Goal: Check status: Check status

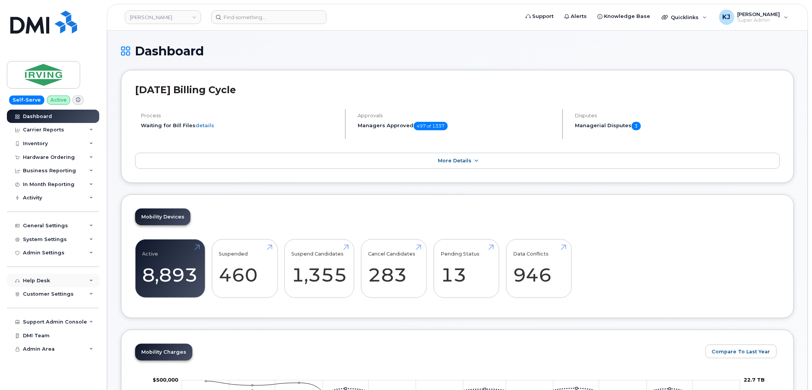
click at [53, 276] on div "Help Desk" at bounding box center [53, 281] width 92 height 14
click at [63, 226] on div "General Settings" at bounding box center [45, 226] width 45 height 6
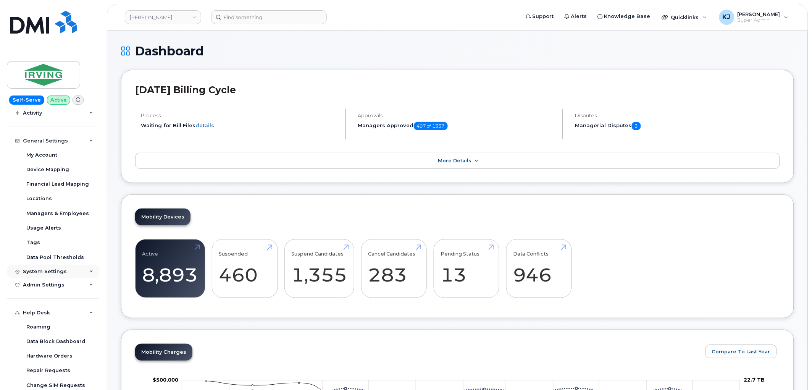
click at [60, 268] on div "System Settings" at bounding box center [45, 271] width 44 height 6
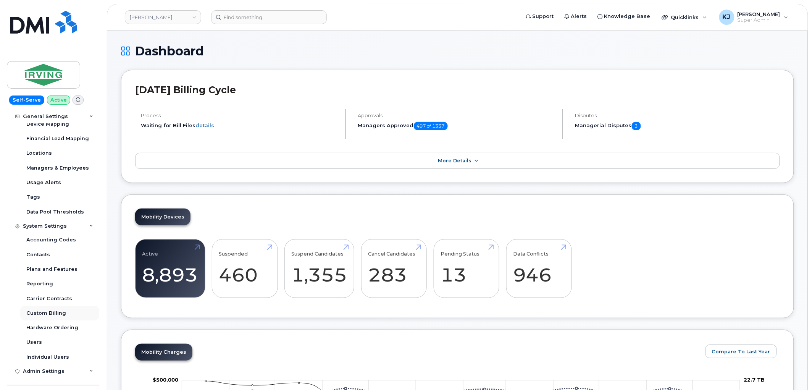
scroll to position [170, 0]
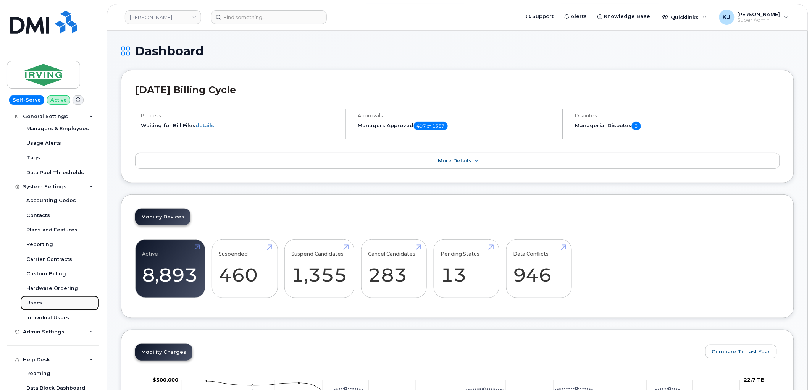
click at [56, 305] on link "Users" at bounding box center [59, 303] width 79 height 15
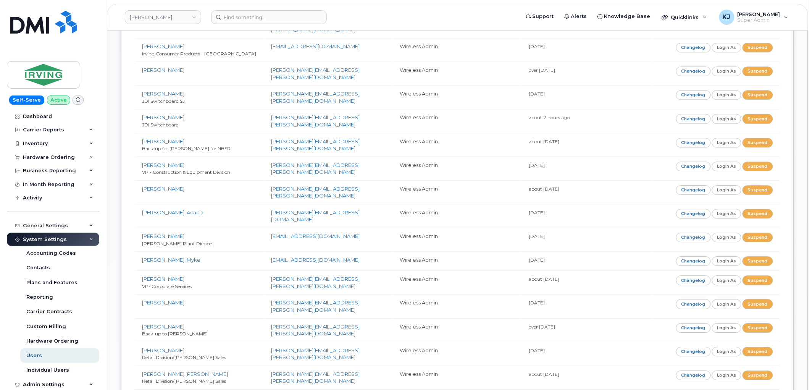
scroll to position [1905, 0]
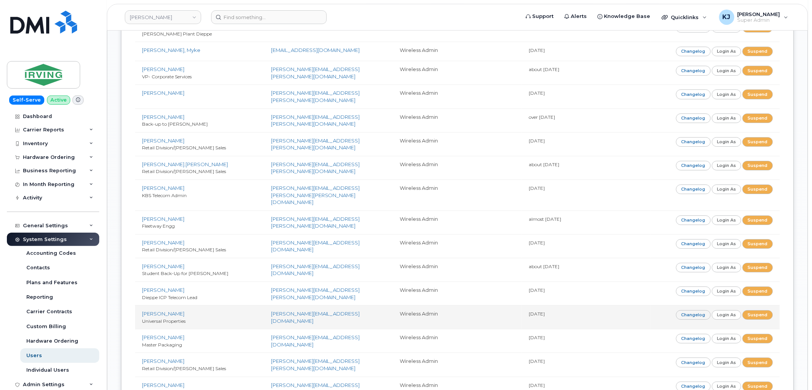
drag, startPoint x: 140, startPoint y: 194, endPoint x: 559, endPoint y: 197, distance: 418.9
click at [559, 305] on tr "Gale, Charo Universal Properties gale.charo@universal-prop.com Wireless Admin 1…" at bounding box center [457, 317] width 645 height 24
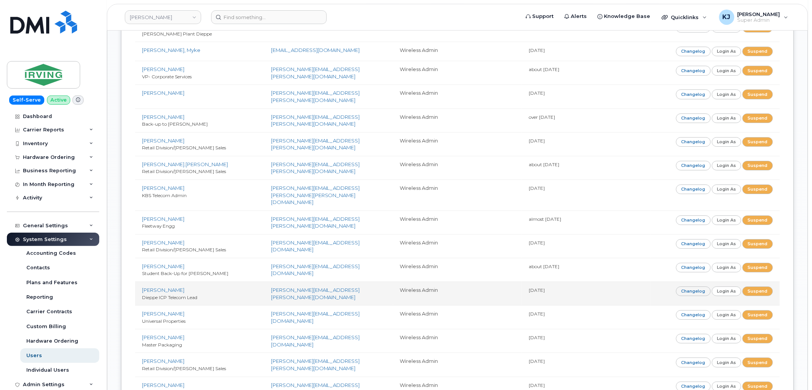
copy tr "Gale, Charo Universal Properties gale.charo@universal-prop.com Wireless Admin 1…"
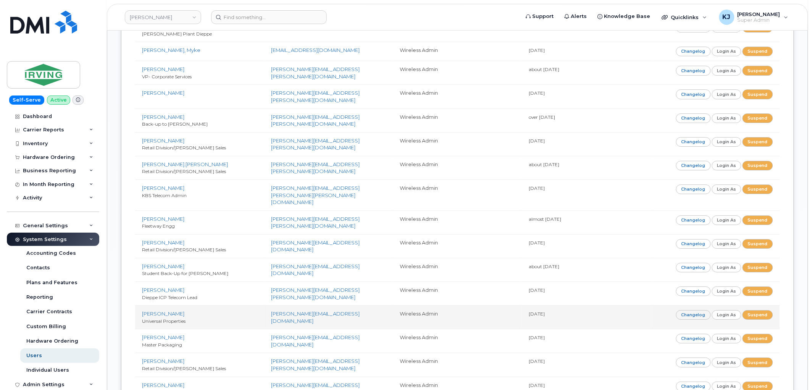
copy tr "Gale, Charo Universal Properties gale.charo@universal-prop.com Wireless Admin 1…"
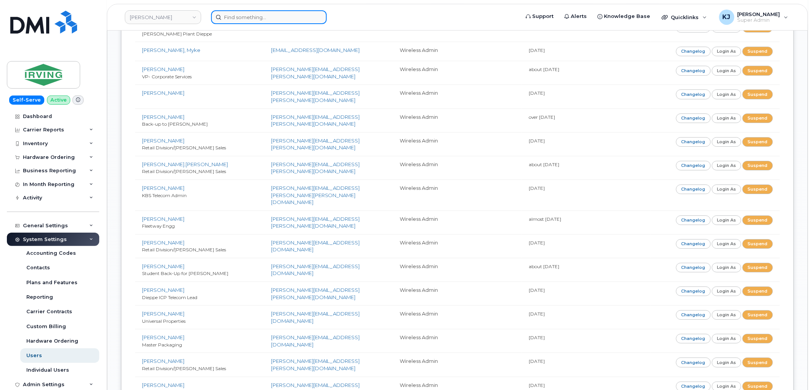
click at [252, 15] on input at bounding box center [269, 17] width 116 height 14
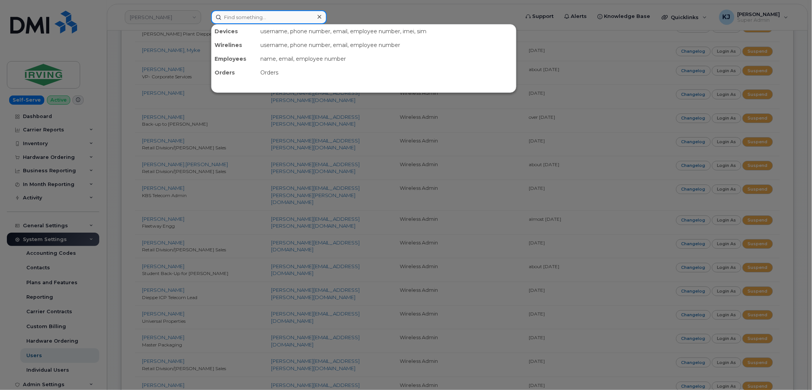
paste input "819-360-9668"
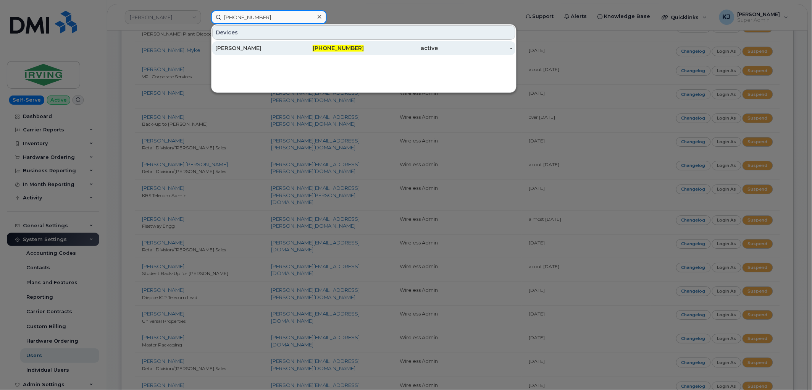
type input "819-360-9668"
click at [364, 53] on div "819-360-9668" at bounding box center [401, 48] width 74 height 14
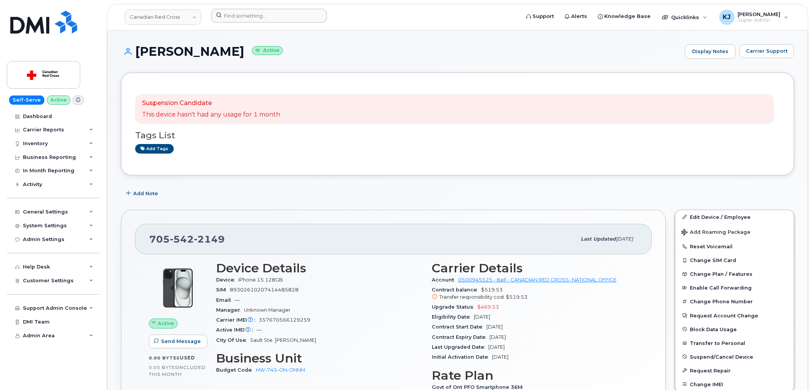
scroll to position [254, 0]
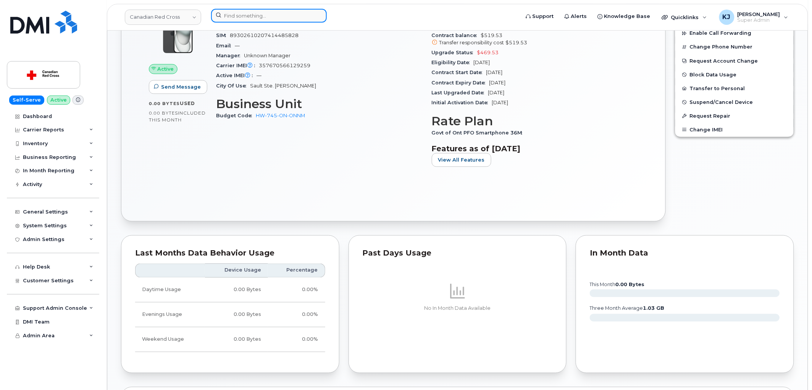
click at [235, 11] on input at bounding box center [269, 16] width 116 height 14
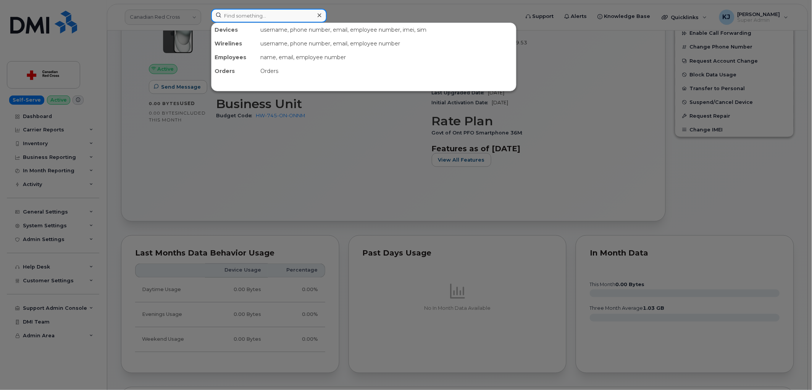
paste input "283872"
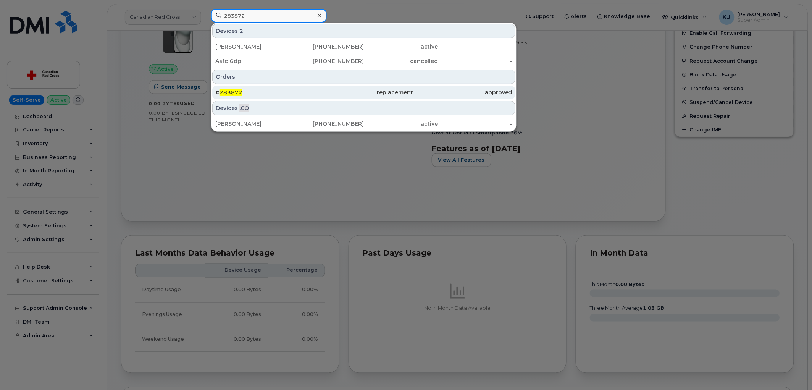
type input "283872"
click at [304, 89] on div "# 283872" at bounding box center [264, 93] width 99 height 8
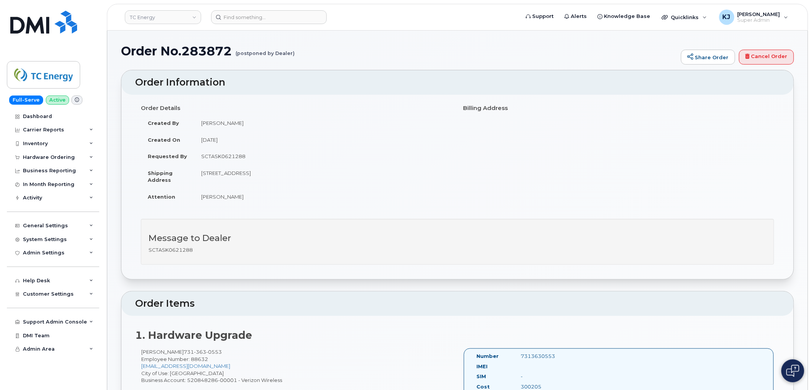
drag, startPoint x: 199, startPoint y: 140, endPoint x: 257, endPoint y: 137, distance: 58.5
click at [257, 137] on td "January 8, 2025" at bounding box center [323, 139] width 258 height 17
click at [156, 19] on link "TC Energy" at bounding box center [163, 17] width 76 height 14
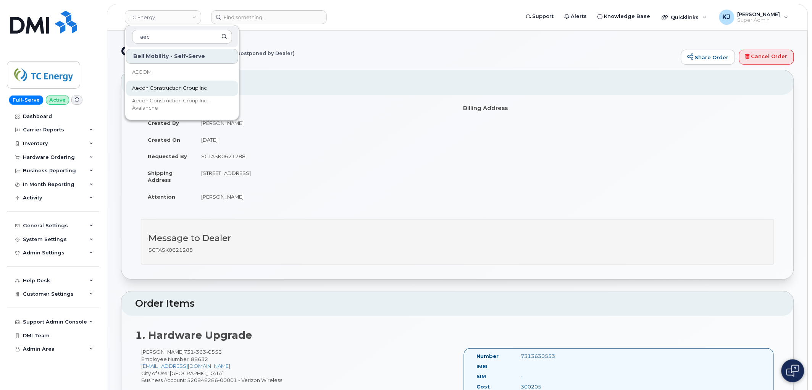
type input "aec"
click at [168, 88] on span "Aecon Construction Group Inc" at bounding box center [169, 88] width 75 height 8
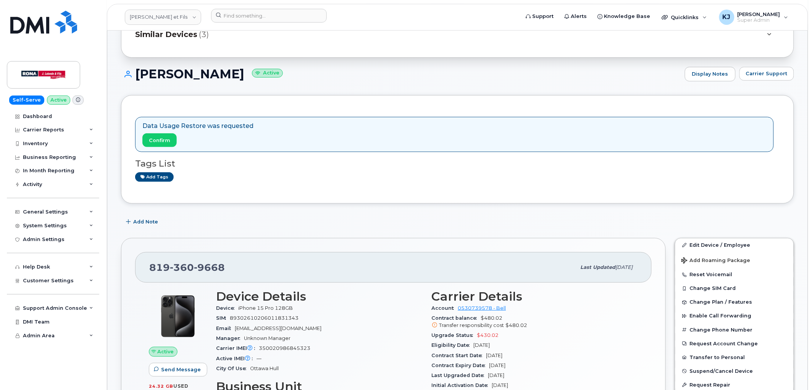
scroll to position [85, 0]
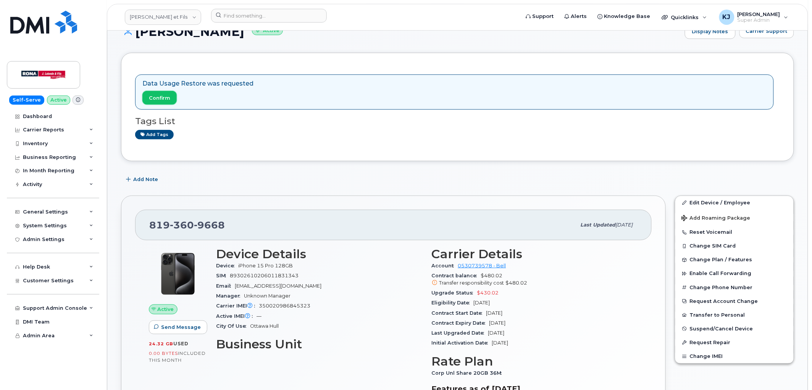
click at [160, 97] on span "Confirm" at bounding box center [159, 97] width 21 height 7
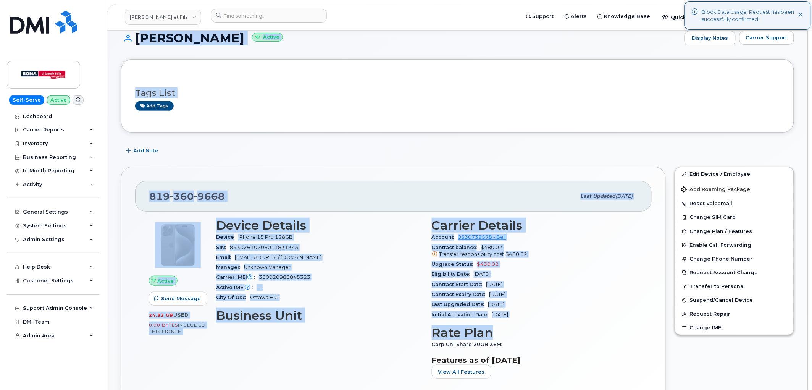
scroll to position [127, 0]
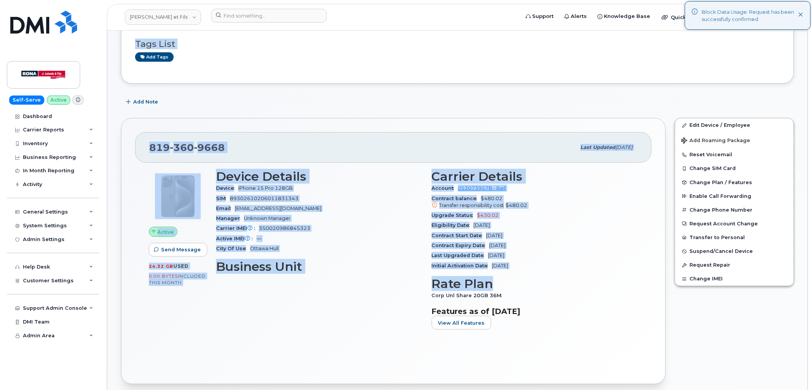
drag, startPoint x: 138, startPoint y: 74, endPoint x: 596, endPoint y: 310, distance: 514.7
copy div "Gabrielle Guindon Active Display Notes Carrier Support Tags List Add tags Add N…"
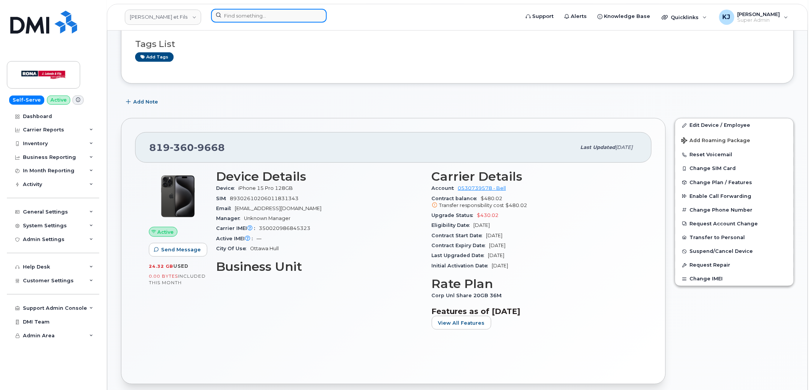
click at [242, 15] on input at bounding box center [269, 16] width 116 height 14
paste input "298316"
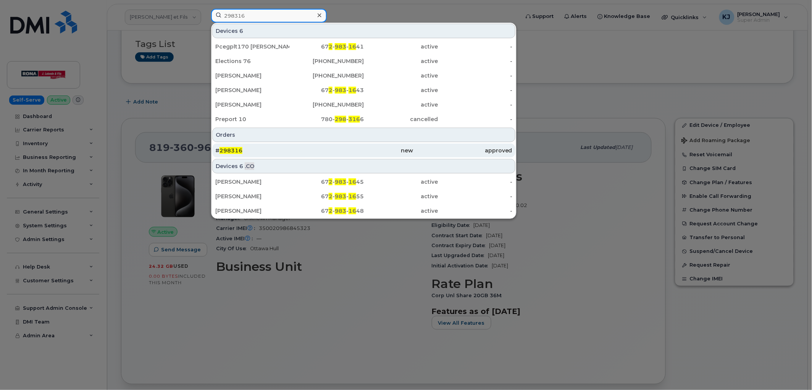
type input "298316"
click at [314, 155] on div "# 298316" at bounding box center [363, 151] width 99 height 14
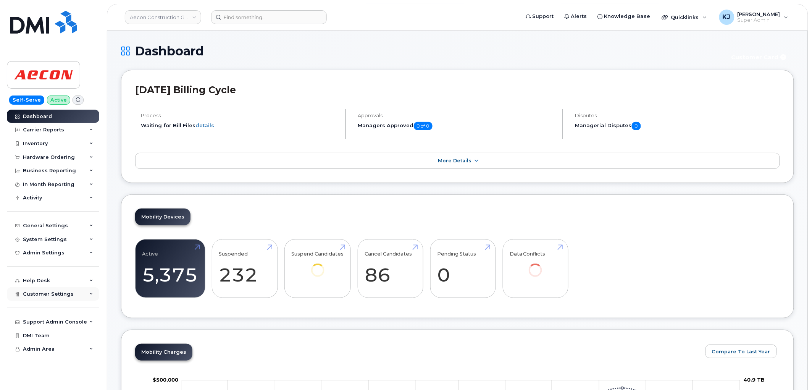
click at [77, 293] on div "Customer Settings" at bounding box center [53, 294] width 92 height 14
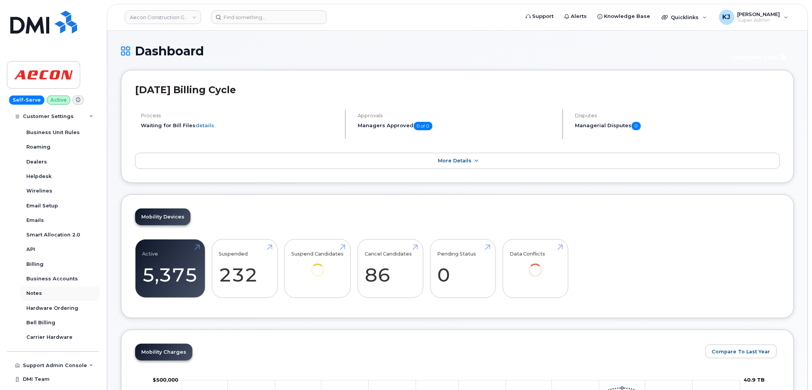
scroll to position [199, 0]
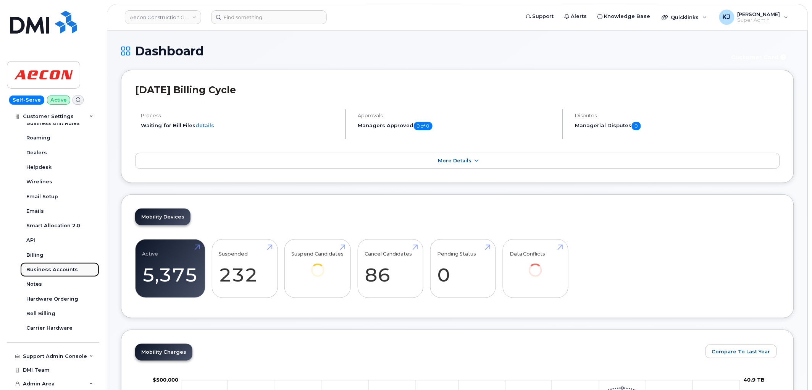
click at [62, 271] on div "Business Accounts" at bounding box center [52, 269] width 52 height 7
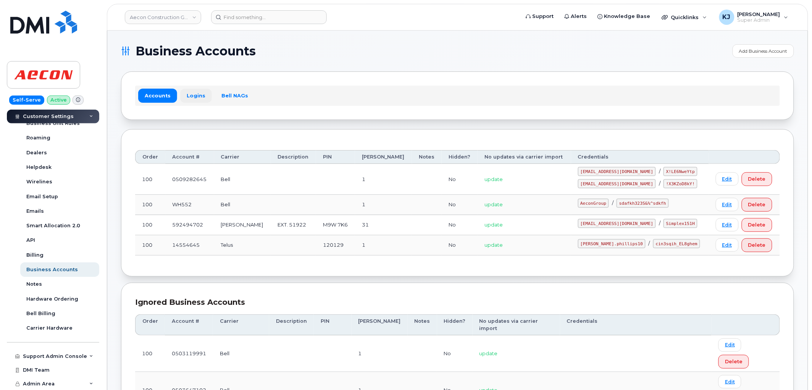
click at [192, 96] on link "Logins" at bounding box center [196, 96] width 32 height 14
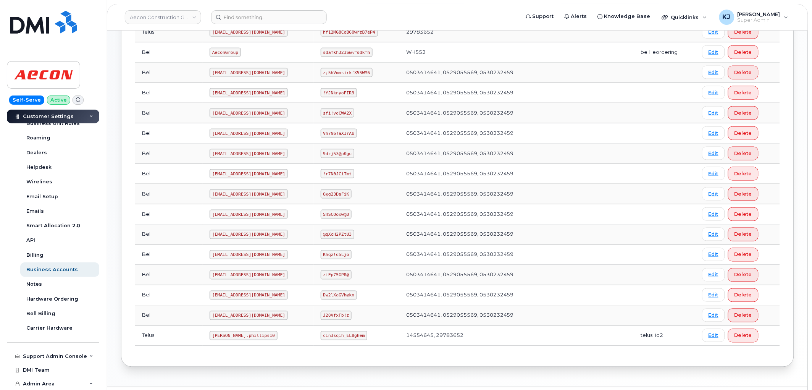
scroll to position [318, 0]
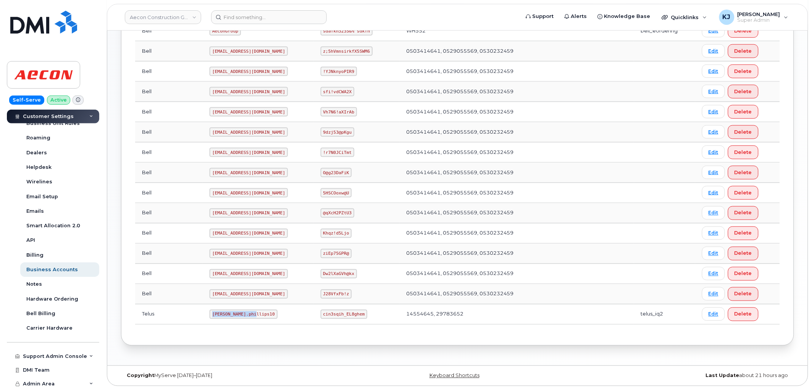
drag, startPoint x: 224, startPoint y: 314, endPoint x: 184, endPoint y: 309, distance: 40.4
click at [203, 309] on td "Taylor.phillips10" at bounding box center [258, 314] width 111 height 20
copy code "Taylor.phillips10"
drag, startPoint x: 312, startPoint y: 312, endPoint x: 352, endPoint y: 313, distance: 40.1
click at [352, 313] on code "cin3sqih_EL8ghem" at bounding box center [344, 314] width 47 height 9
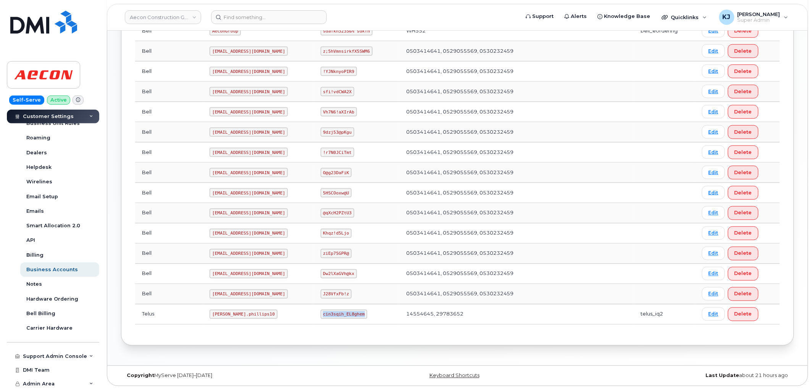
copy code "cin3sqih_EL8ghem"
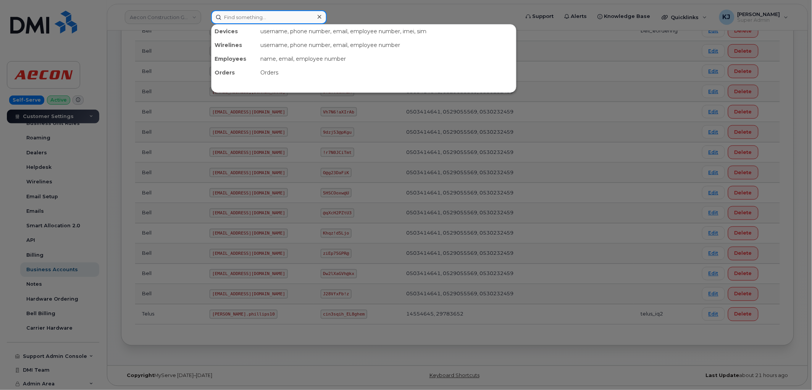
click at [244, 16] on input at bounding box center [269, 17] width 116 height 14
paste input "297864"
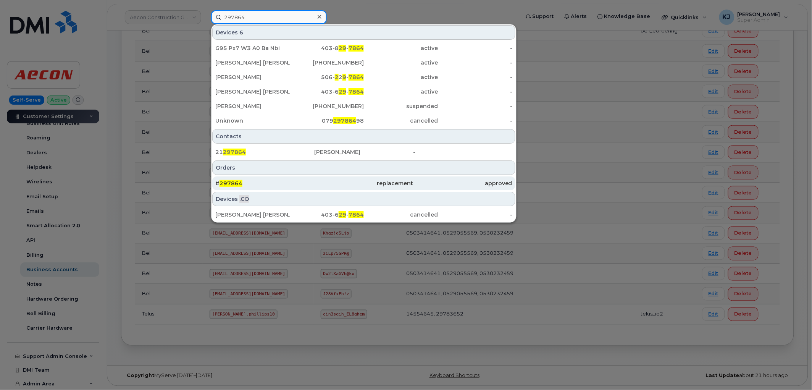
type input "297864"
click at [314, 177] on div "# 297864" at bounding box center [363, 183] width 99 height 14
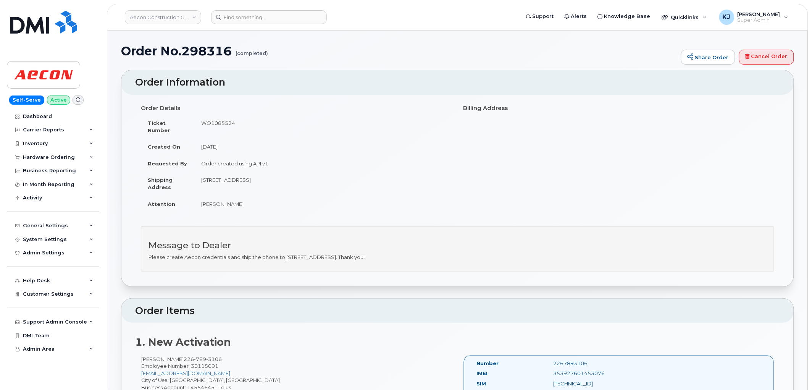
drag, startPoint x: 124, startPoint y: 47, endPoint x: 448, endPoint y: 249, distance: 381.6
copy div "Order No.298316 (completed) Share Order Cancel Order × Share This Order If you …"
click at [251, 17] on input at bounding box center [269, 17] width 116 height 14
paste input "299157"
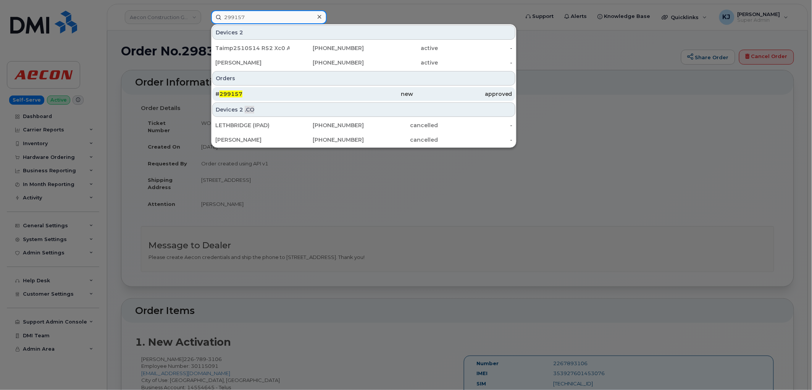
type input "299157"
click at [306, 93] on div "# 299157" at bounding box center [264, 94] width 99 height 8
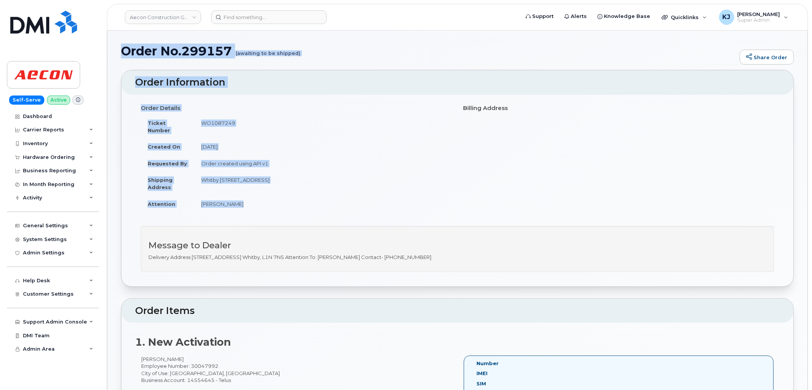
drag, startPoint x: 123, startPoint y: 50, endPoint x: 401, endPoint y: 199, distance: 315.0
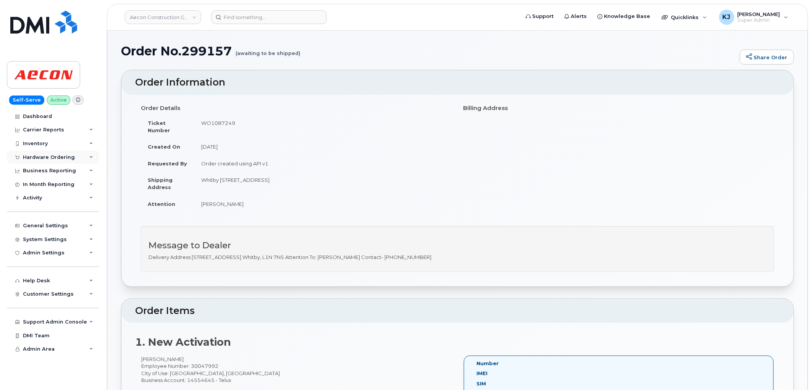
click at [48, 156] on div "Hardware Ordering" at bounding box center [49, 157] width 52 height 6
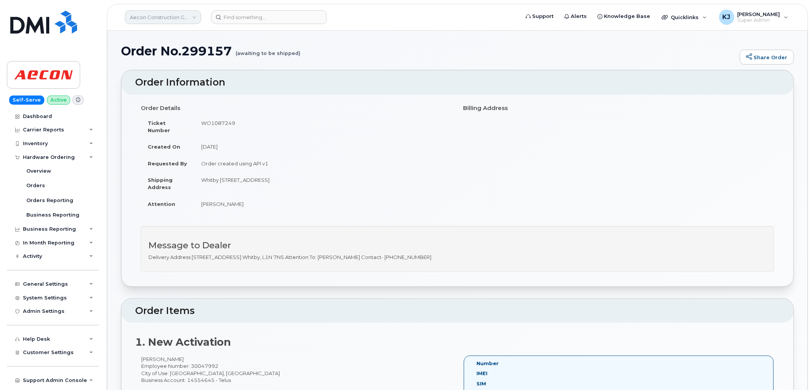
click at [146, 23] on link "Aecon Construction Group Inc" at bounding box center [163, 17] width 76 height 14
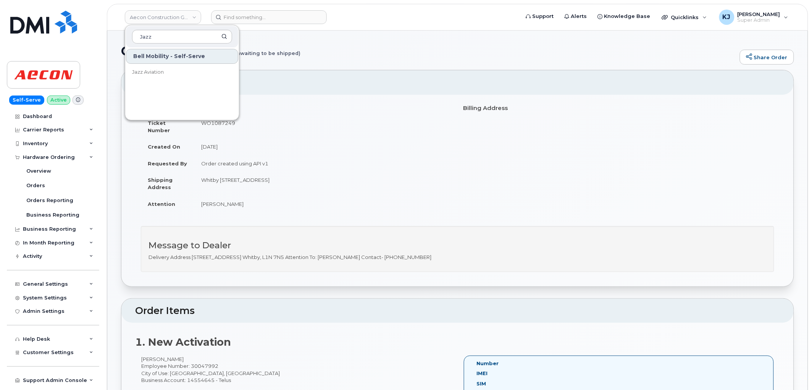
type input "Jazz"
click at [155, 66] on link "Jazz Aviation" at bounding box center [182, 72] width 112 height 15
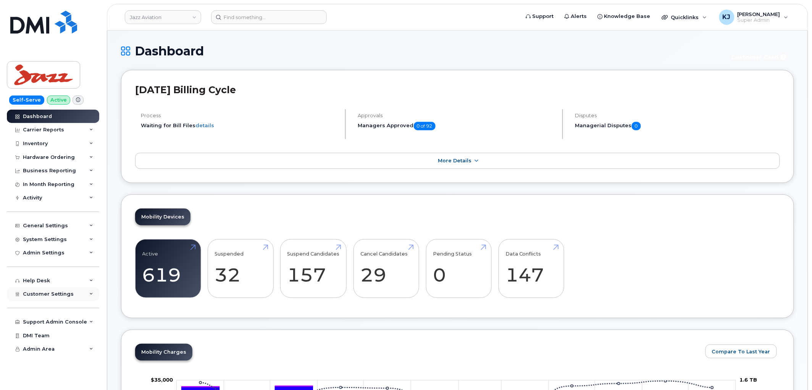
click at [62, 299] on div "Customer Settings" at bounding box center [53, 294] width 92 height 14
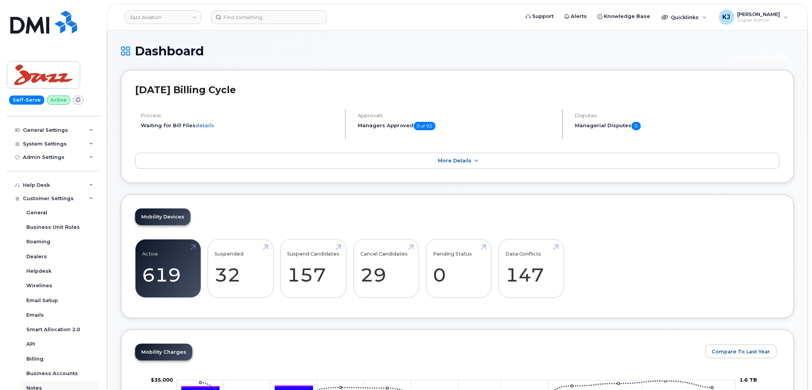
scroll to position [199, 0]
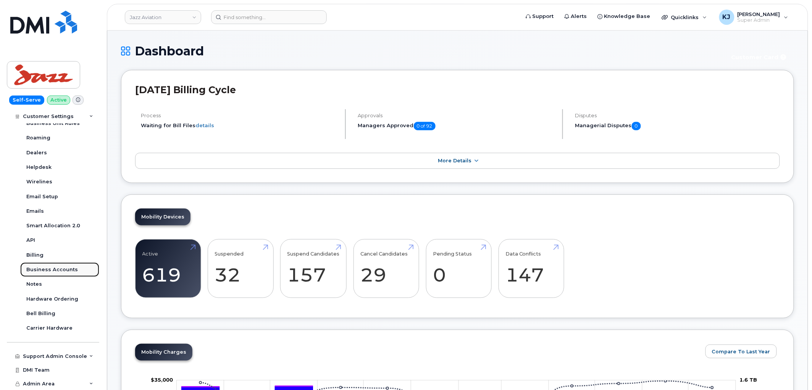
click at [64, 271] on div "Business Accounts" at bounding box center [52, 269] width 52 height 7
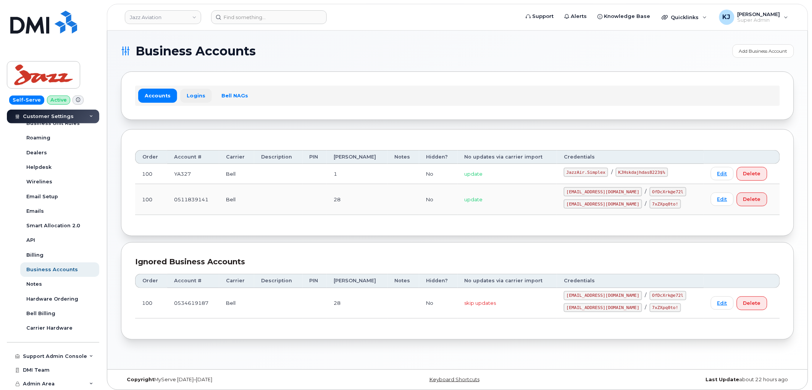
click at [192, 101] on link "Logins" at bounding box center [196, 96] width 32 height 14
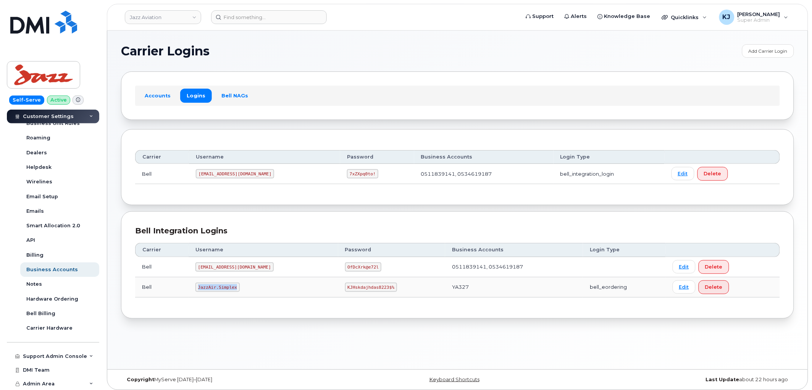
drag, startPoint x: 199, startPoint y: 288, endPoint x: 238, endPoint y: 289, distance: 39.0
click at [238, 289] on code "JazzAir.Simplex" at bounding box center [217, 287] width 44 height 9
copy code "JazzAir.Simplex"
drag, startPoint x: 320, startPoint y: 285, endPoint x: 367, endPoint y: 291, distance: 47.3
click at [367, 291] on td "KJHskdajhdas8223$%" at bounding box center [391, 287] width 107 height 20
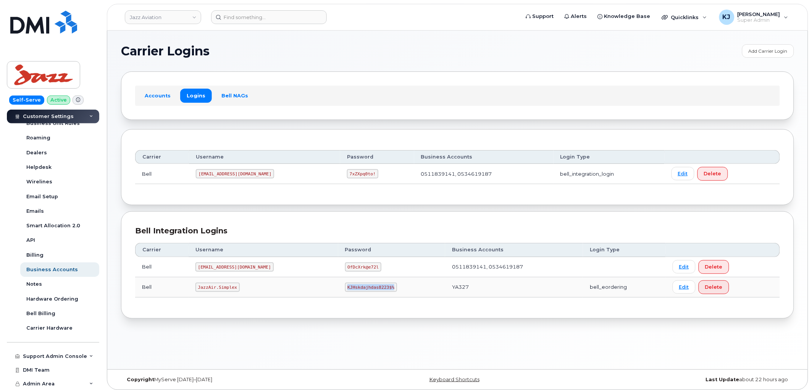
copy code "KJHskdajhdas8223$%"
drag, startPoint x: 200, startPoint y: 286, endPoint x: 242, endPoint y: 291, distance: 42.3
click at [242, 291] on td "JazzAir.Simplex" at bounding box center [264, 287] width 150 height 20
copy code "JazzAir.Simplex"
click at [157, 15] on link "Jazz Aviation" at bounding box center [163, 17] width 76 height 14
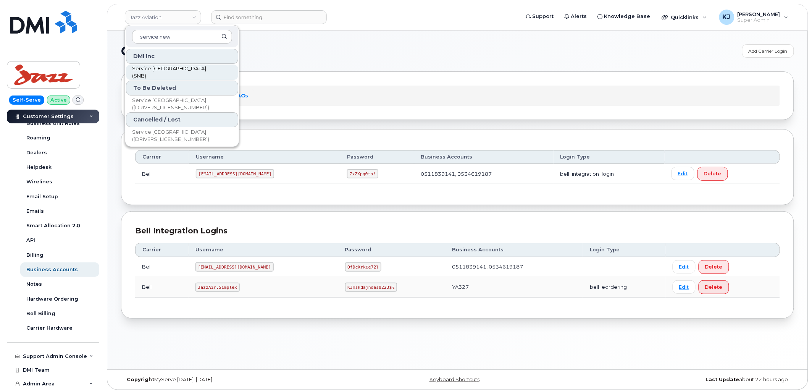
type input "service new"
click at [204, 71] on span "Service New Brunswick (SNB)" at bounding box center [176, 72] width 88 height 15
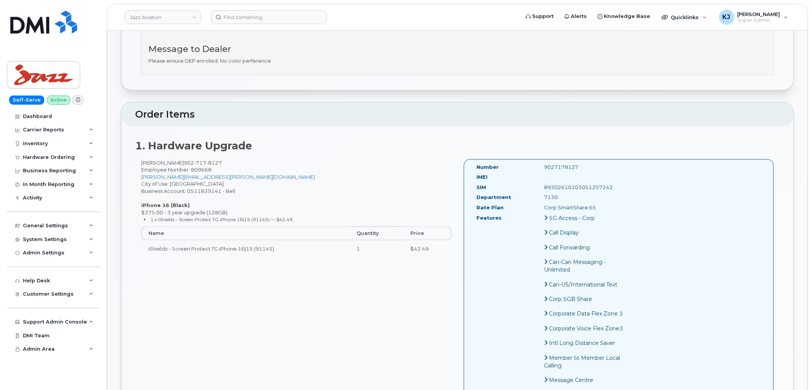
scroll to position [127, 0]
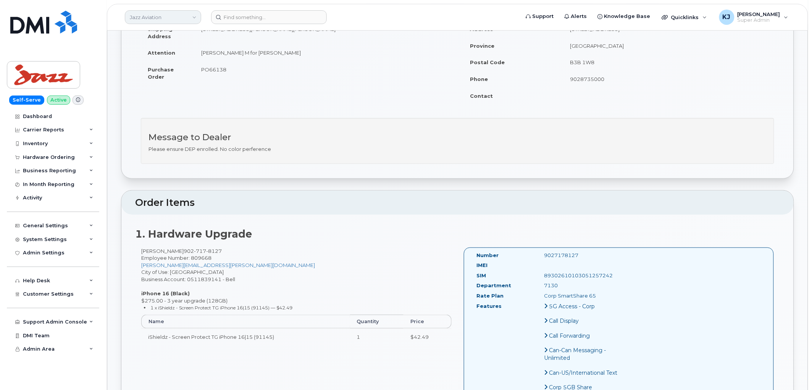
click at [155, 20] on link "Jazz Aviation" at bounding box center [163, 17] width 76 height 14
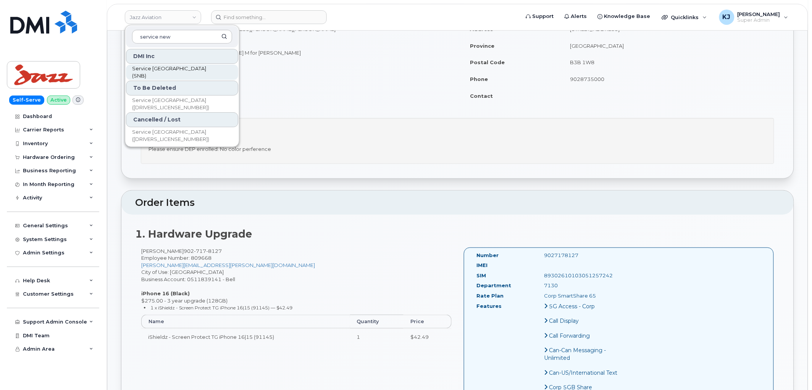
type input "service new"
click at [197, 73] on span "Service New Brunswick (SNB)" at bounding box center [176, 72] width 88 height 15
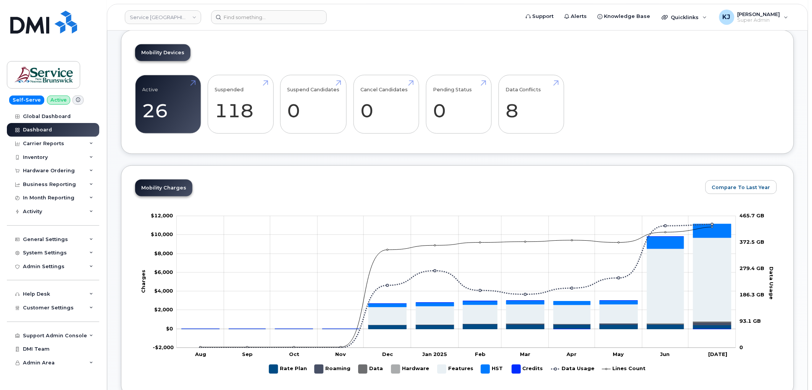
scroll to position [212, 0]
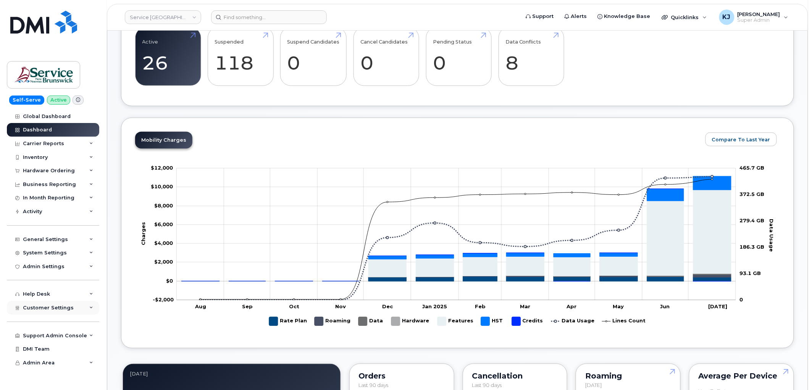
click at [54, 307] on span "Customer Settings" at bounding box center [48, 308] width 51 height 6
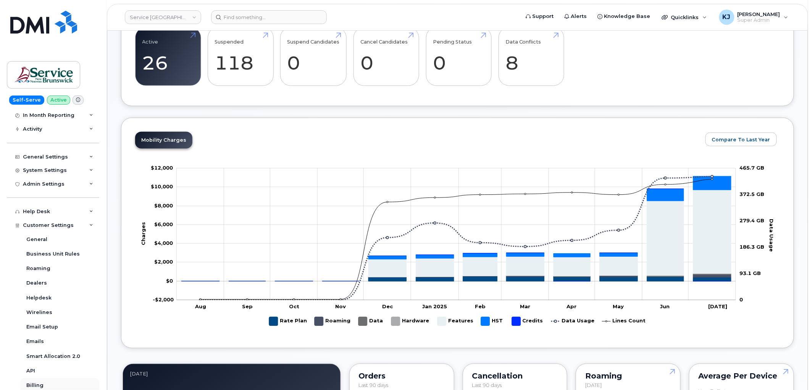
scroll to position [199, 0]
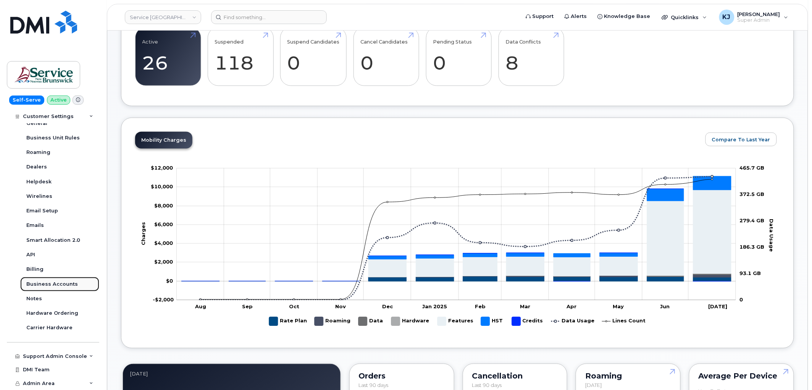
click at [64, 287] on div "Business Accounts" at bounding box center [52, 284] width 52 height 7
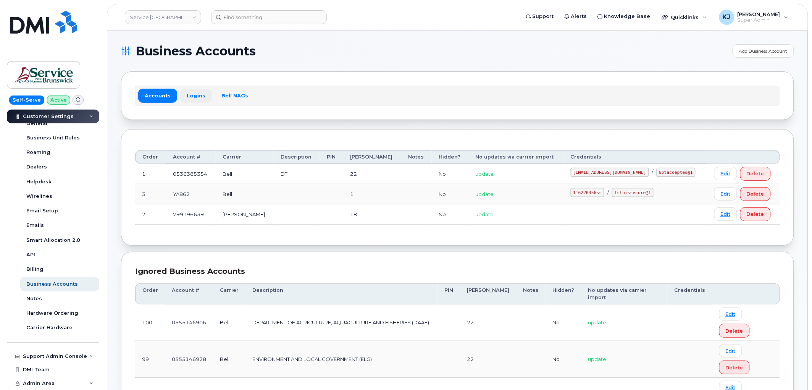
click at [199, 92] on link "Logins" at bounding box center [196, 96] width 32 height 14
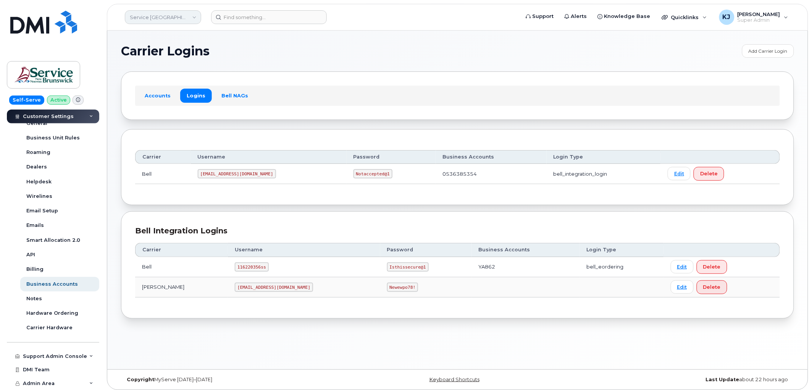
click at [180, 16] on link "Service New Brunswick (SNB)" at bounding box center [163, 17] width 76 height 14
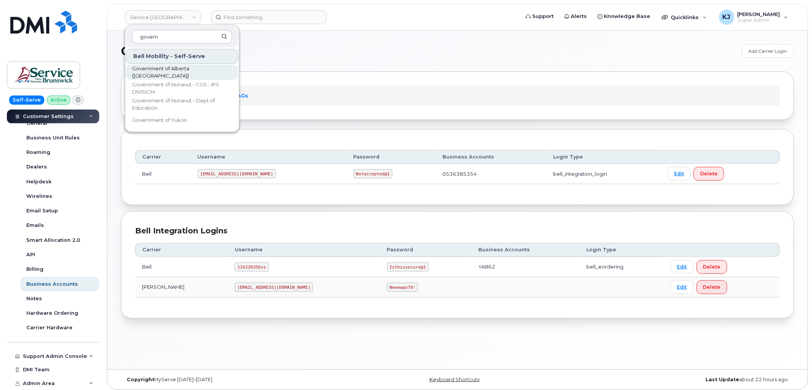
type input "govern"
click at [195, 69] on span "Government of Alberta ([GEOGRAPHIC_DATA])" at bounding box center [176, 72] width 88 height 15
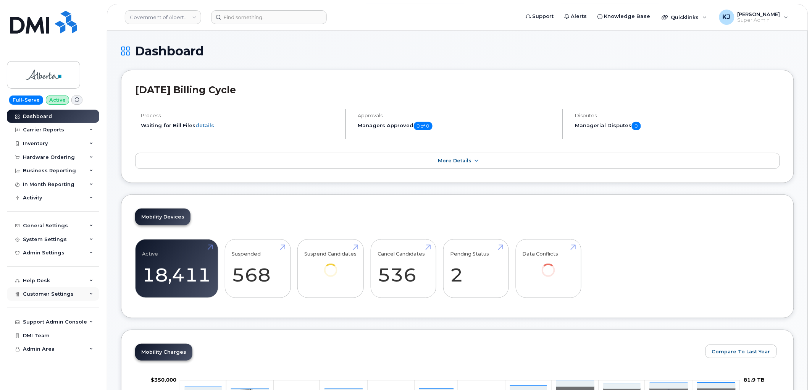
click at [72, 298] on div "Customer Settings" at bounding box center [53, 294] width 92 height 14
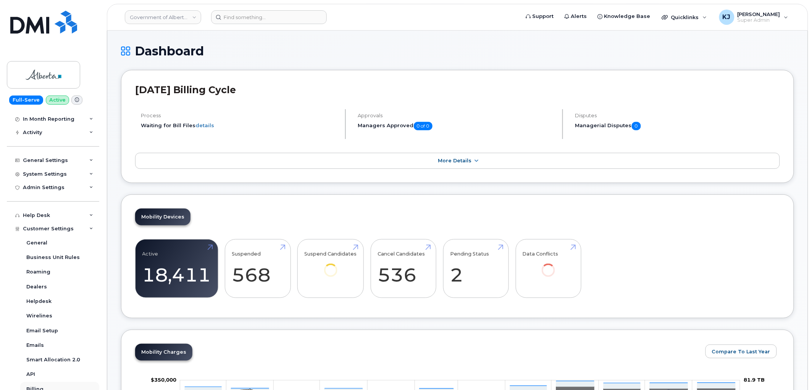
scroll to position [170, 0]
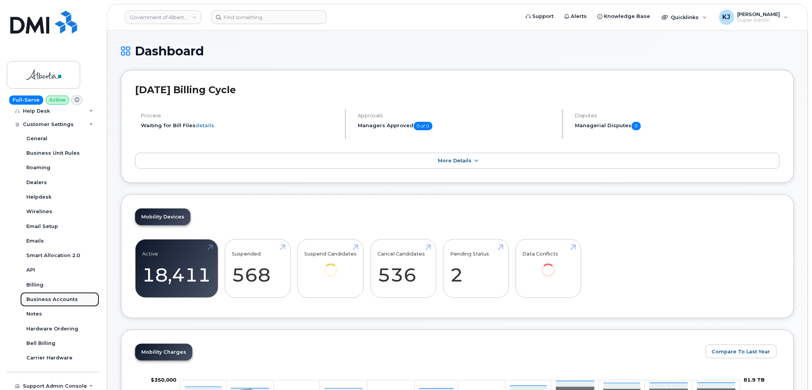
click at [52, 299] on div "Business Accounts" at bounding box center [52, 299] width 52 height 7
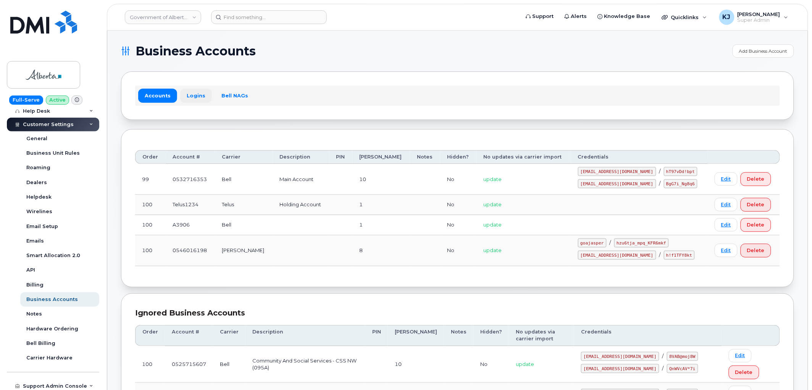
click at [190, 95] on link "Logins" at bounding box center [196, 96] width 32 height 14
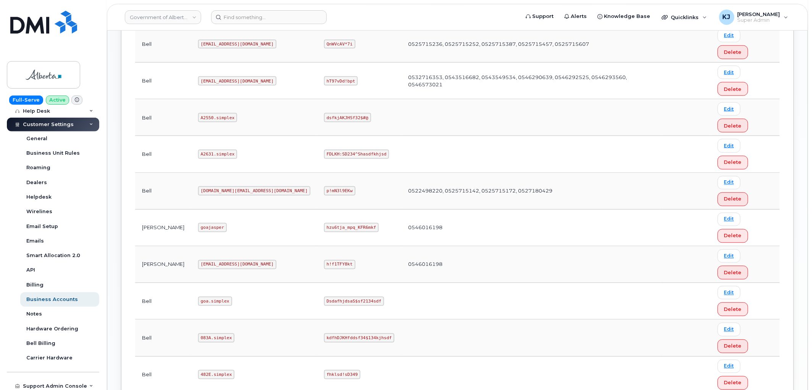
scroll to position [399, 0]
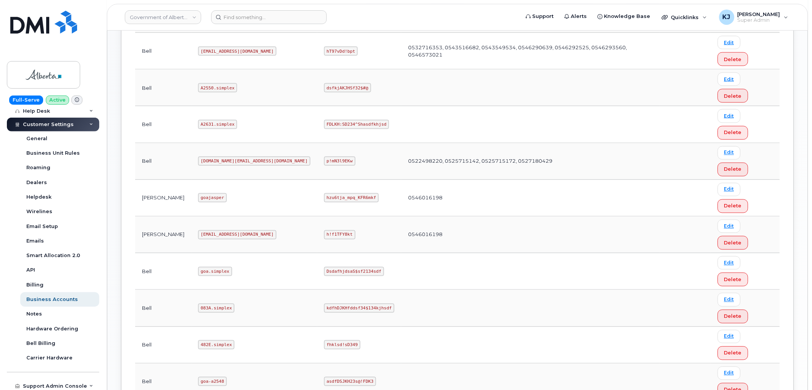
drag, startPoint x: 195, startPoint y: 252, endPoint x: 226, endPoint y: 253, distance: 31.3
drag, startPoint x: 276, startPoint y: 252, endPoint x: 325, endPoint y: 251, distance: 48.5
copy code "GBtmN@!8vQAMz!"
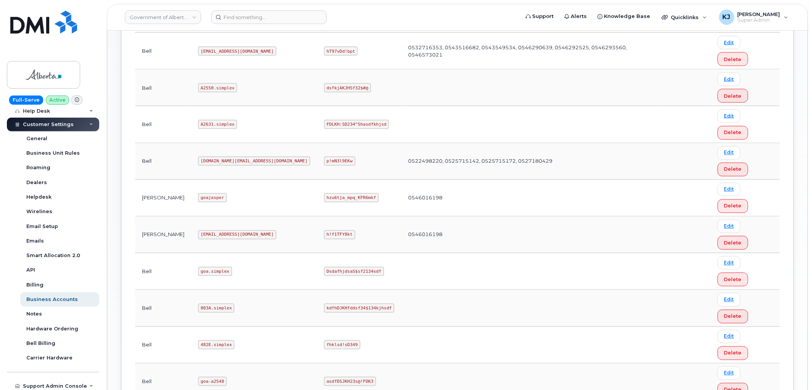
copy code "GBtmN@!8vQAMz!"
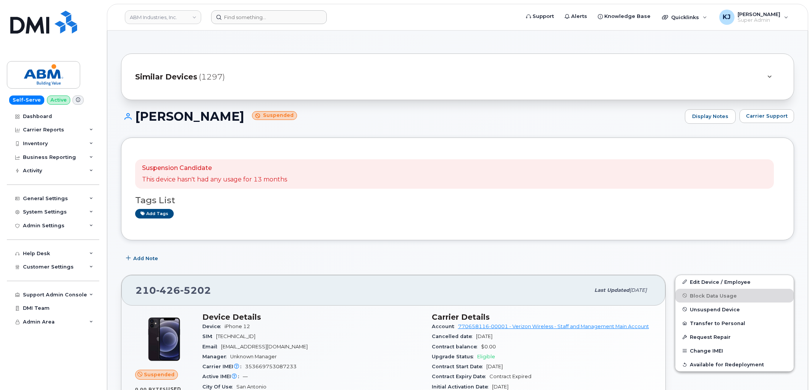
scroll to position [42, 0]
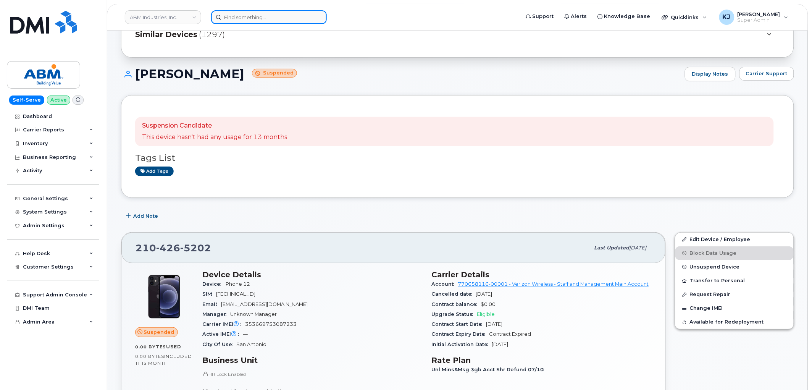
click at [246, 20] on input at bounding box center [269, 17] width 116 height 14
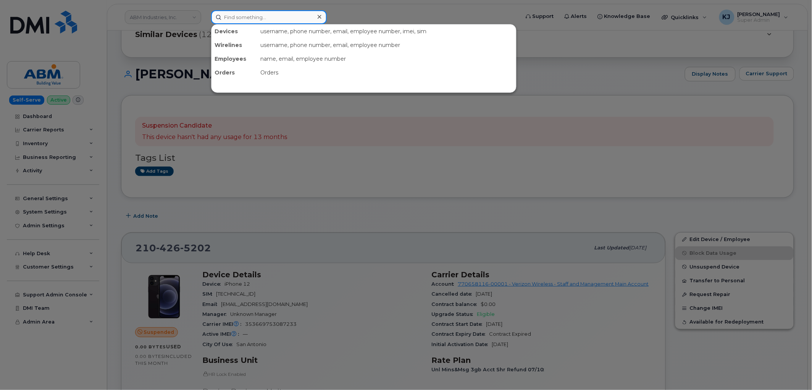
paste input "297741"
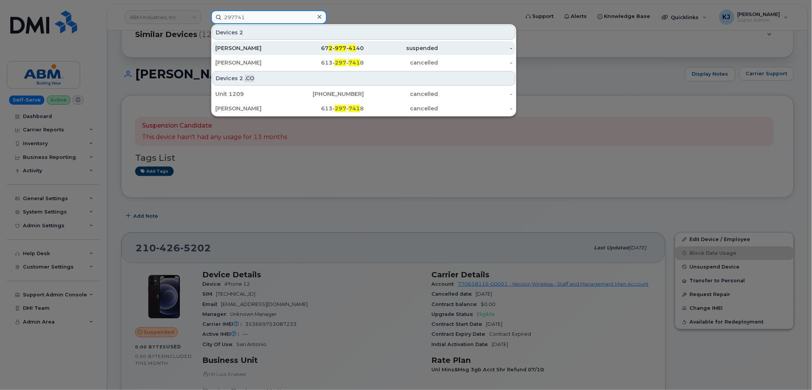
type input "297741"
click at [294, 47] on div "67 2 - 977 - 41 40" at bounding box center [327, 48] width 74 height 8
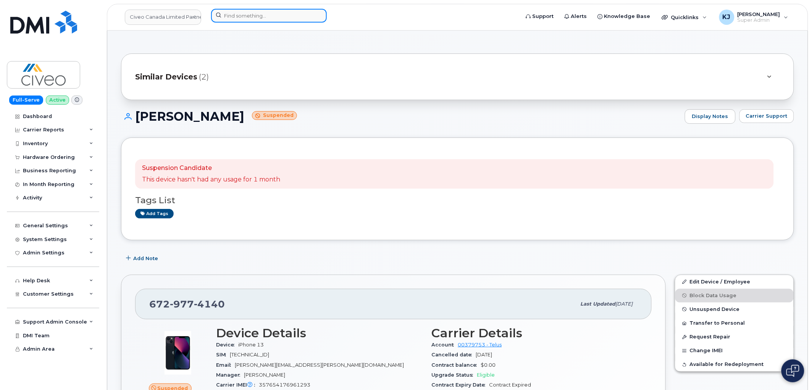
click at [272, 16] on input at bounding box center [269, 16] width 116 height 14
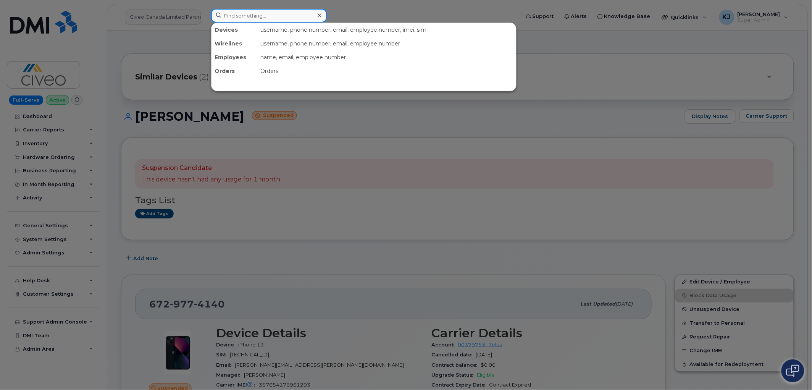
paste input "297741"
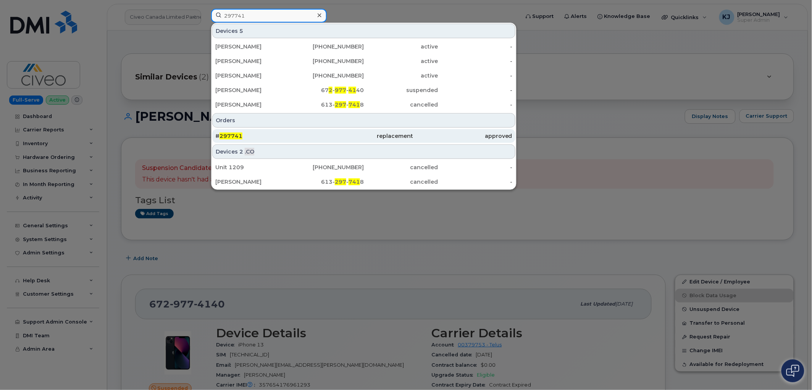
type input "297741"
click at [314, 131] on div "# 297741" at bounding box center [363, 136] width 99 height 14
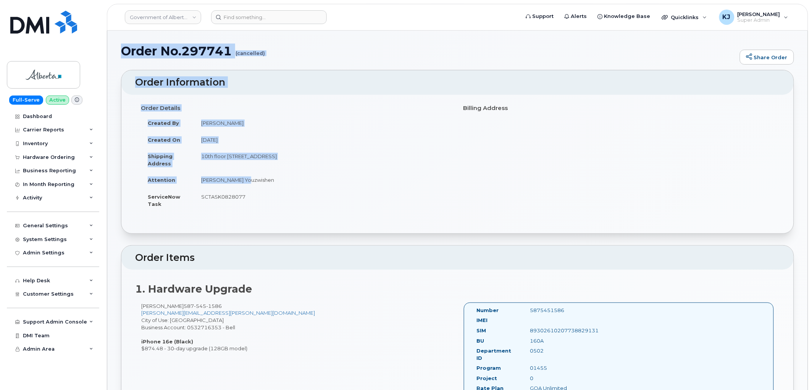
drag, startPoint x: 123, startPoint y: 53, endPoint x: 307, endPoint y: 184, distance: 225.6
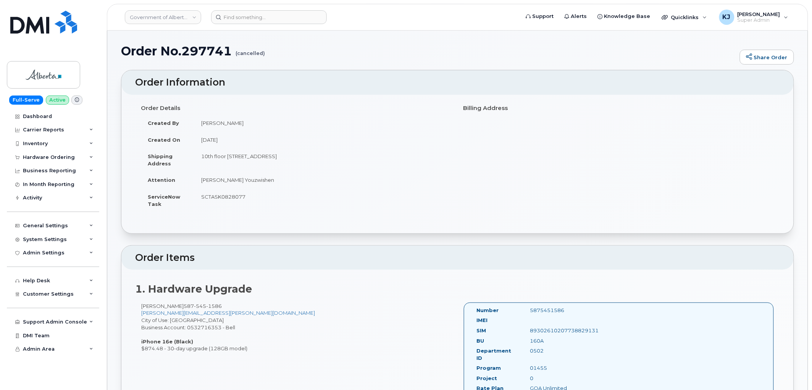
drag, startPoint x: 122, startPoint y: 51, endPoint x: 264, endPoint y: 195, distance: 202.0
copy div "Order No.297741 (cancelled) Share Order × Share This Order If you want to allow…"
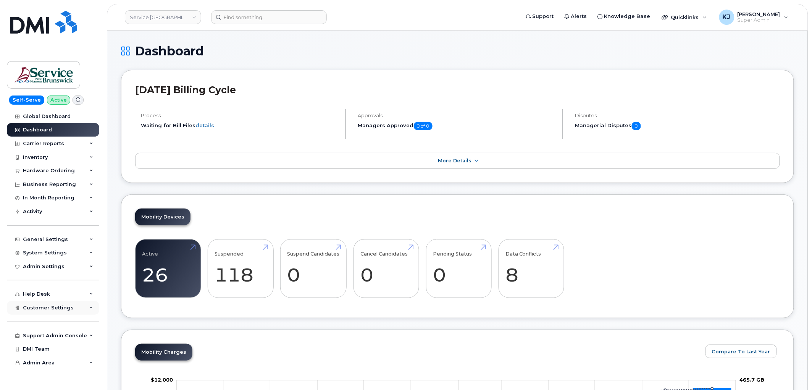
click at [58, 309] on span "Customer Settings" at bounding box center [48, 308] width 51 height 6
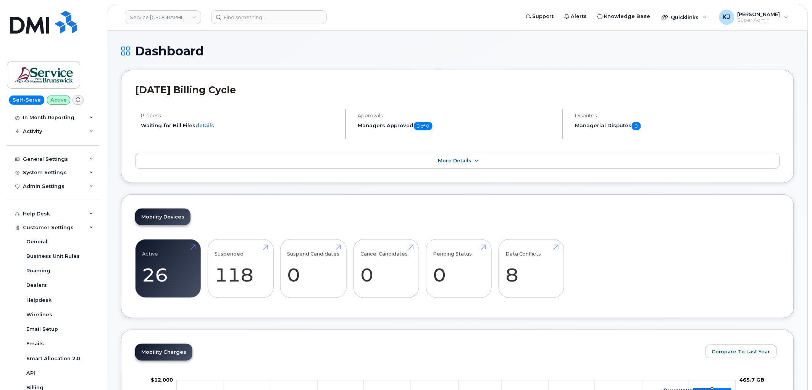
scroll to position [199, 0]
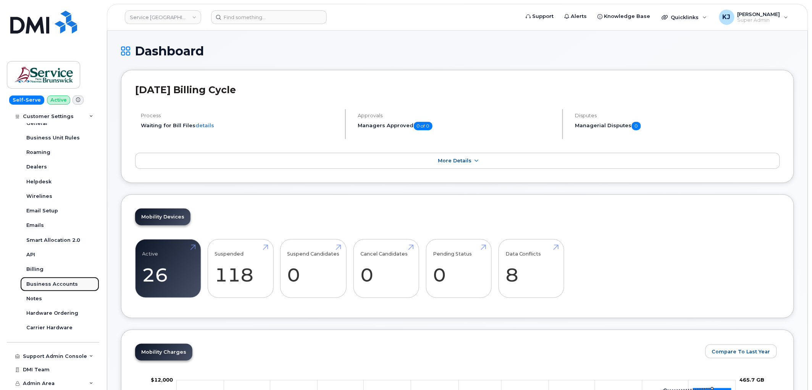
click at [51, 284] on div "Business Accounts" at bounding box center [52, 284] width 52 height 7
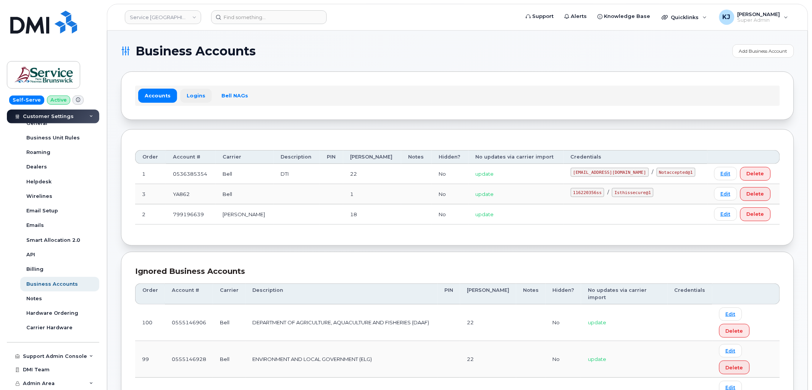
click at [194, 98] on link "Logins" at bounding box center [196, 96] width 32 height 14
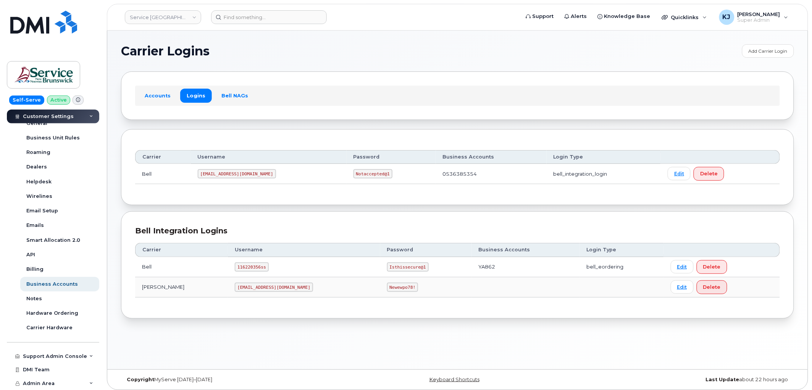
click at [235, 267] on code "116220356ss" at bounding box center [252, 266] width 34 height 9
copy code "116220356ss"
drag, startPoint x: 322, startPoint y: 266, endPoint x: 364, endPoint y: 270, distance: 42.9
click at [380, 270] on td "Isthissecure@1" at bounding box center [426, 267] width 92 height 20
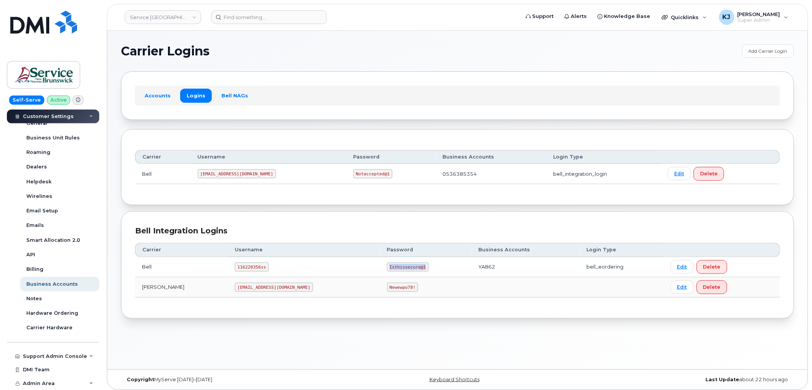
copy code "Isthissecure@1"
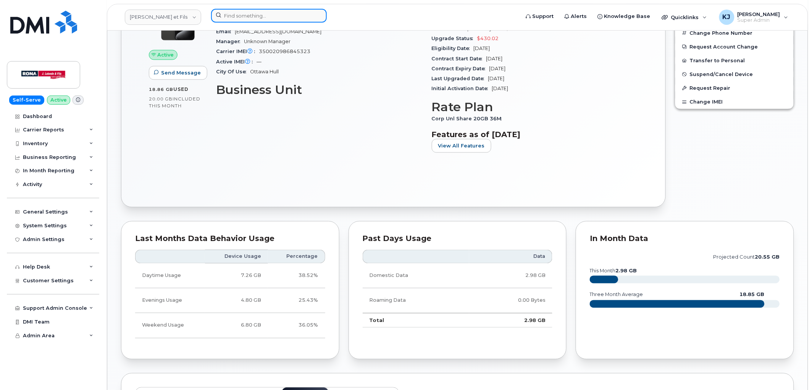
click at [275, 11] on input at bounding box center [269, 16] width 116 height 14
paste input "297873"
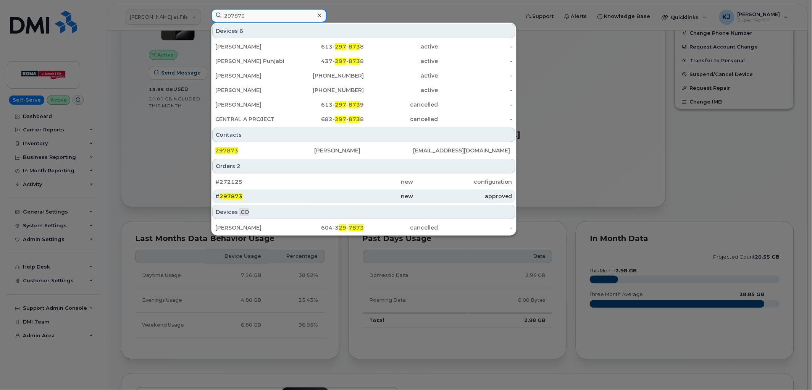
type input "297873"
click at [312, 196] on div "# 297873" at bounding box center [264, 196] width 99 height 8
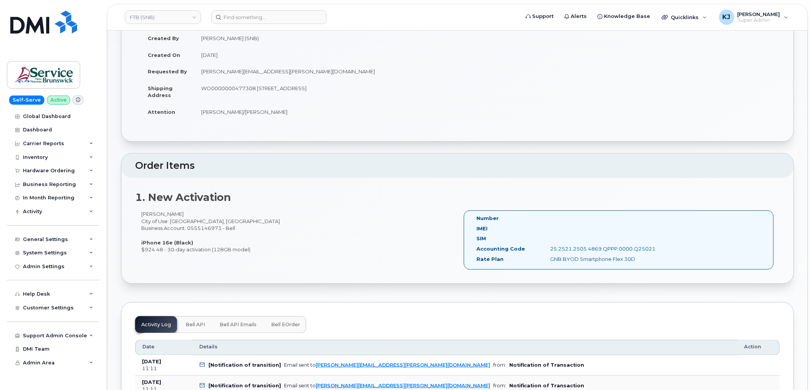
scroll to position [42, 0]
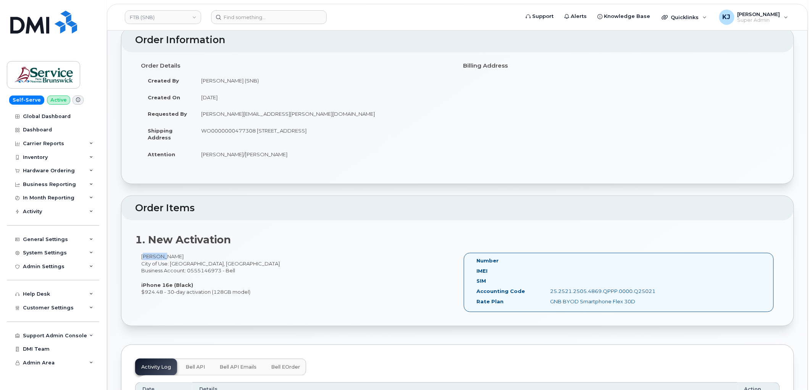
drag, startPoint x: 165, startPoint y: 255, endPoint x: 140, endPoint y: 258, distance: 25.1
click at [140, 258] on div "Duc Luu City of Use: Fredericton, New Brunswick Business Account: 0555146973 - …" at bounding box center [296, 274] width 323 height 42
copy div "Duc Luu"
drag, startPoint x: 261, startPoint y: 131, endPoint x: 322, endPoint y: 135, distance: 61.3
click at [322, 135] on td "WO0000000477308 675 King Street, Rm 1072 Fredericton New Brunswick E3B 1E9" at bounding box center [323, 134] width 258 height 24
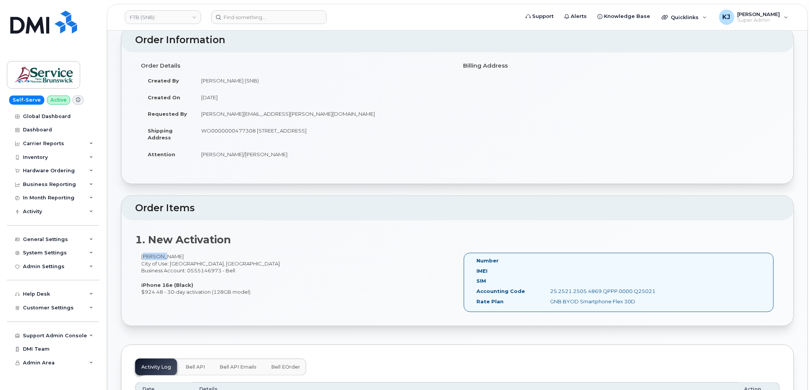
copy td "675 King Street, Rm 1072"
drag, startPoint x: 410, startPoint y: 130, endPoint x: 396, endPoint y: 130, distance: 14.1
click at [396, 130] on td "WO0000000477308 675 King Street, Rm 1072 Fredericton New Brunswick E3B 1E9" at bounding box center [323, 134] width 258 height 24
copy td "E3B 1E9"
drag, startPoint x: 226, startPoint y: 158, endPoint x: 199, endPoint y: 154, distance: 27.4
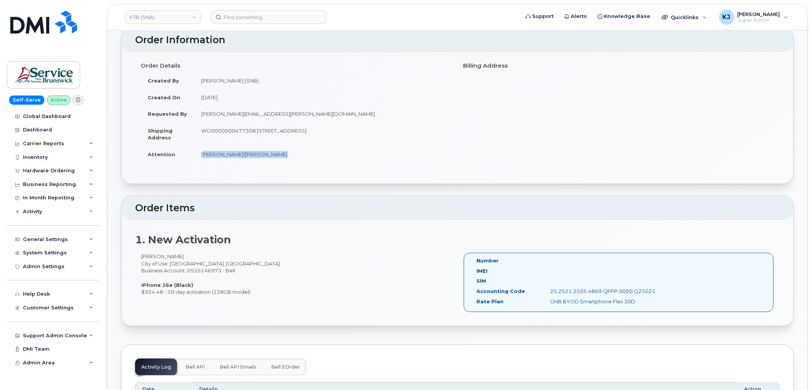
click at [199, 154] on td "Mukesh Yadav/Rick Frenette" at bounding box center [323, 154] width 258 height 17
copy td "Mukesh Yadav/Rick Frenette"
click at [214, 132] on td "WO0000000477308 675 King Street, Rm 1072 Fredericton New Brunswick E3B 1E9" at bounding box center [323, 134] width 258 height 24
copy td "WO0000000477308"
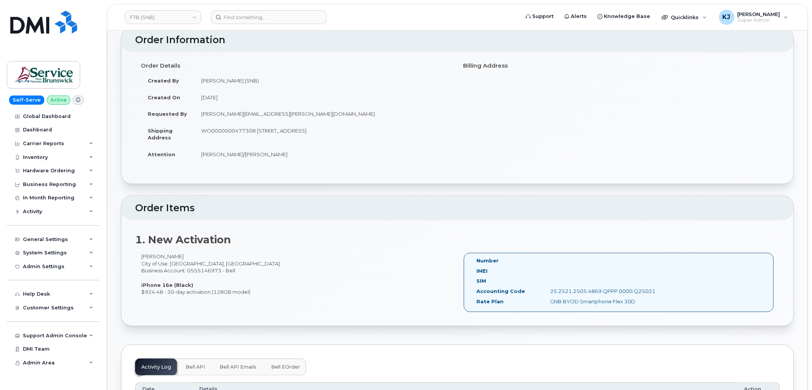
click at [265, 139] on td "WO0000000477308 675 King Street, Rm 1072 Fredericton New Brunswick E3B 1E9" at bounding box center [323, 134] width 258 height 24
drag, startPoint x: 257, startPoint y: 130, endPoint x: 322, endPoint y: 132, distance: 65.0
click at [322, 132] on td "WO0000000477308 675 King Street, Rm 1072 Fredericton New Brunswick E3B 1E9" at bounding box center [323, 134] width 258 height 24
copy td "675 King Street, Rm 1072"
drag, startPoint x: 395, startPoint y: 128, endPoint x: 427, endPoint y: 134, distance: 32.3
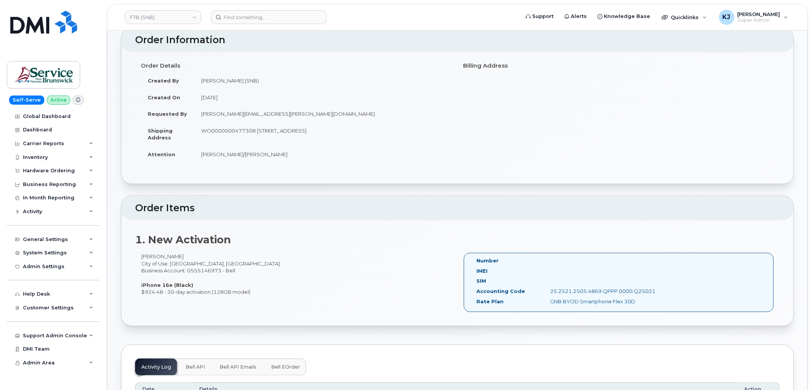
click at [427, 134] on td "WO0000000477308 675 King Street, Rm 1072 Fredericton New Brunswick E3B 1E9" at bounding box center [323, 134] width 258 height 24
copy td "E3B 1E9"
drag, startPoint x: 276, startPoint y: 155, endPoint x: 200, endPoint y: 155, distance: 75.6
click at [200, 155] on td "Mukesh Yadav/Rick Frenette" at bounding box center [323, 154] width 258 height 17
copy td "Mukesh Yadav/Rick Frenette"
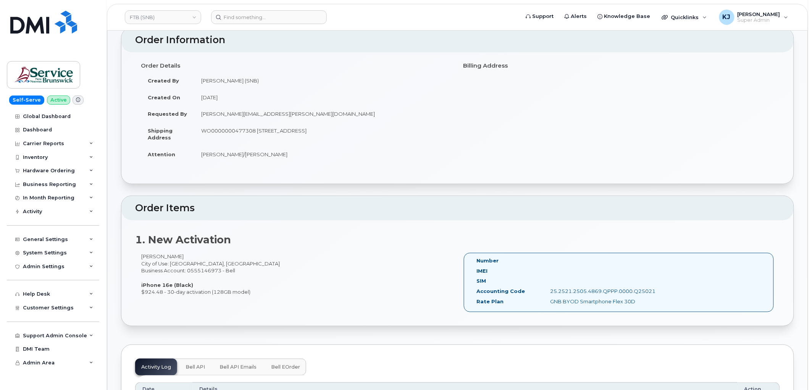
click at [212, 130] on td "WO0000000477308 675 King Street, Rm 1072 Fredericton New Brunswick E3B 1E9" at bounding box center [323, 134] width 258 height 24
copy td "WO0000000477308"
click at [136, 14] on link "FTB (SNB)" at bounding box center [163, 17] width 76 height 14
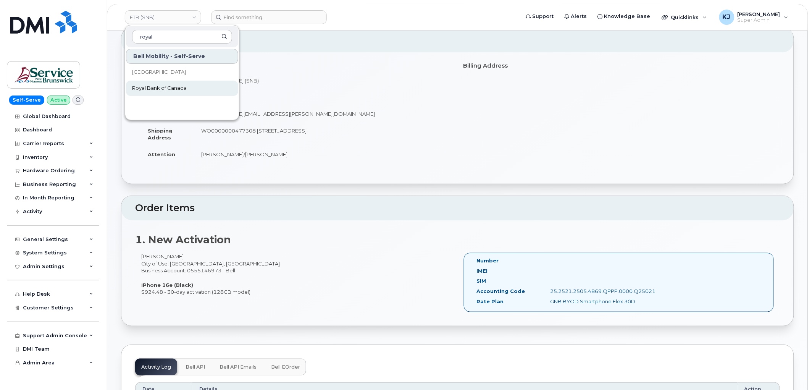
type input "royal"
click at [161, 87] on span "Royal Bank of Canada" at bounding box center [159, 88] width 55 height 8
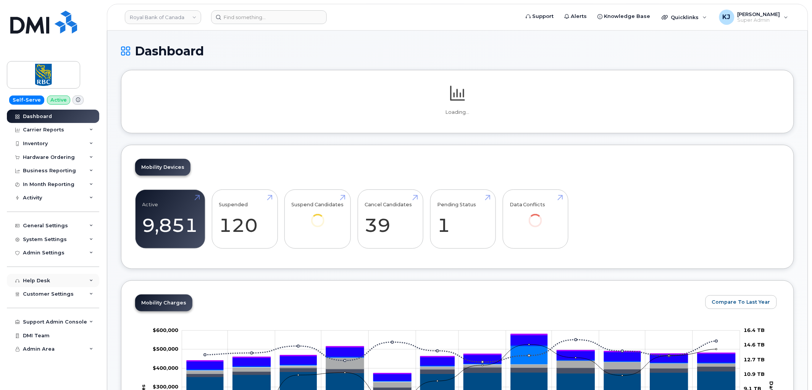
scroll to position [42, 0]
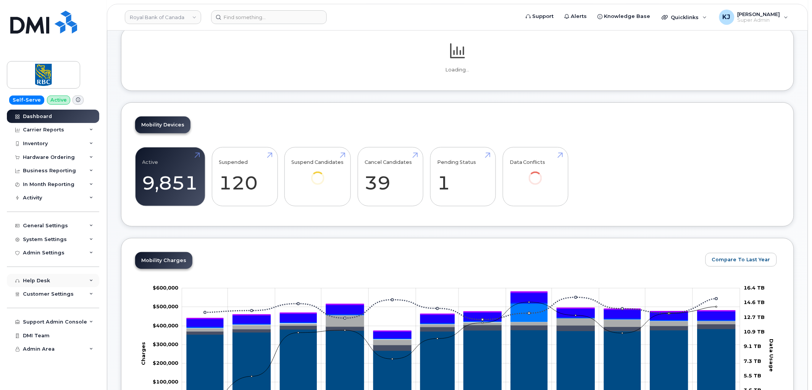
click at [56, 285] on div "Help Desk" at bounding box center [53, 281] width 92 height 14
click at [57, 284] on div "Help Desk" at bounding box center [53, 281] width 92 height 14
click at [57, 291] on div "Customer Settings" at bounding box center [53, 294] width 92 height 14
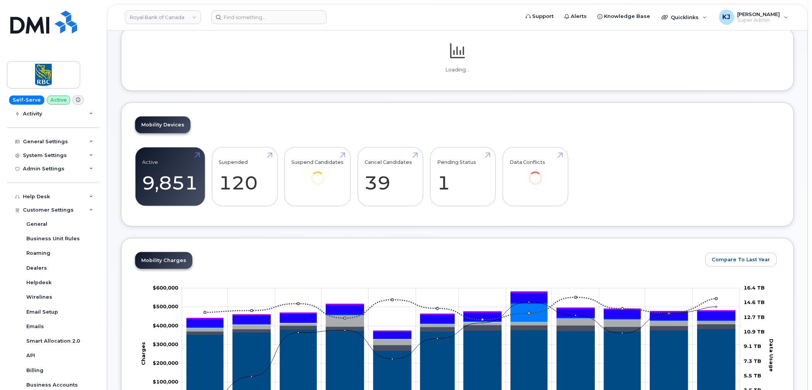
scroll to position [199, 0]
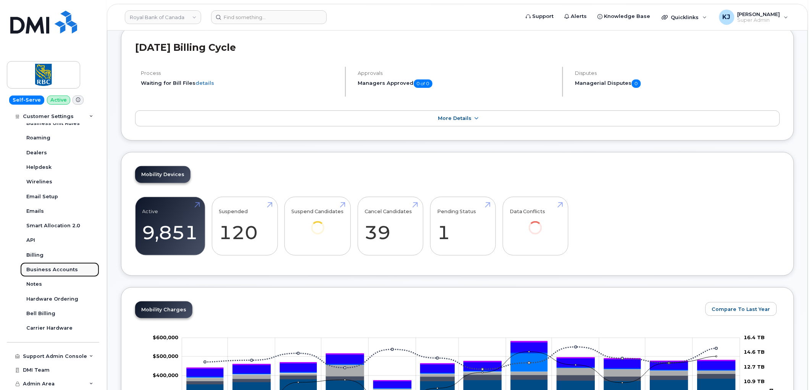
click at [53, 270] on div "Business Accounts" at bounding box center [52, 269] width 52 height 7
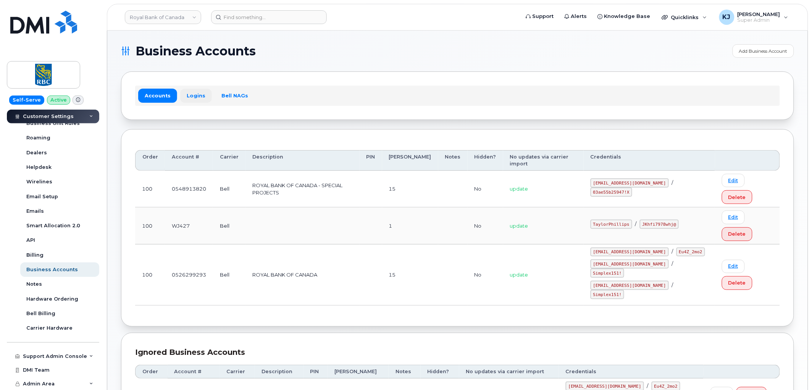
click at [198, 91] on link "Logins" at bounding box center [196, 96] width 32 height 14
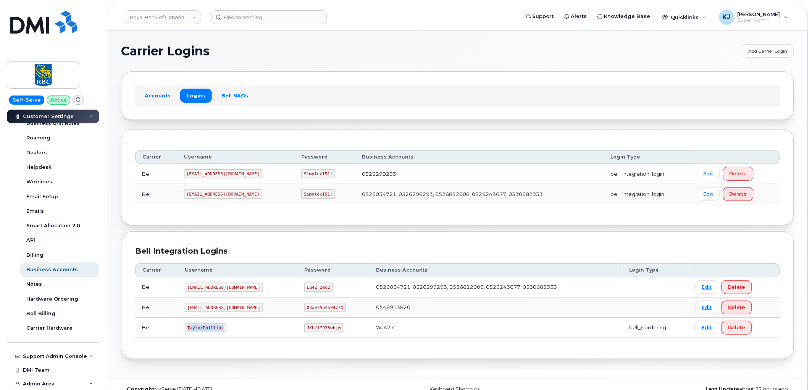
drag, startPoint x: 186, startPoint y: 326, endPoint x: 223, endPoint y: 330, distance: 37.6
click at [223, 330] on code "TaylorPhillips" at bounding box center [206, 327] width 42 height 9
copy code "TaylorPhillips"
drag, startPoint x: 284, startPoint y: 328, endPoint x: 319, endPoint y: 333, distance: 35.1
click at [319, 333] on td "JKhfi7978whj@" at bounding box center [333, 328] width 72 height 20
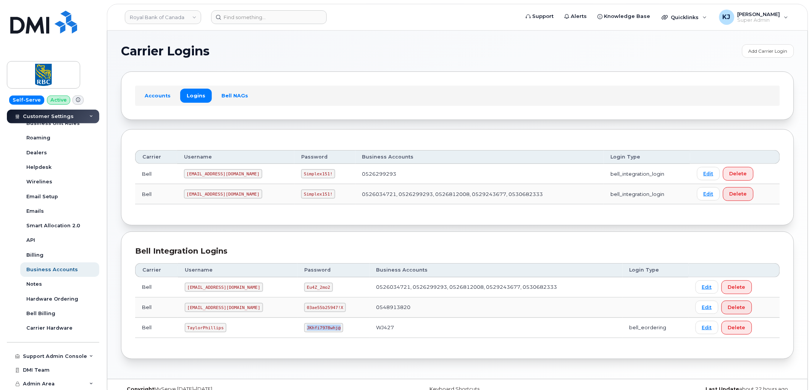
copy code "JKhfi7978whj@"
click at [160, 18] on link "Royal Bank of Canada" at bounding box center [163, 17] width 76 height 14
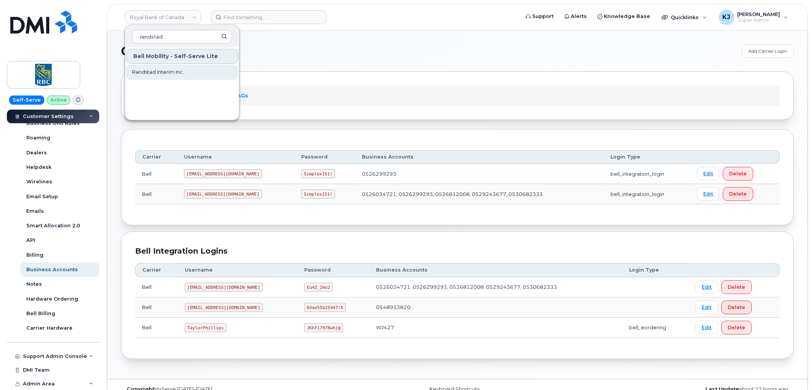
type input "randstad"
drag, startPoint x: 174, startPoint y: 74, endPoint x: 178, endPoint y: 73, distance: 4.0
click at [175, 74] on span "Randstad Interim Inc." at bounding box center [158, 72] width 52 height 8
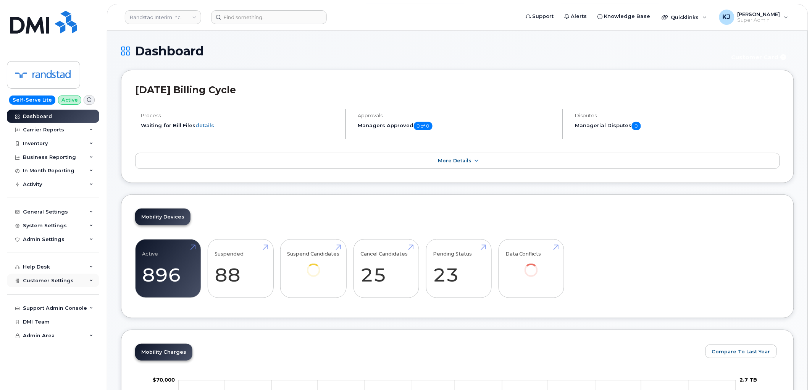
click at [60, 284] on div "Customer Settings" at bounding box center [53, 281] width 92 height 14
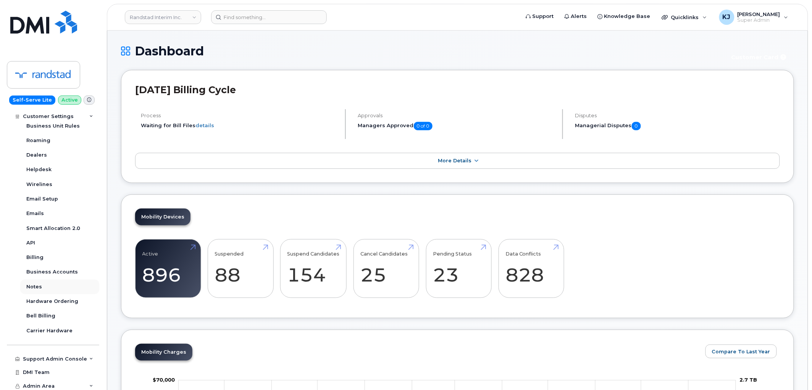
scroll to position [186, 0]
click at [65, 271] on div "Business Accounts" at bounding box center [52, 269] width 52 height 7
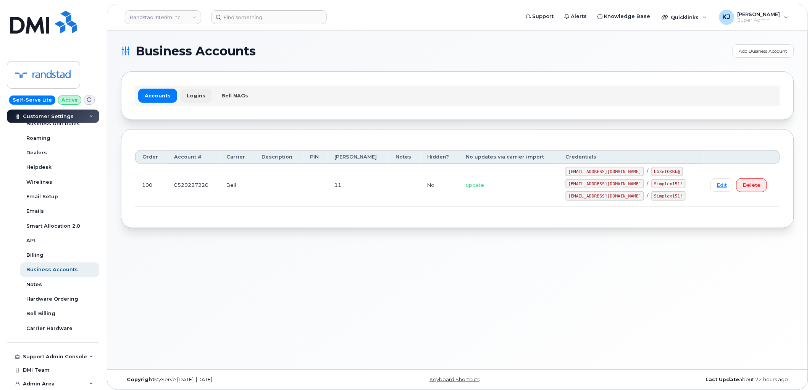
click at [191, 94] on link "Logins" at bounding box center [196, 96] width 32 height 14
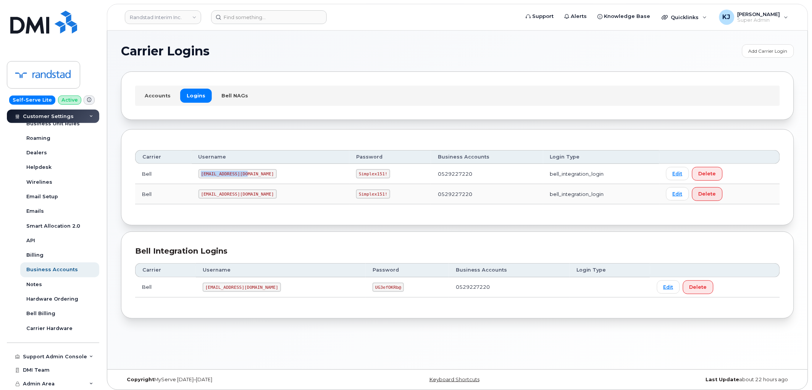
drag, startPoint x: 246, startPoint y: 173, endPoint x: 180, endPoint y: 175, distance: 66.1
click at [180, 184] on tr "Bell 1Randst@myserve.ca Simplex151! 0529227220 bell_integration_login Edit Dele…" at bounding box center [457, 194] width 645 height 20
copy tr "1Randst@myserve.ca"
drag, startPoint x: 330, startPoint y: 174, endPoint x: 358, endPoint y: 176, distance: 28.7
click at [358, 176] on code "Simplex151!" at bounding box center [373, 173] width 34 height 9
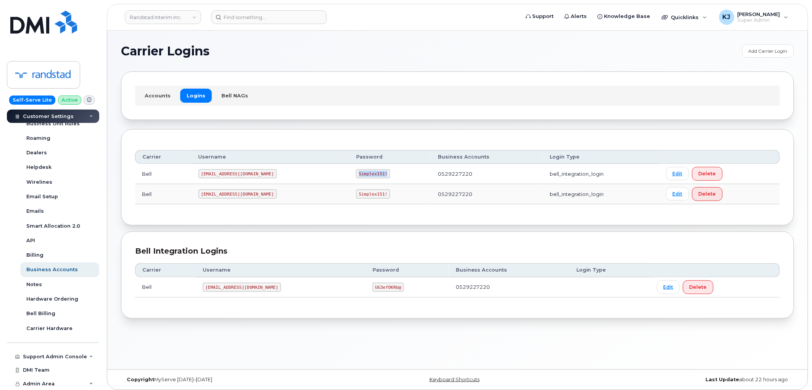
copy code "Simplex151!"
click at [140, 16] on link "Randstad Interim Inc." at bounding box center [163, 17] width 76 height 14
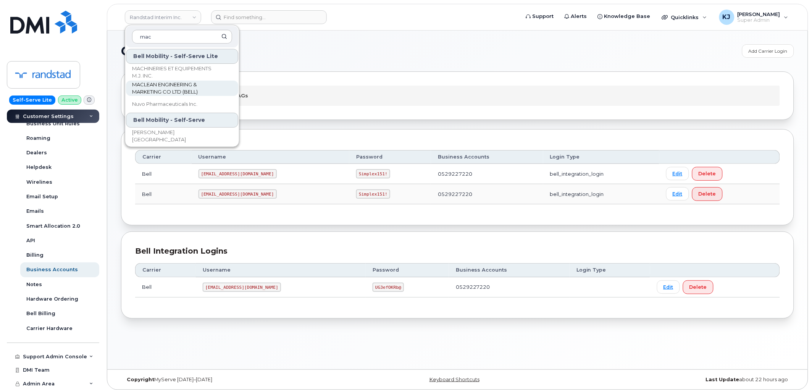
type input "mac"
click at [172, 87] on span "MACLEAN ENGINEERING & MARKETING CO LTD (BELL)" at bounding box center [176, 88] width 88 height 15
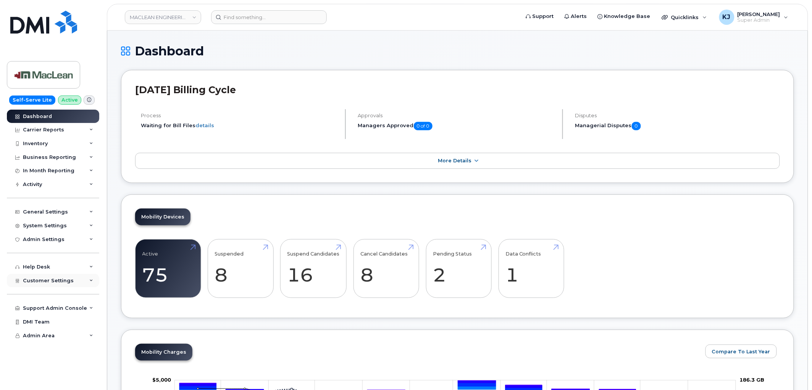
click at [70, 280] on div "Customer Settings" at bounding box center [53, 281] width 92 height 14
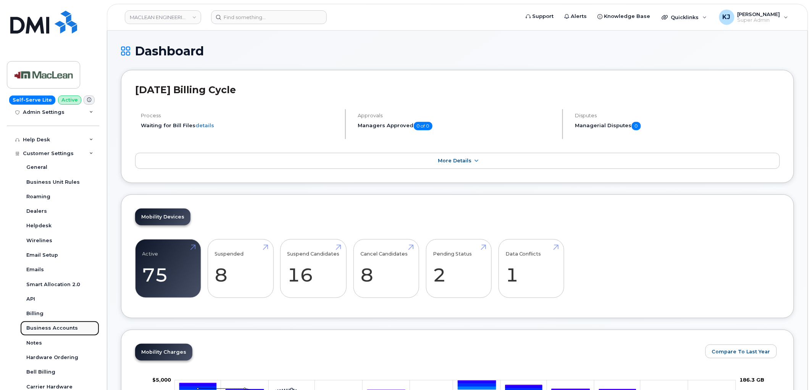
click at [66, 326] on div "Business Accounts" at bounding box center [52, 328] width 52 height 7
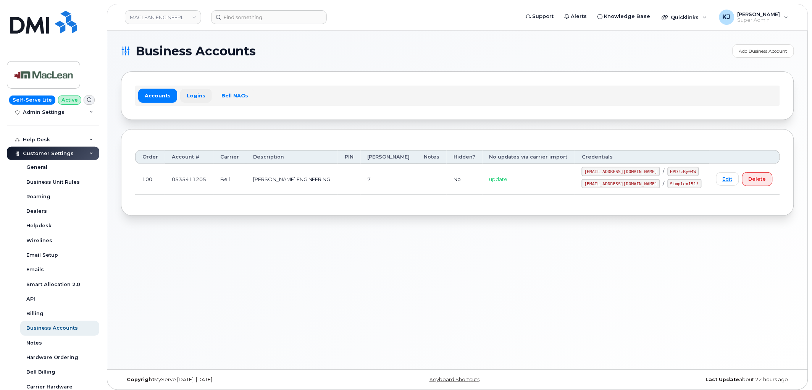
click at [197, 96] on link "Logins" at bounding box center [196, 96] width 32 height 14
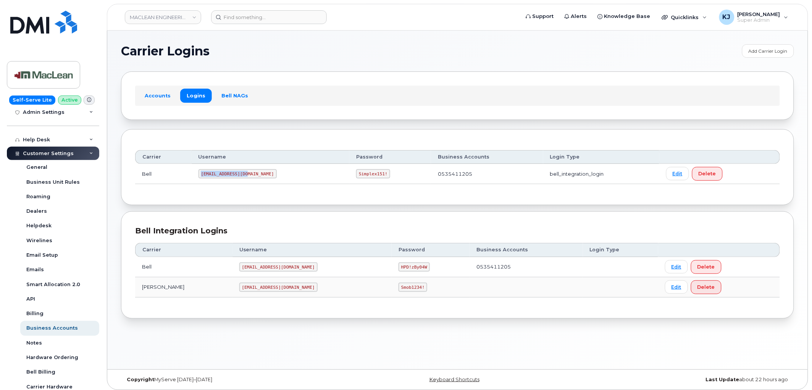
drag, startPoint x: 204, startPoint y: 173, endPoint x: 250, endPoint y: 174, distance: 46.6
click at [251, 174] on td "[EMAIL_ADDRESS][DOMAIN_NAME]" at bounding box center [271, 174] width 158 height 20
copy code "1MACLEA@myserve.ca"
drag, startPoint x: 322, startPoint y: 173, endPoint x: 355, endPoint y: 174, distance: 32.9
click at [355, 174] on td "Simplex151!" at bounding box center [390, 174] width 82 height 20
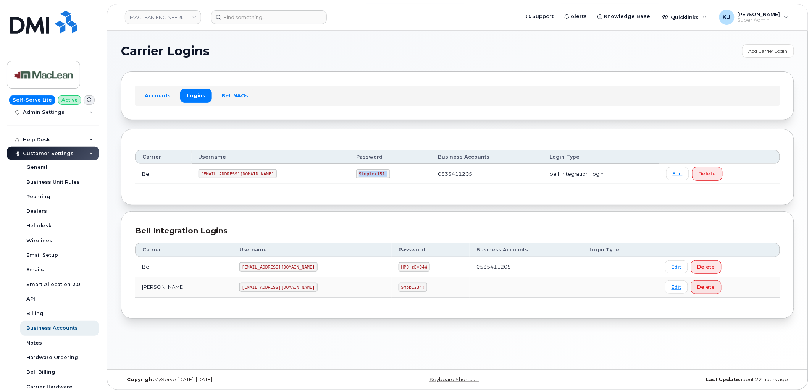
copy code "Simplex151!"
click at [158, 16] on link "MACLEAN ENGINEERING & MARKETING CO LTD (BELL)" at bounding box center [163, 17] width 76 height 14
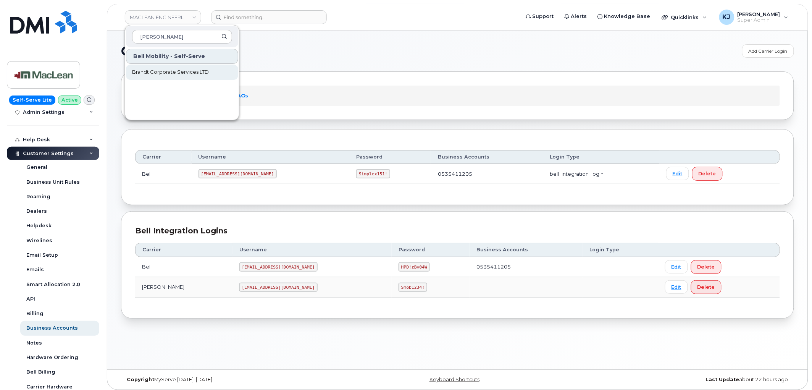
type input "brandt"
click at [181, 74] on span "Brandt Corporate Services LTD" at bounding box center [170, 72] width 77 height 8
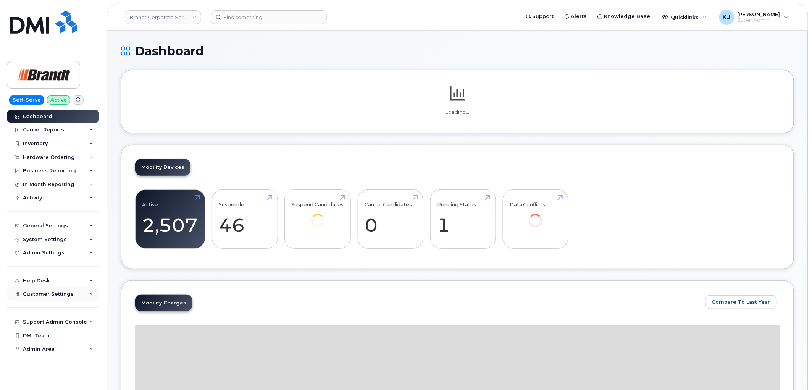
click at [57, 298] on div "Customer Settings" at bounding box center [53, 294] width 92 height 14
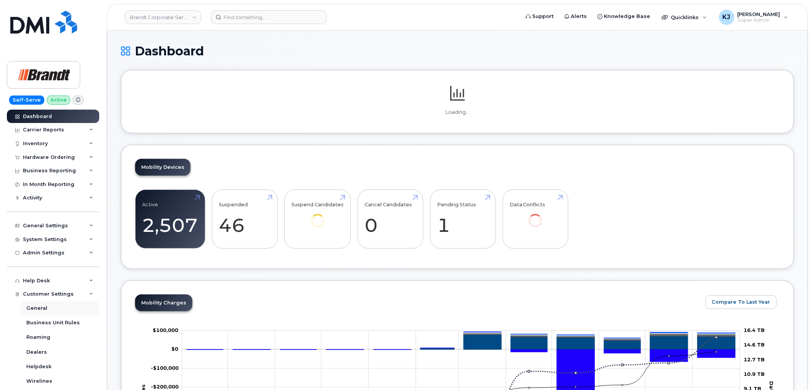
scroll to position [170, 0]
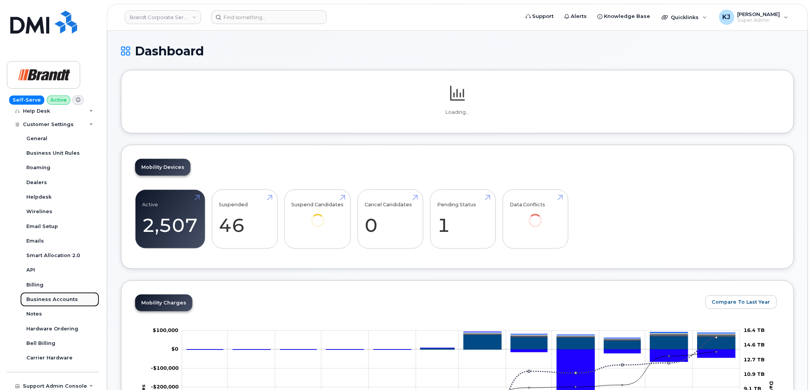
click at [53, 299] on div "Business Accounts" at bounding box center [52, 299] width 52 height 7
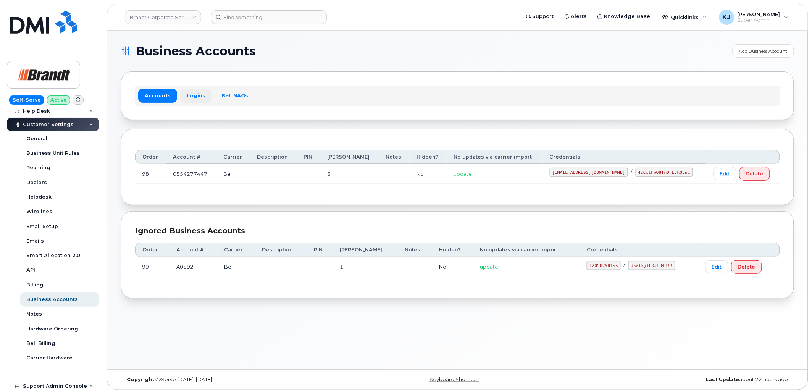
click at [199, 99] on link "Logins" at bounding box center [196, 96] width 32 height 14
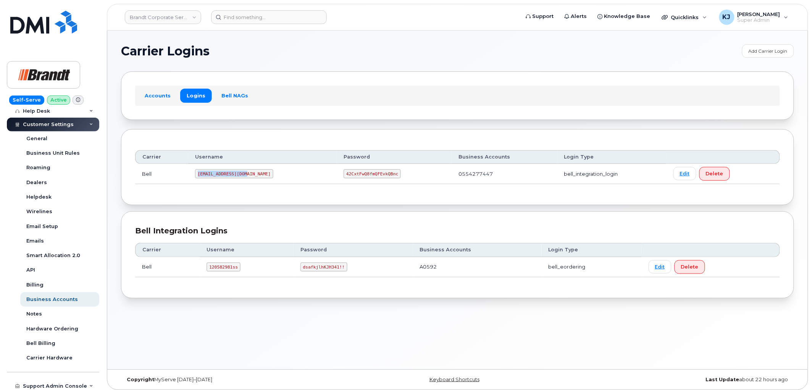
drag, startPoint x: 200, startPoint y: 174, endPoint x: 251, endPoint y: 176, distance: 50.4
click at [251, 176] on td "tphillips@dminc.com" at bounding box center [262, 174] width 149 height 20
copy code "tphillips@dminc.com"
drag, startPoint x: 318, startPoint y: 174, endPoint x: 366, endPoint y: 173, distance: 48.1
click at [366, 173] on td "42CxtFwQ8fmQFEvkQBnc" at bounding box center [394, 174] width 115 height 20
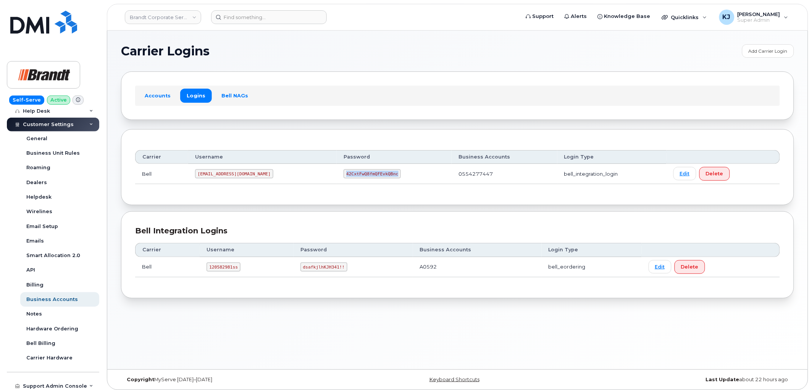
copy code "42CxtFwQ8fmQFEvkQBnc"
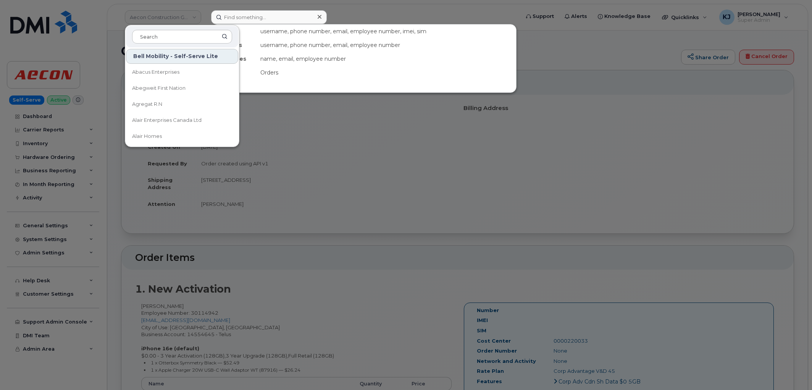
click at [244, 16] on input at bounding box center [269, 17] width 116 height 14
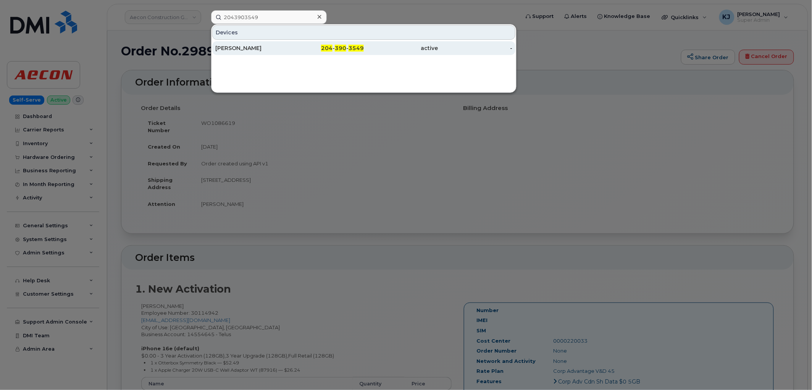
type input "2043903549"
click at [290, 42] on div "Jennifer Lacombe" at bounding box center [327, 48] width 74 height 14
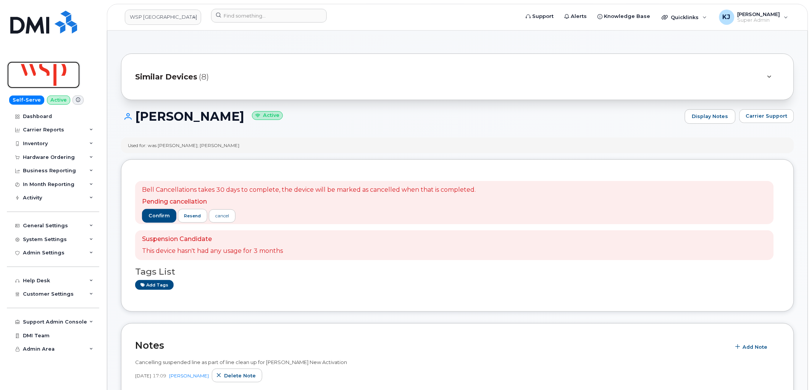
drag, startPoint x: 40, startPoint y: 73, endPoint x: 47, endPoint y: 79, distance: 8.9
click at [40, 73] on img at bounding box center [43, 75] width 59 height 22
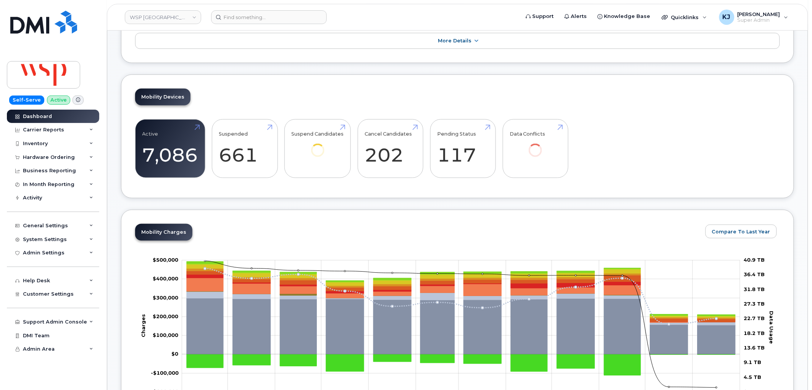
scroll to position [170, 0]
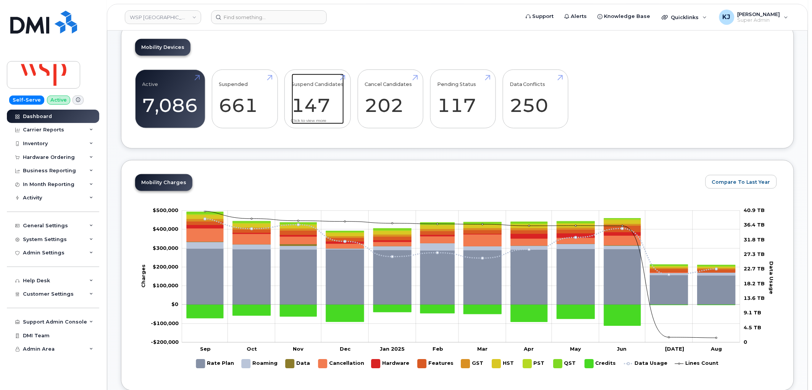
click at [315, 108] on link "Suspend Candidates 147" at bounding box center [318, 99] width 52 height 50
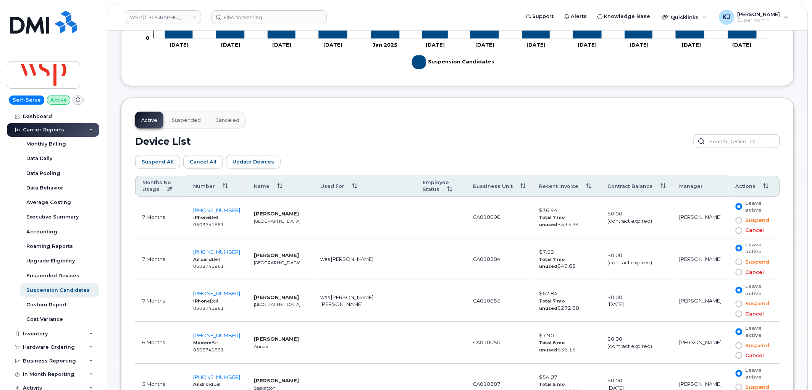
scroll to position [382, 0]
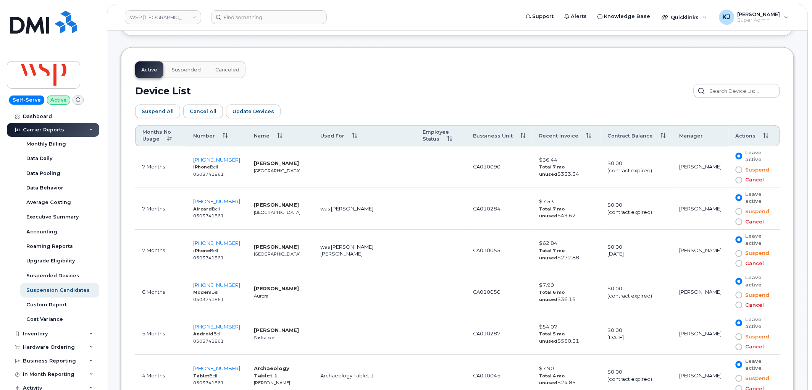
click at [737, 170] on span at bounding box center [739, 169] width 7 height 7
click at [728, 170] on input "Suspend" at bounding box center [728, 170] width 0 height 0
click at [737, 155] on span at bounding box center [739, 156] width 7 height 7
click at [728, 156] on input "Leave active" at bounding box center [728, 156] width 0 height 0
click at [155, 15] on link "WSP Canada" at bounding box center [163, 17] width 76 height 14
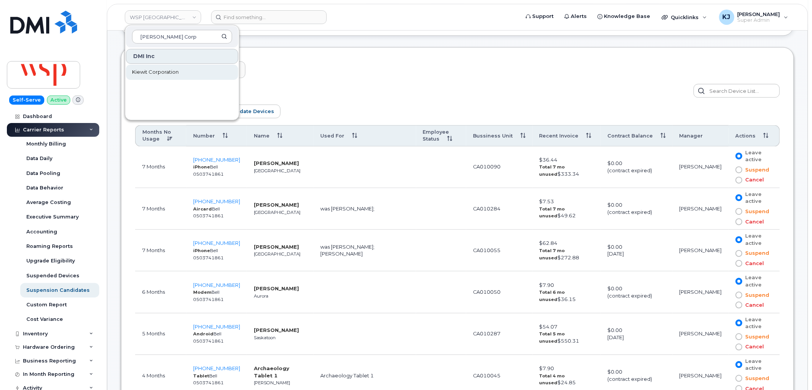
type input "Kiewit Corp"
click at [151, 77] on link "Kiewit Corporation" at bounding box center [182, 72] width 112 height 15
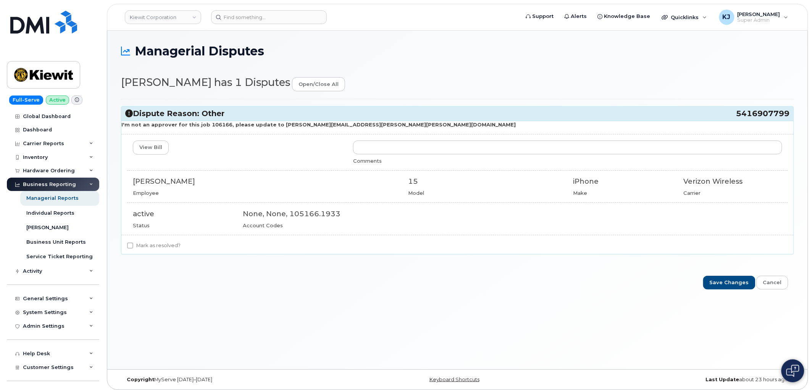
click at [215, 124] on strong "I'm not an approver for this job 106166, please update to esmeralda.zamudio@kie…" at bounding box center [318, 124] width 394 height 6
copy strong "106166"
click at [57, 154] on div "Inventory" at bounding box center [53, 157] width 92 height 14
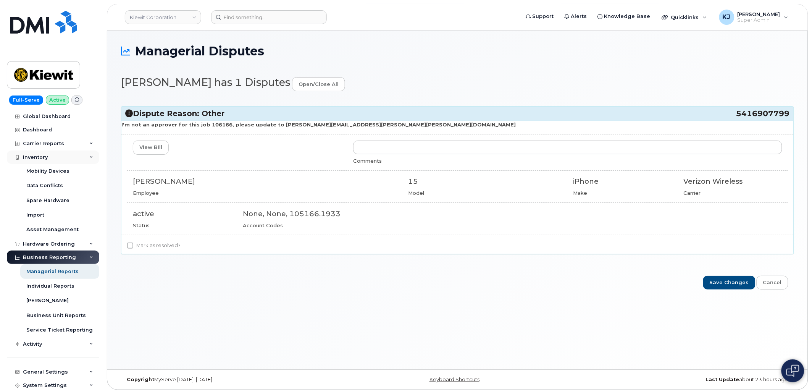
click at [57, 154] on div "Inventory" at bounding box center [53, 157] width 92 height 14
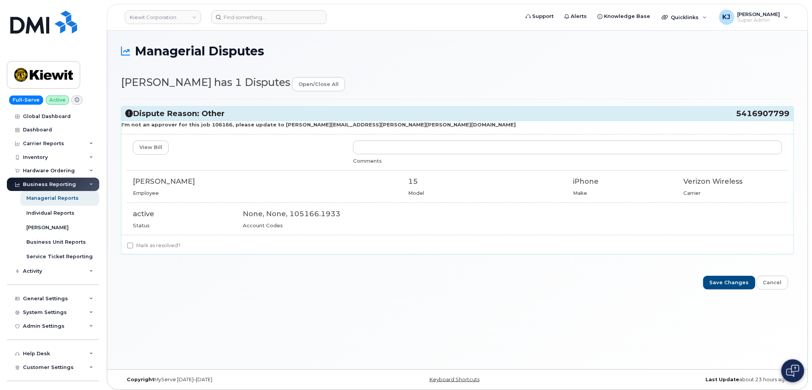
scroll to position [39, 0]
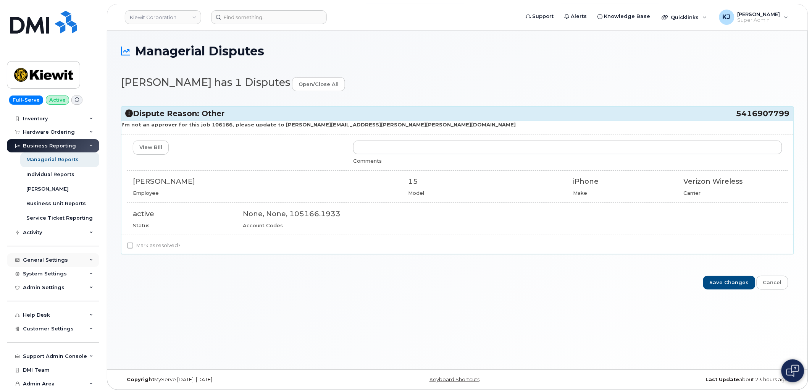
click at [67, 262] on div "General Settings" at bounding box center [53, 260] width 92 height 14
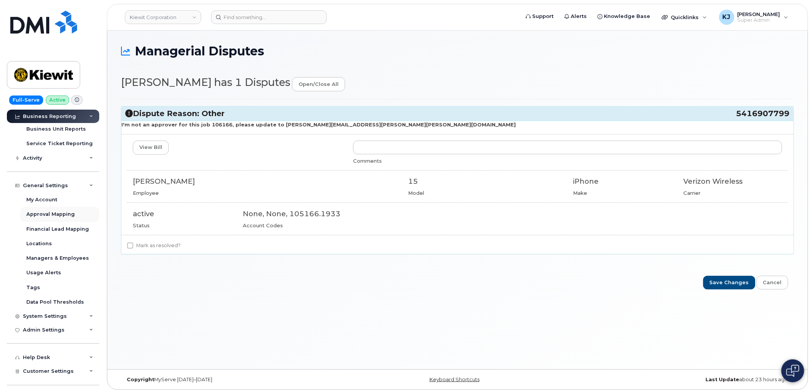
scroll to position [71, 0]
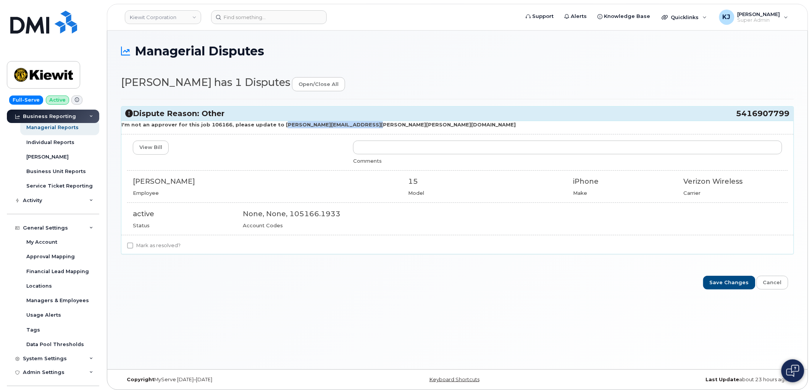
drag, startPoint x: 363, startPoint y: 125, endPoint x: 271, endPoint y: 125, distance: 91.3
click at [271, 125] on p "I'm not an approver for this job 106166, please update to esmeralda.zamudio@kie…" at bounding box center [457, 124] width 672 height 7
copy strong "esmeralda.zamudio@kiewit.com"
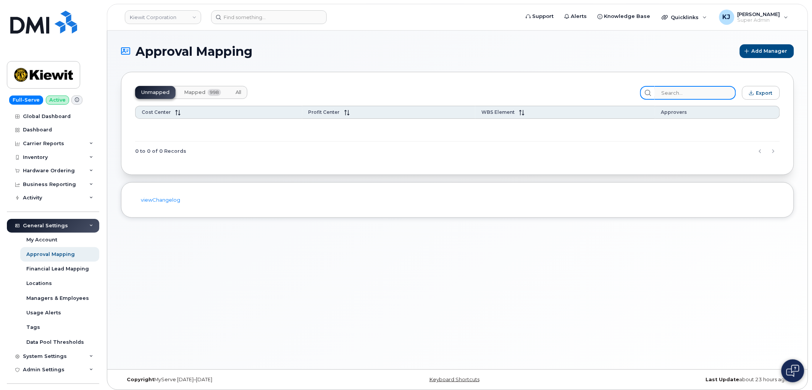
click at [693, 92] on input "search" at bounding box center [695, 93] width 81 height 14
paste input "106166"
type input "106166"
click at [202, 92] on span "Mapped" at bounding box center [194, 92] width 21 height 6
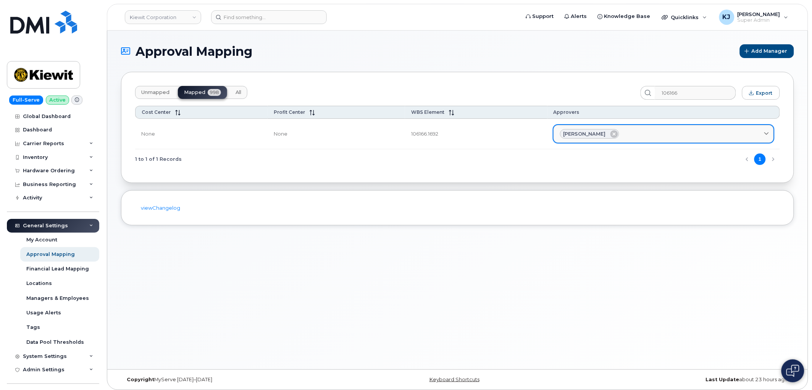
click at [645, 135] on div "[PERSON_NAME]" at bounding box center [663, 134] width 207 height 10
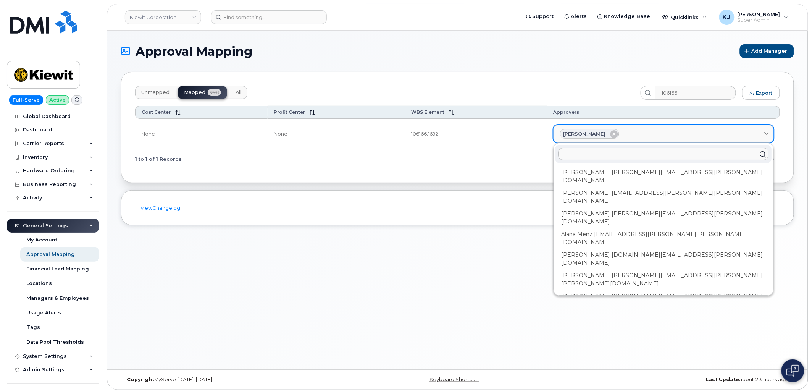
paste input "[EMAIL_ADDRESS][PERSON_NAME][PERSON_NAME][DOMAIN_NAME]"
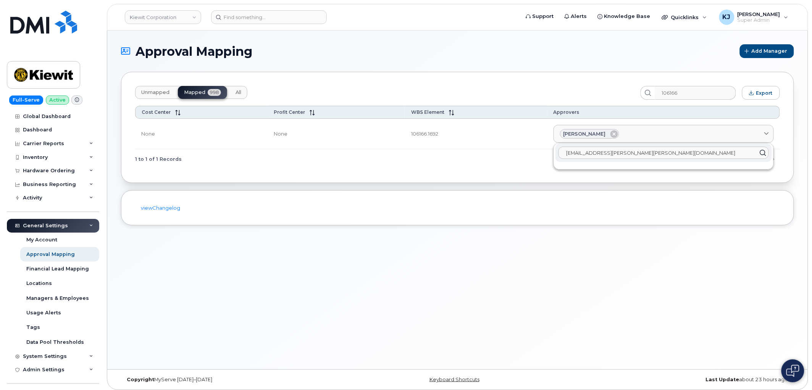
drag, startPoint x: 664, startPoint y: 151, endPoint x: 592, endPoint y: 153, distance: 71.8
click at [592, 153] on input "[EMAIL_ADDRESS][PERSON_NAME][PERSON_NAME][DOMAIN_NAME]" at bounding box center [664, 153] width 210 height 12
click at [569, 152] on input "[PERSON_NAME]" at bounding box center [664, 153] width 210 height 12
type input "[PERSON_NAME]"
drag, startPoint x: 620, startPoint y: 155, endPoint x: 452, endPoint y: 148, distance: 168.5
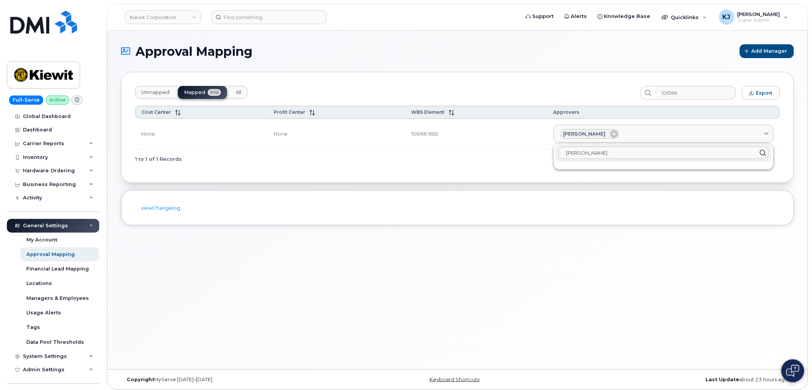
click at [452, 148] on tr "None None 106166.1692 [PERSON_NAME] [PERSON_NAME]" at bounding box center [457, 134] width 645 height 31
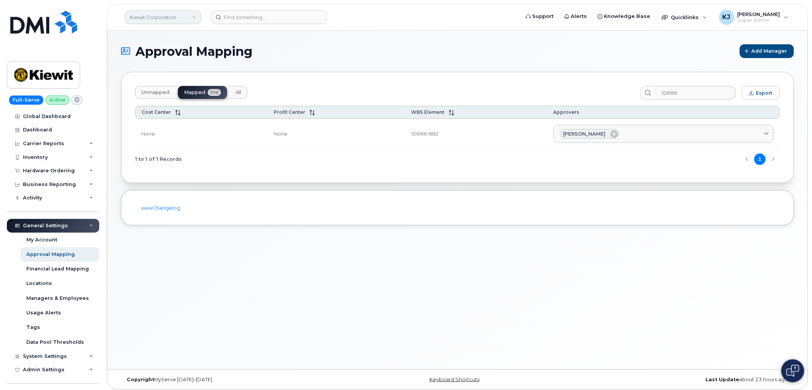
drag, startPoint x: 150, startPoint y: 16, endPoint x: 146, endPoint y: 12, distance: 5.7
click at [150, 16] on link "Kiewit Corporation" at bounding box center [163, 17] width 76 height 14
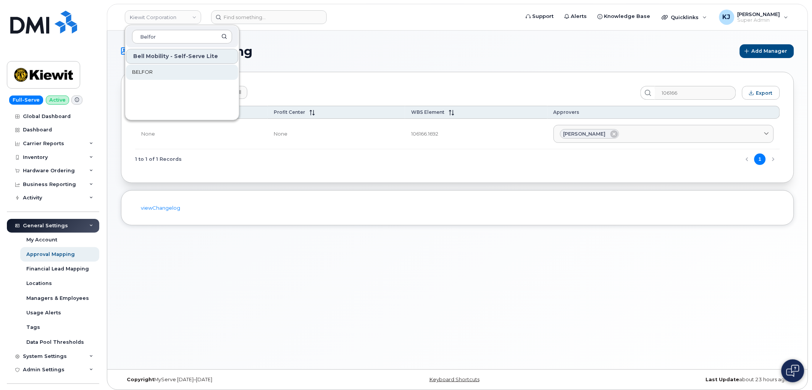
type input "Belfor"
click at [188, 74] on link "BELFOR" at bounding box center [182, 72] width 112 height 15
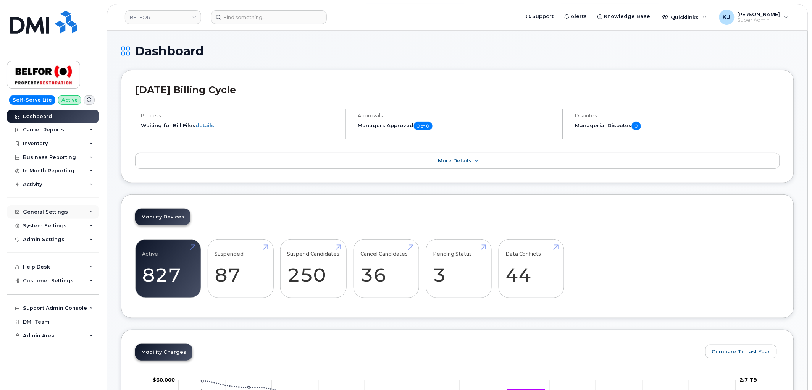
click at [88, 212] on div "General Settings" at bounding box center [53, 212] width 92 height 14
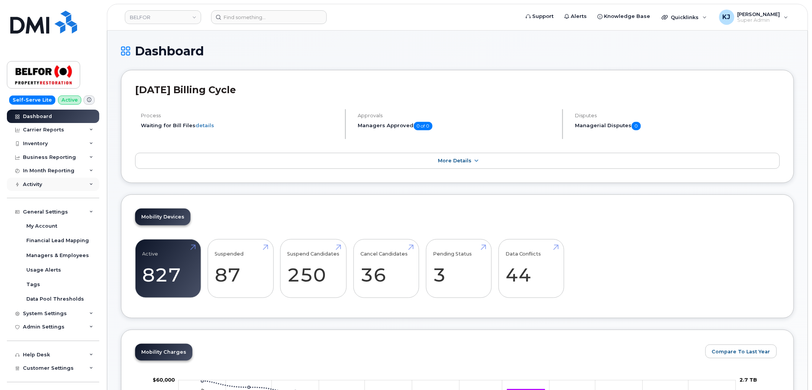
click at [76, 185] on div "Activity" at bounding box center [53, 185] width 92 height 14
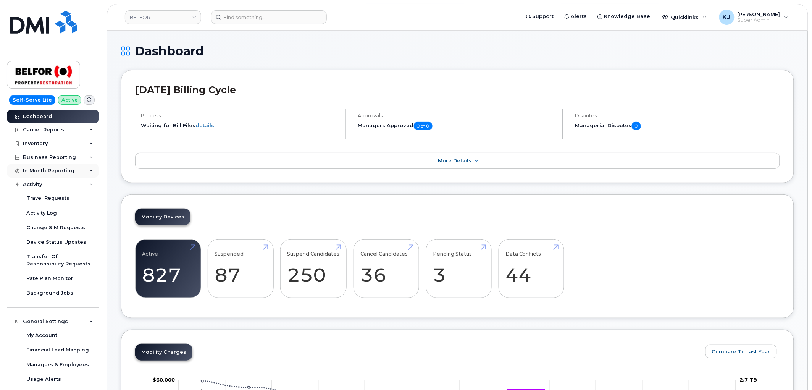
click at [83, 173] on div "In Month Reporting" at bounding box center [53, 171] width 92 height 14
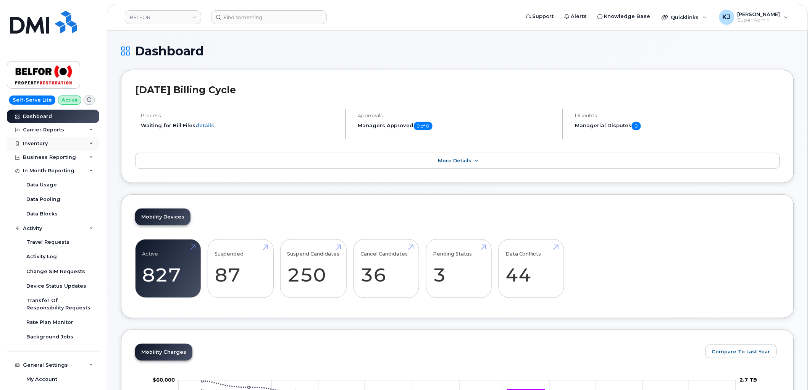
click at [82, 143] on div "Inventory" at bounding box center [53, 144] width 92 height 14
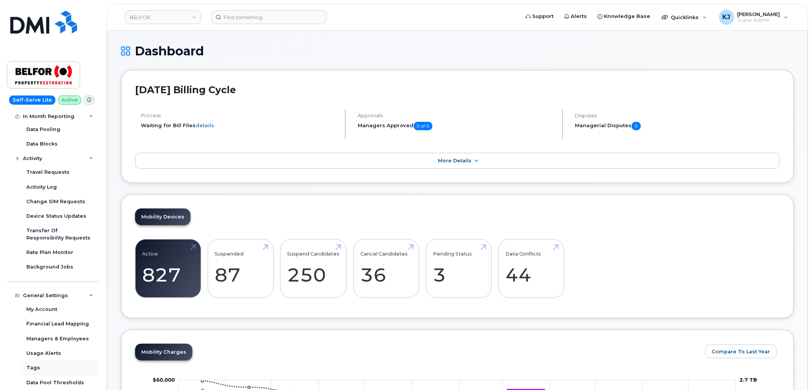
scroll to position [251, 0]
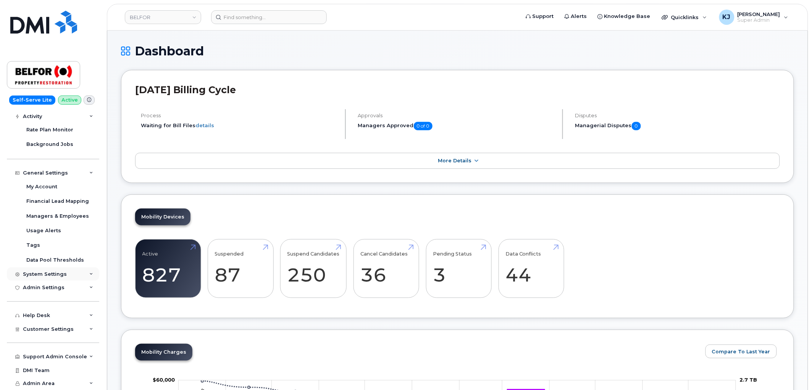
click at [70, 270] on div "System Settings" at bounding box center [53, 274] width 92 height 14
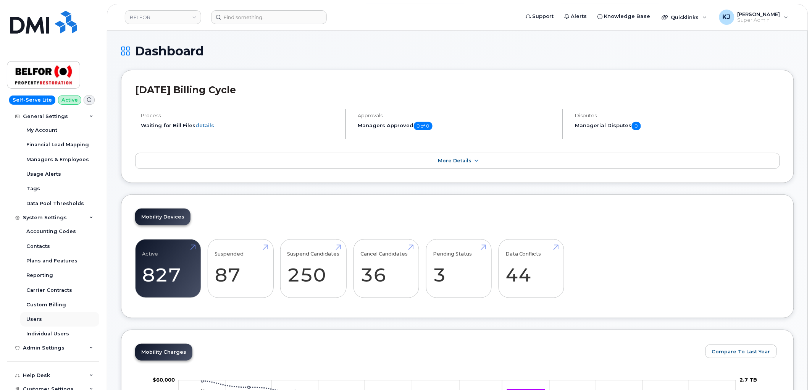
scroll to position [368, 0]
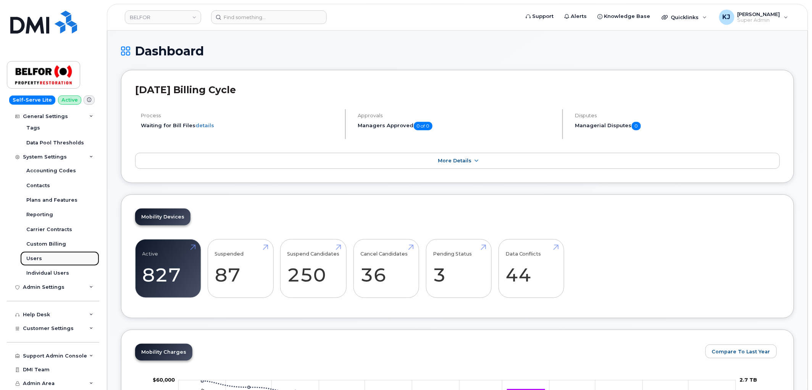
click at [48, 257] on link "Users" at bounding box center [59, 258] width 79 height 15
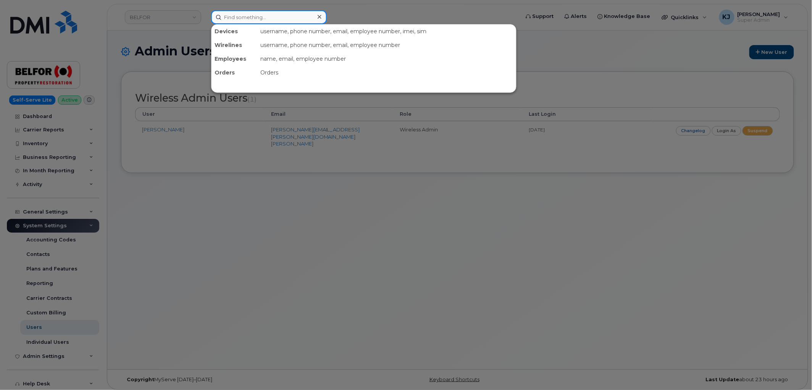
click at [241, 18] on input at bounding box center [269, 17] width 116 height 14
paste input "297895"
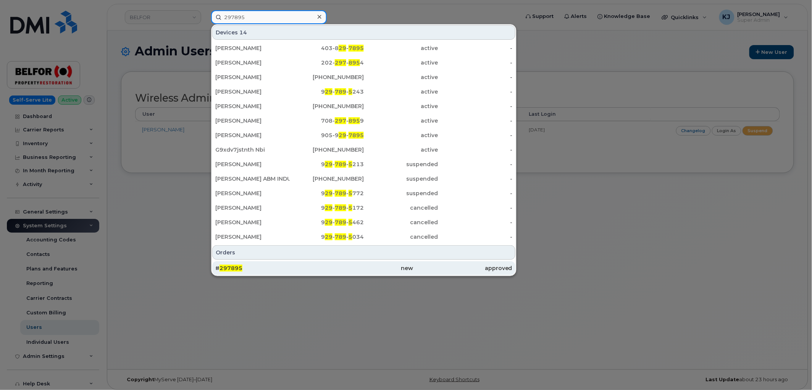
type input "297895"
click at [257, 266] on div "# 297895" at bounding box center [264, 268] width 99 height 8
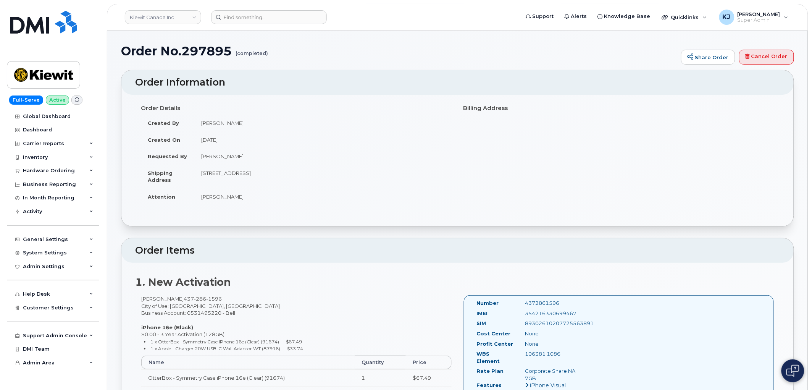
drag, startPoint x: 126, startPoint y: 52, endPoint x: 313, endPoint y: 195, distance: 236.4
copy div "Order No.297895 (completed) Share Order Cancel Order × Share This Order If you …"
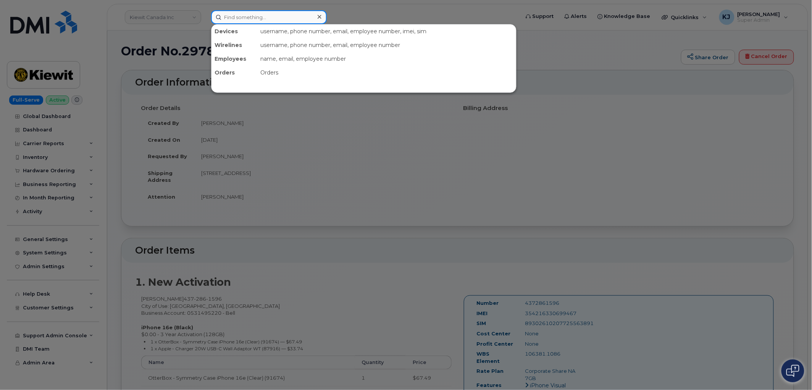
click at [258, 21] on input at bounding box center [269, 17] width 116 height 14
paste input "298464"
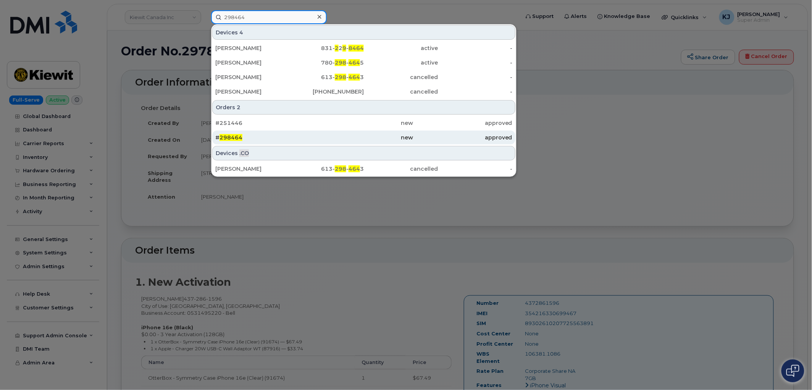
type input "298464"
click at [291, 137] on div "# 298464" at bounding box center [264, 138] width 99 height 8
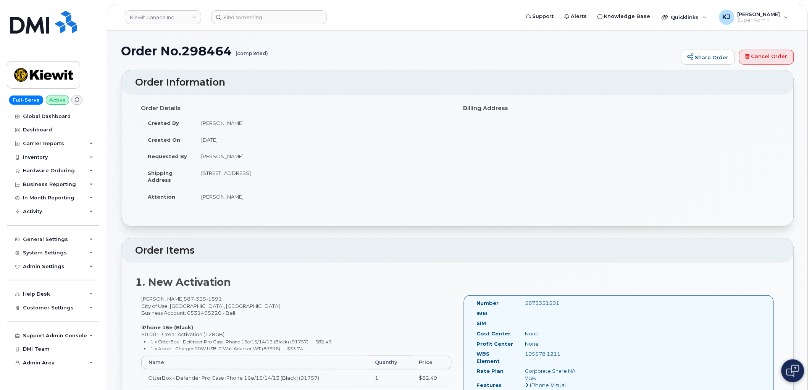
drag, startPoint x: 121, startPoint y: 51, endPoint x: 293, endPoint y: 199, distance: 226.8
copy div "Order No.298464 (completed) Share Order Cancel Order × Share This Order If you …"
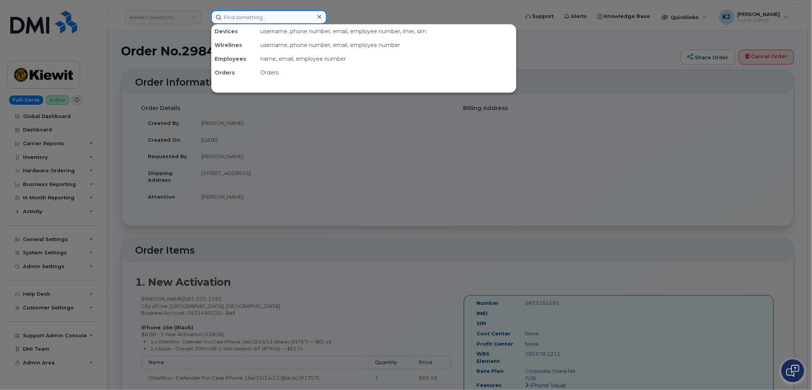
drag, startPoint x: 255, startPoint y: 21, endPoint x: 251, endPoint y: 18, distance: 4.5
click at [253, 19] on input at bounding box center [269, 17] width 116 height 14
paste input "298473"
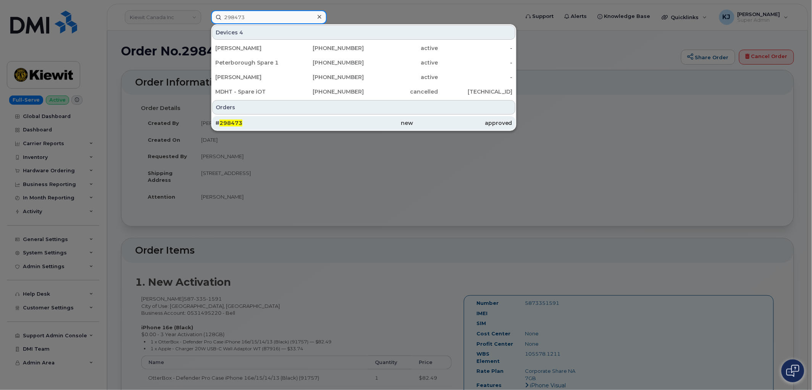
type input "298473"
click at [267, 121] on div "# 298473" at bounding box center [264, 123] width 99 height 8
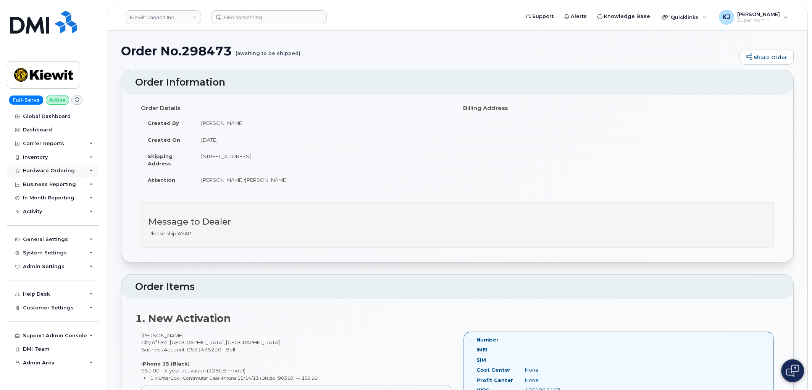
click at [65, 168] on div "Hardware Ordering" at bounding box center [49, 171] width 52 height 6
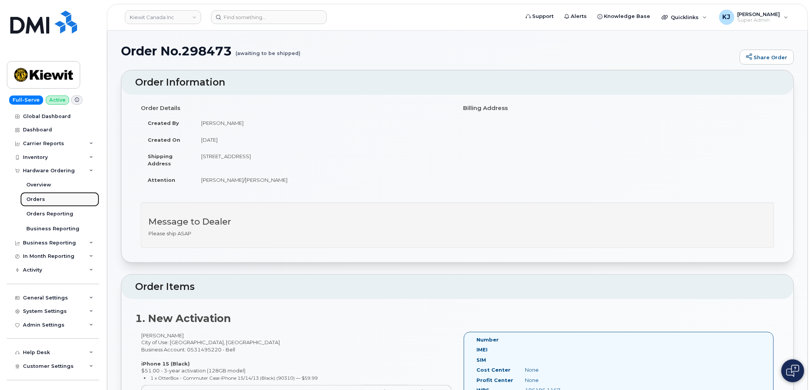
click at [51, 199] on link "Orders" at bounding box center [59, 199] width 79 height 15
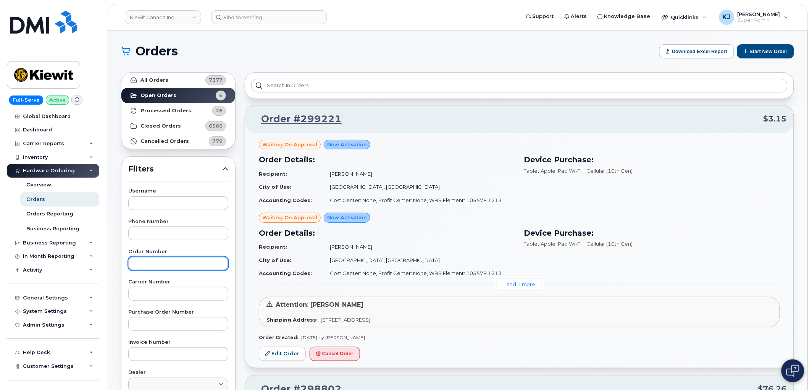
click at [159, 260] on input "text" at bounding box center [178, 264] width 100 height 14
paste input "298473"
type input "298473"
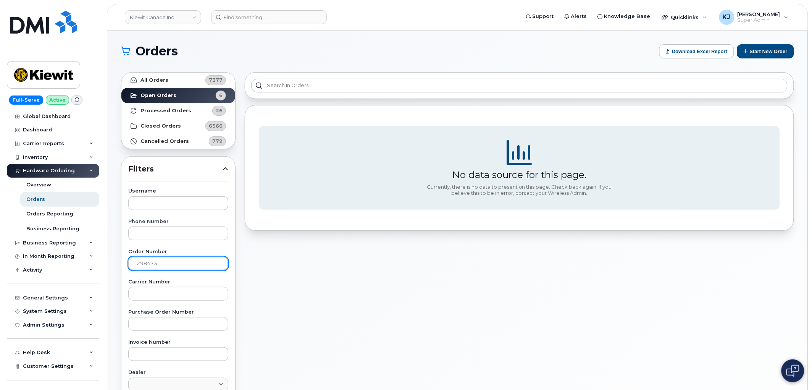
click at [137, 263] on input "298473" at bounding box center [178, 264] width 100 height 14
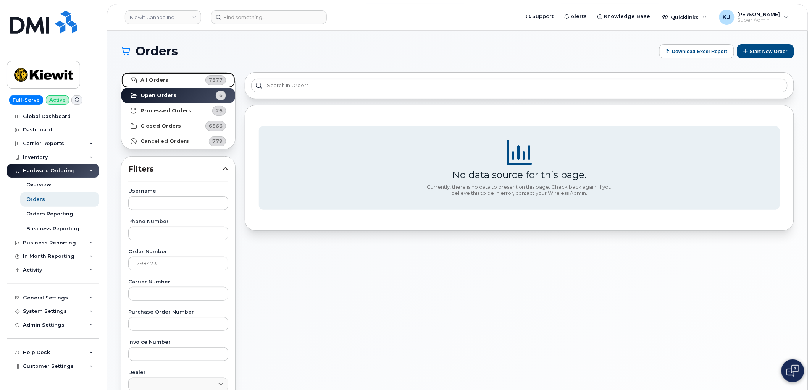
click at [189, 76] on link "All Orders 7377" at bounding box center [178, 80] width 114 height 15
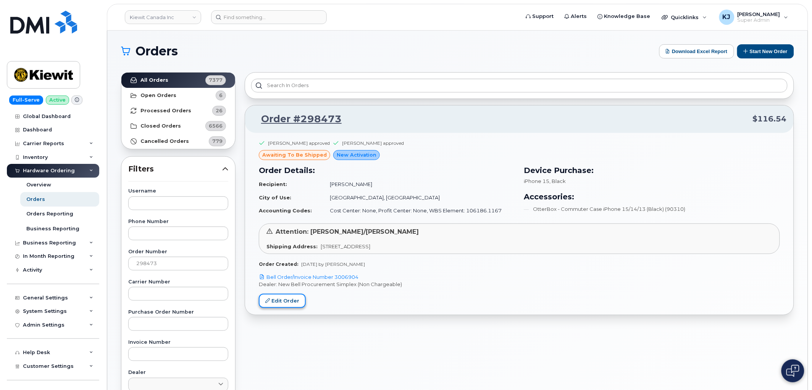
click at [292, 300] on link "Edit Order" at bounding box center [282, 301] width 47 height 14
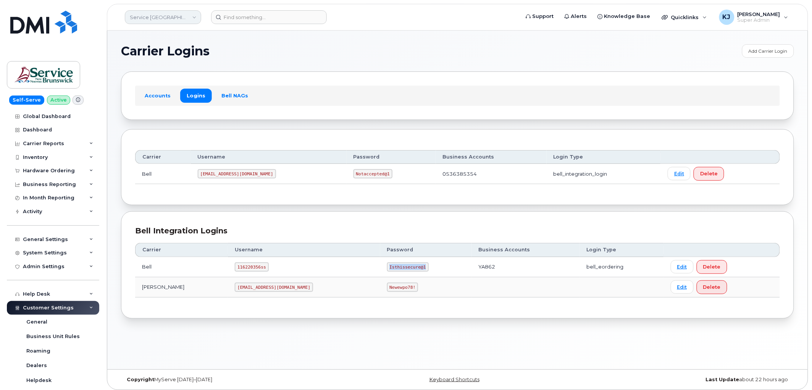
scroll to position [199, 0]
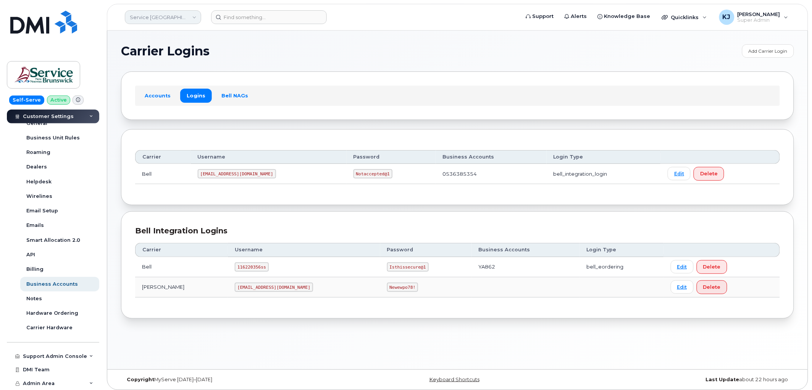
click at [166, 12] on link "Service [GEOGRAPHIC_DATA] (SNB)" at bounding box center [163, 17] width 76 height 14
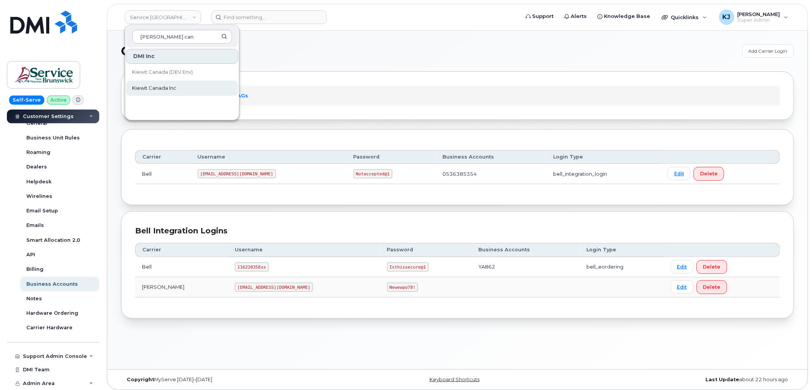
type input "[PERSON_NAME] can"
click at [178, 90] on link "Kiewit Canada Inc" at bounding box center [182, 88] width 112 height 15
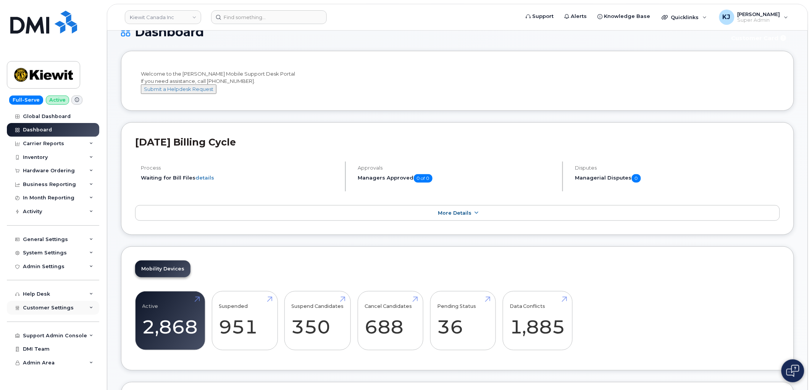
scroll to position [127, 0]
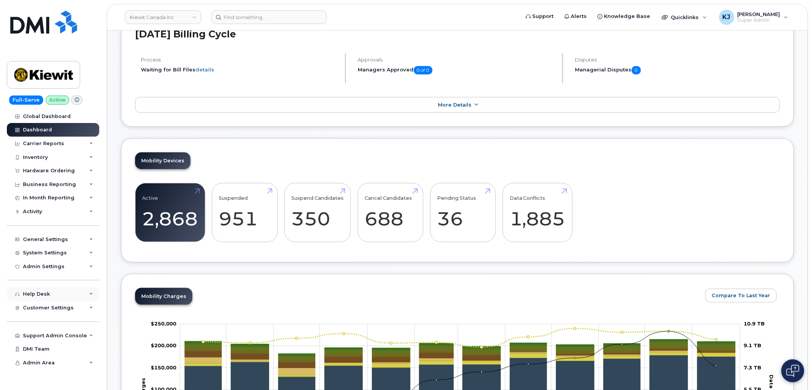
drag, startPoint x: 56, startPoint y: 310, endPoint x: 57, endPoint y: 296, distance: 14.2
click at [56, 310] on span "Customer Settings" at bounding box center [48, 308] width 51 height 6
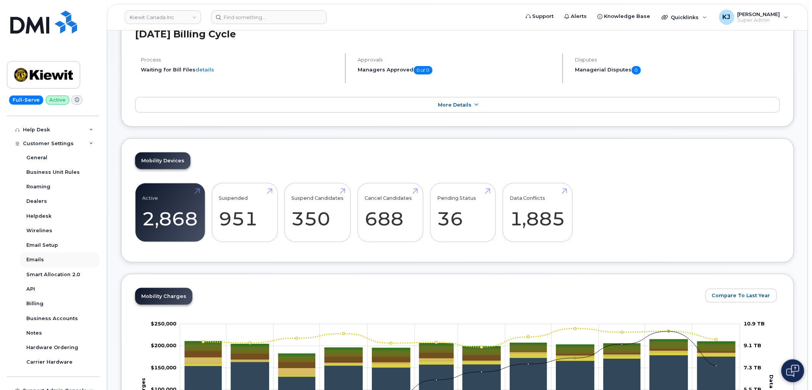
scroll to position [170, 0]
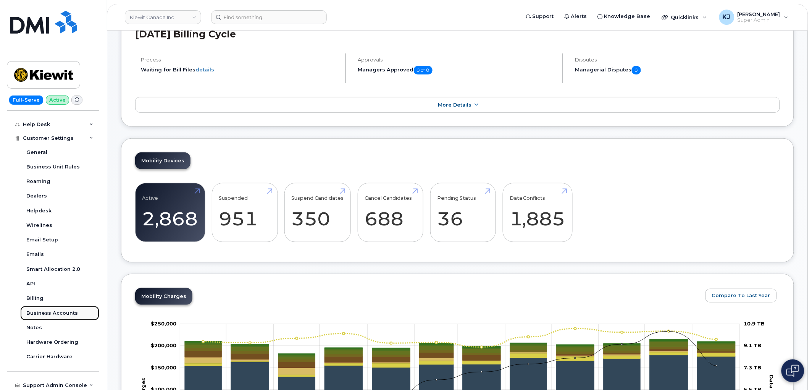
click at [59, 314] on div "Business Accounts" at bounding box center [52, 313] width 52 height 7
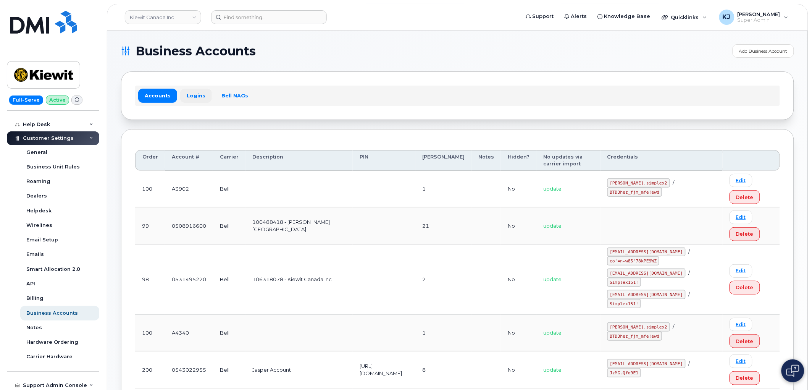
click at [194, 94] on link "Logins" at bounding box center [196, 96] width 32 height 14
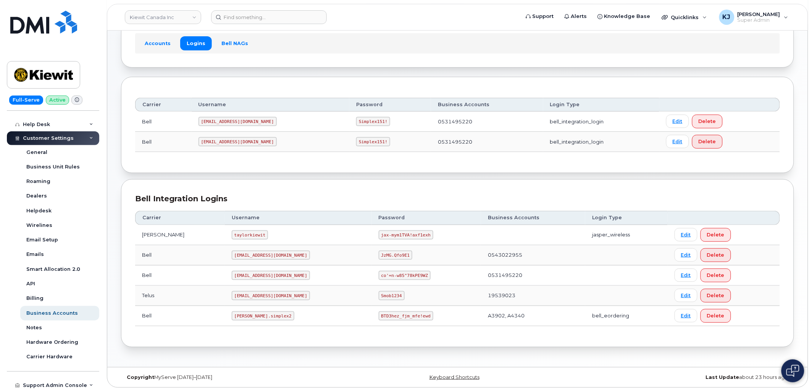
scroll to position [54, 0]
drag, startPoint x: 253, startPoint y: 315, endPoint x: 201, endPoint y: 310, distance: 51.8
click at [201, 310] on tr "Bell kiewit.simplex2 BTD3hez_fjm_mfe!ewd A3902, A4340 bell_eordering Edit Delete" at bounding box center [457, 314] width 645 height 20
copy tr "kiewit.simplex2"
drag, startPoint x: 349, startPoint y: 313, endPoint x: 396, endPoint y: 314, distance: 47.0
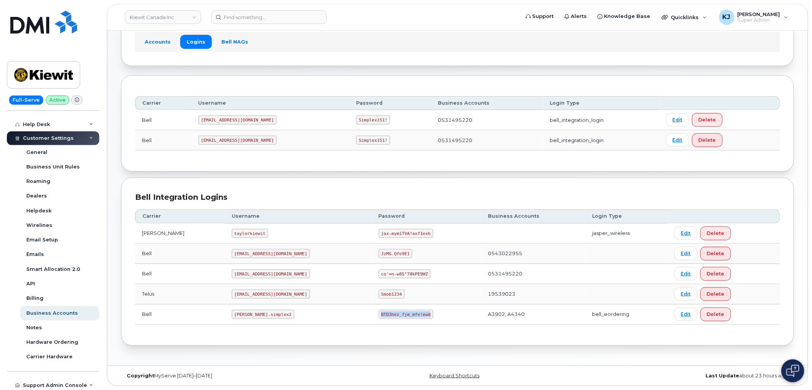
click at [396, 314] on code "BTD3hez_fjm_mfe!ewd" at bounding box center [406, 314] width 55 height 9
copy code "BTD3hez_fjm_mfe!ewd"
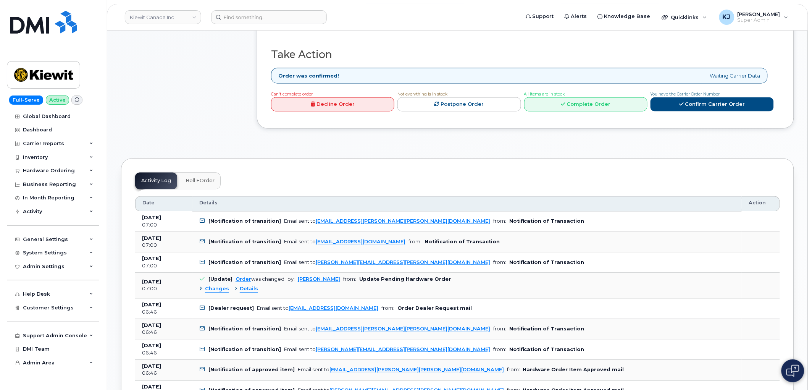
scroll to position [382, 0]
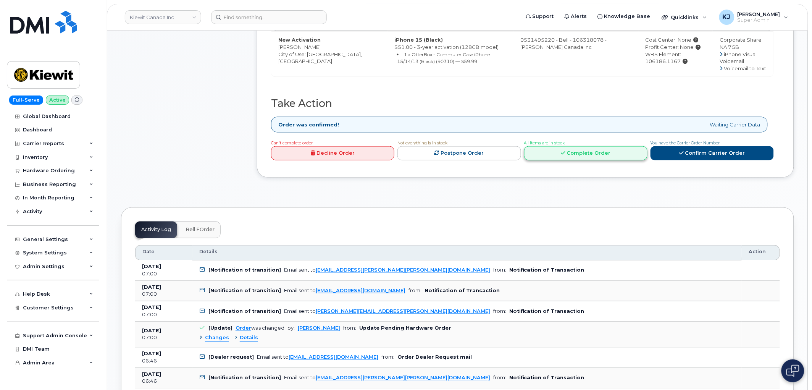
click at [574, 148] on link "Complete Order" at bounding box center [585, 153] width 123 height 14
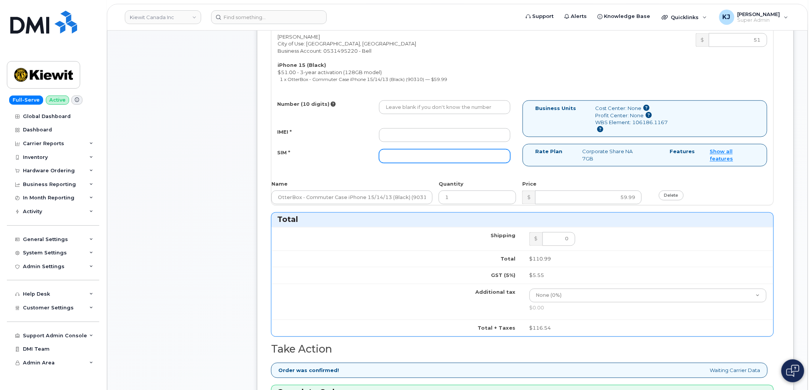
click at [428, 153] on input "SIM *" at bounding box center [444, 156] width 131 height 14
paste input "89302610207725576299"
type input "89302610207725576299"
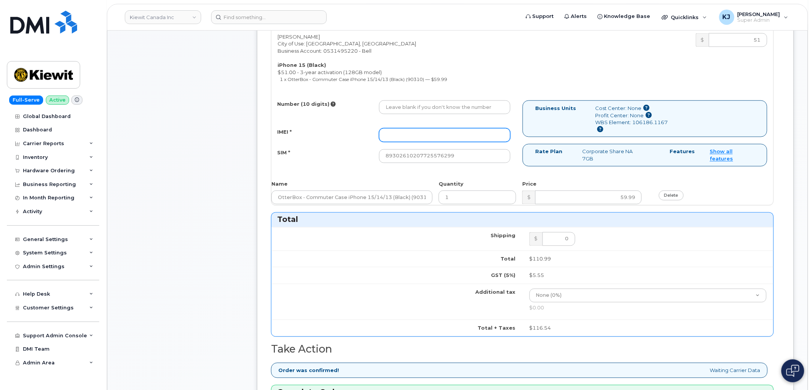
click at [406, 133] on input "IMEI *" at bounding box center [444, 135] width 131 height 14
paste input "356408768332418"
type input "356408768332418"
drag, startPoint x: 414, startPoint y: 108, endPoint x: 417, endPoint y: 105, distance: 4.9
click at [414, 108] on input "Number (10 digits)" at bounding box center [444, 107] width 131 height 14
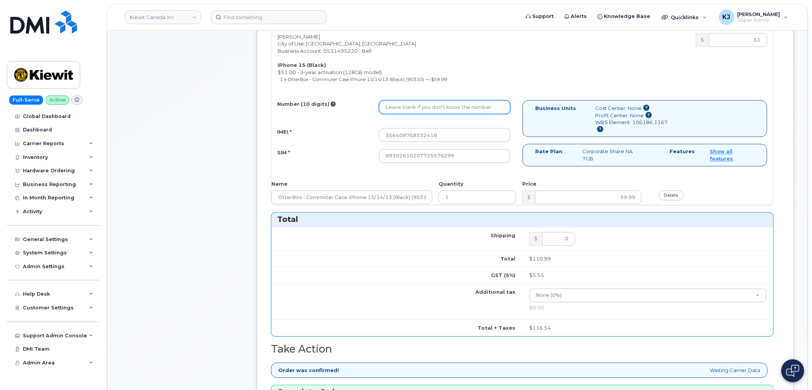
paste input "5873403368"
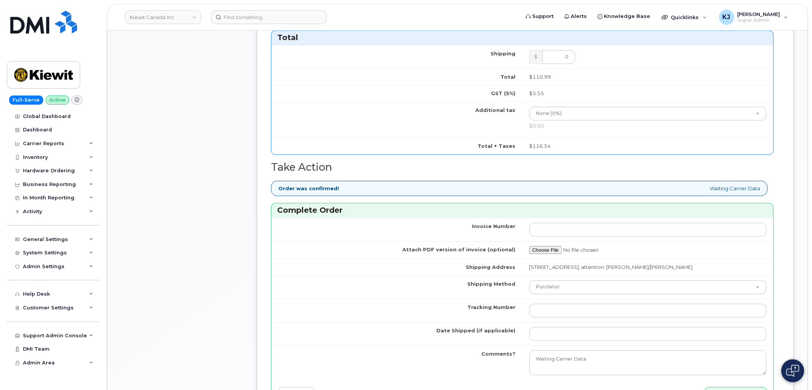
scroll to position [679, 0]
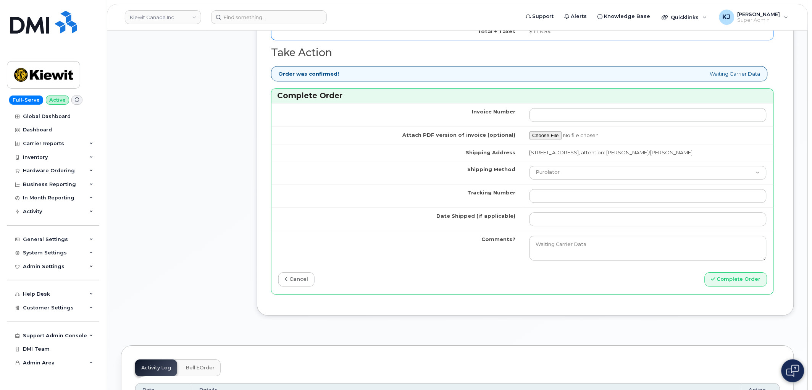
type input "5873403368"
drag, startPoint x: 556, startPoint y: 197, endPoint x: 556, endPoint y: 183, distance: 14.1
click at [556, 197] on input "Tracking Number" at bounding box center [648, 196] width 237 height 14
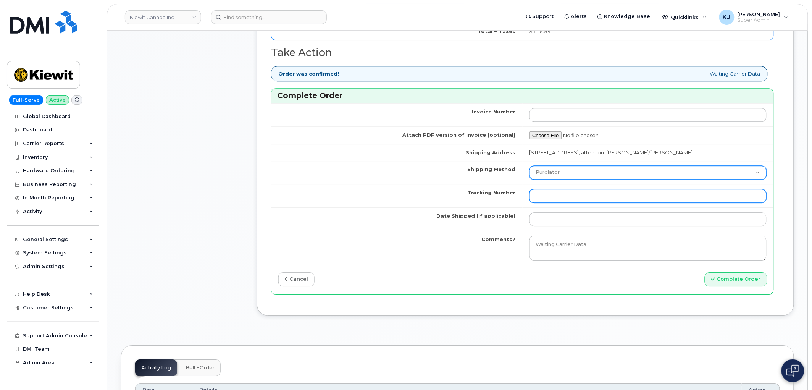
paste input "476303003664"
type input "476303003664"
click at [557, 167] on select "Purolator UPS FedEx Canada Post Courier Other Drop Off Pick Up" at bounding box center [648, 173] width 237 height 14
select select "FedEx"
click at [530, 166] on select "Purolator UPS FedEx Canada Post Courier Other Drop Off Pick Up" at bounding box center [648, 173] width 237 height 14
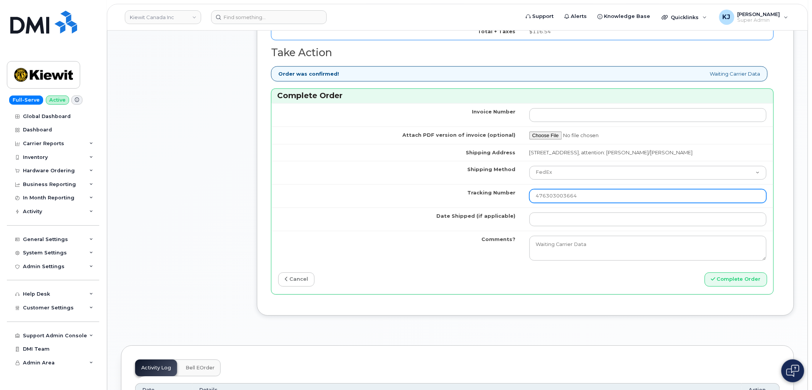
click at [548, 197] on input "476303003664" at bounding box center [648, 196] width 237 height 14
click at [592, 198] on input "476303003664" at bounding box center [648, 196] width 237 height 14
type input "476303003664"
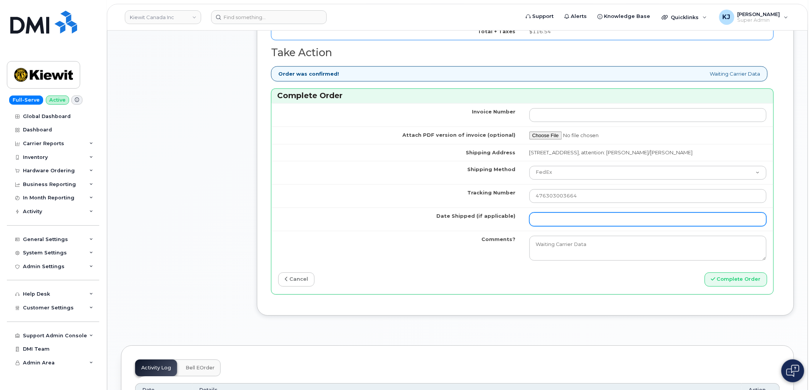
click at [568, 215] on input "Date Shipped (if applicable)" at bounding box center [648, 219] width 237 height 14
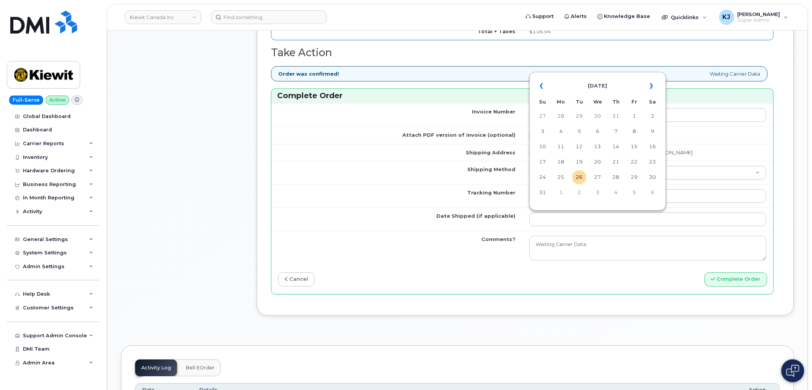
click at [635, 163] on td "22" at bounding box center [635, 162] width 14 height 14
type input "[DATE]"
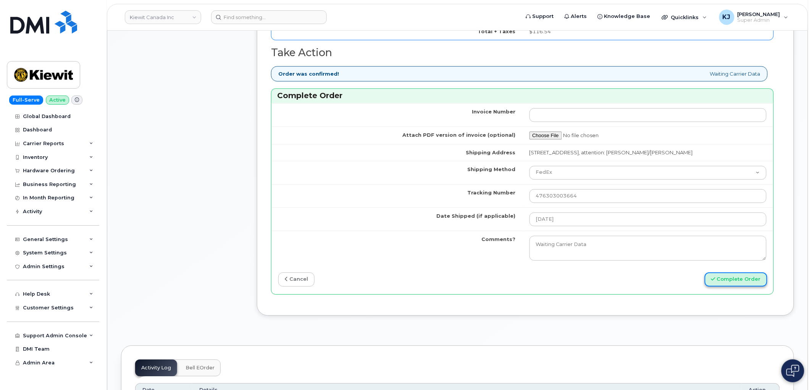
click at [718, 281] on button "Complete Order" at bounding box center [736, 279] width 63 height 14
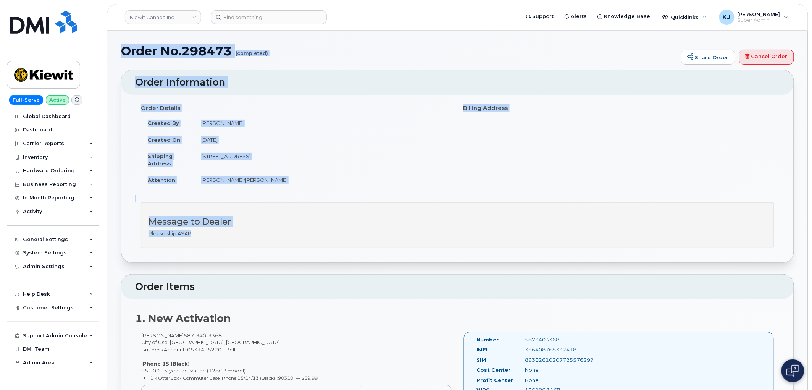
drag, startPoint x: 123, startPoint y: 50, endPoint x: 325, endPoint y: 237, distance: 275.3
copy div "Order No.298473 (completed) Share Order Cancel Order × Share This Order If you …"
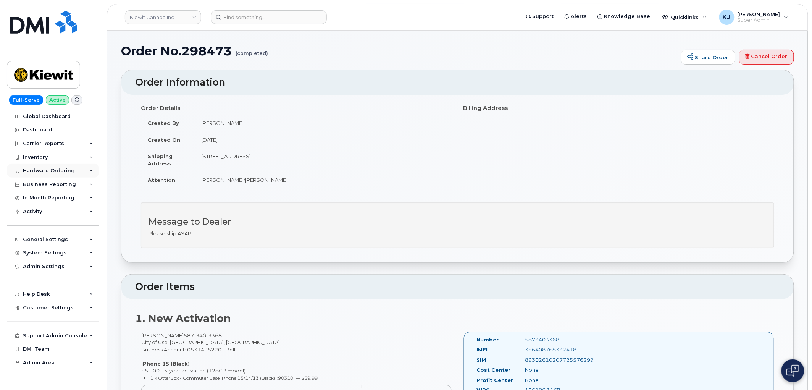
click at [50, 168] on div "Hardware Ordering" at bounding box center [49, 171] width 52 height 6
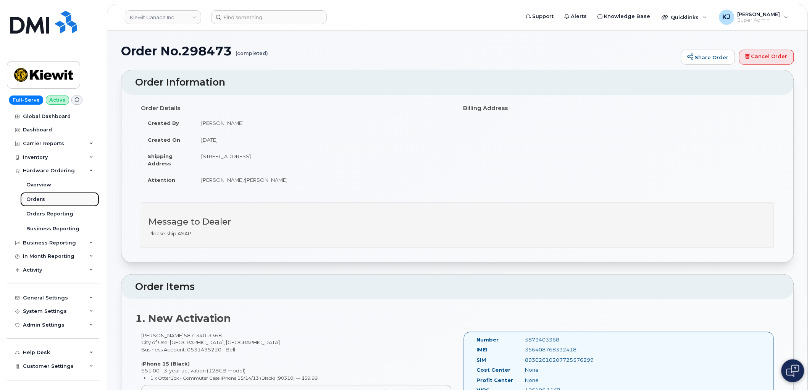
click at [48, 199] on link "Orders" at bounding box center [59, 199] width 79 height 15
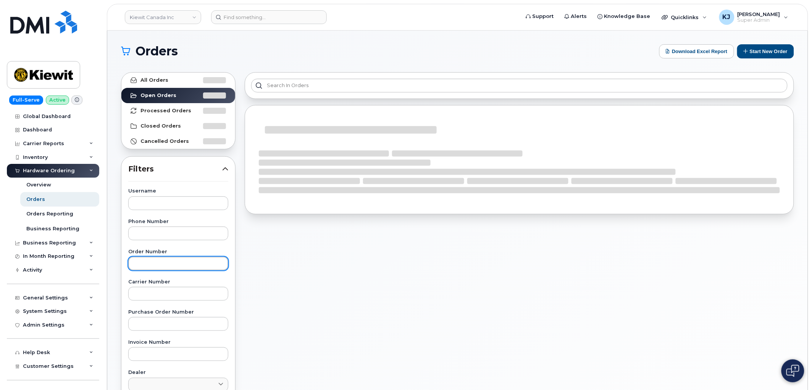
click at [174, 258] on input "text" at bounding box center [178, 264] width 100 height 14
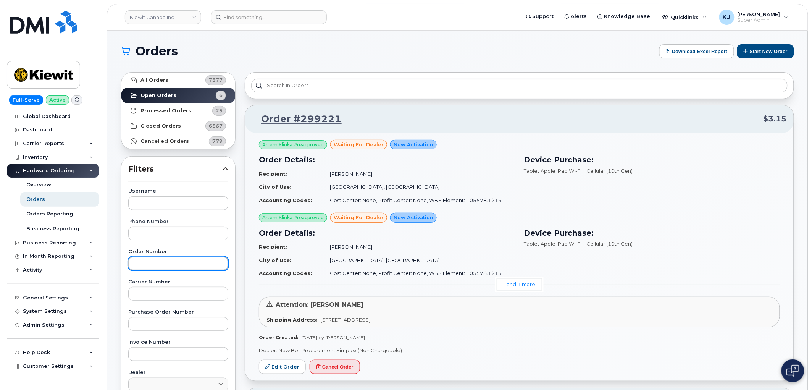
paste input "298493"
type input "298493"
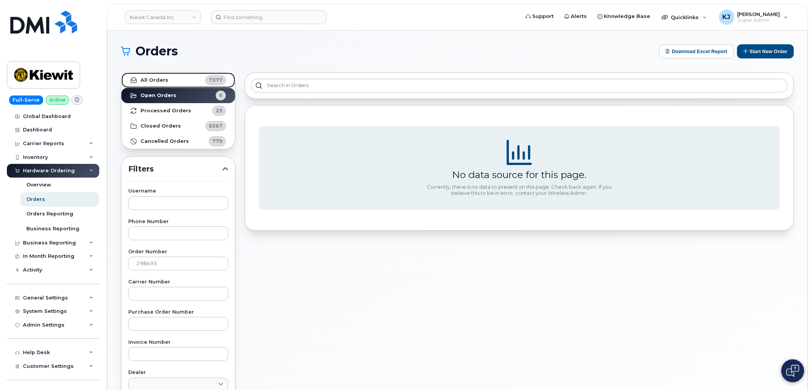
click at [172, 82] on link "All Orders 7377" at bounding box center [178, 80] width 114 height 15
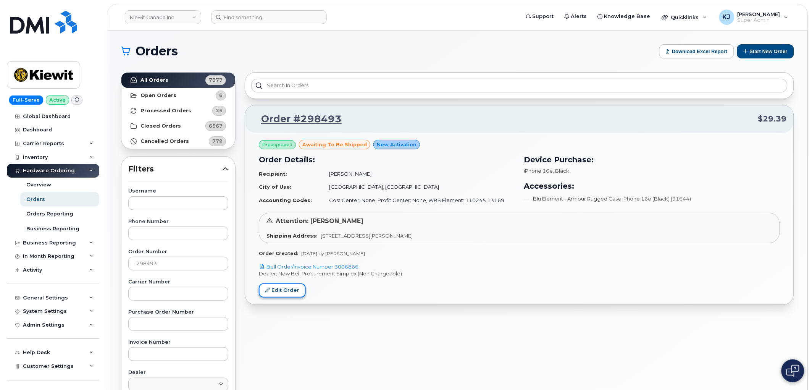
click at [291, 296] on link "Edit Order" at bounding box center [282, 290] width 47 height 14
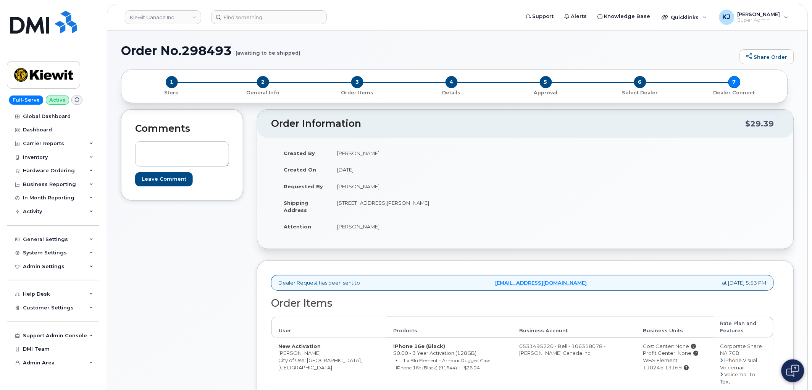
scroll to position [254, 0]
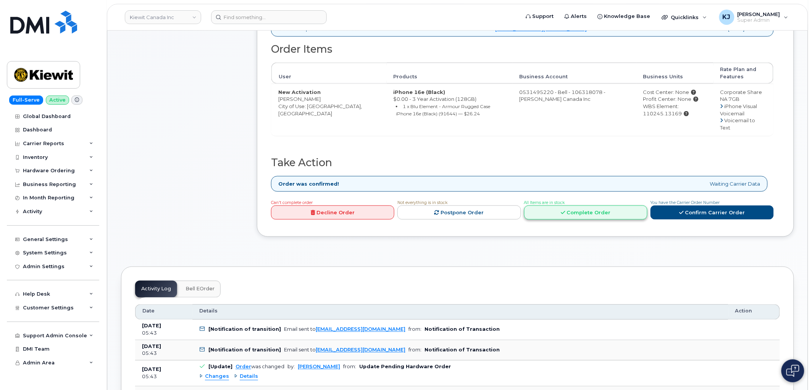
click at [581, 205] on link "Complete Order" at bounding box center [585, 212] width 123 height 14
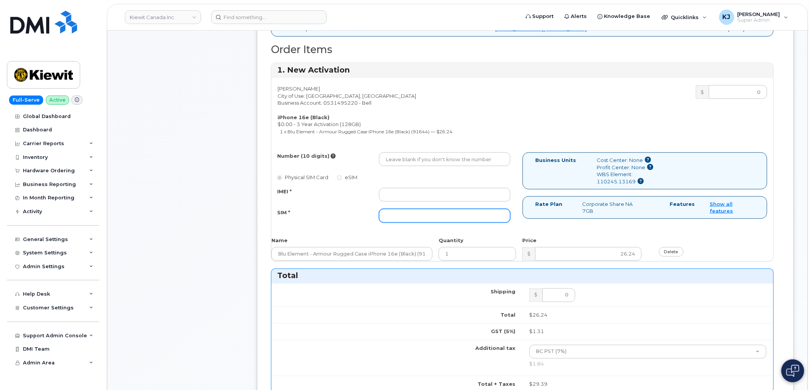
click at [419, 209] on input "SIM *" at bounding box center [444, 216] width 131 height 14
paste input "89302610207725623109"
type input "89302610207725623109"
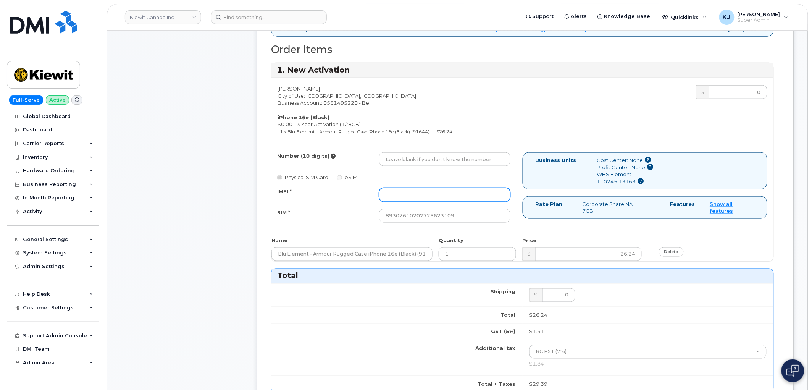
click at [438, 192] on input "IMEI *" at bounding box center [444, 195] width 131 height 14
paste input "354216330871579"
type input "354216330871579"
click at [417, 155] on input "Number (10 digits)" at bounding box center [444, 159] width 131 height 14
paste input "6043408242"
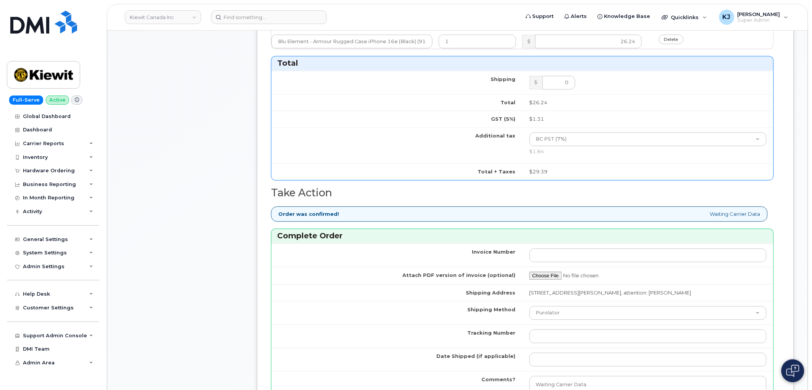
scroll to position [679, 0]
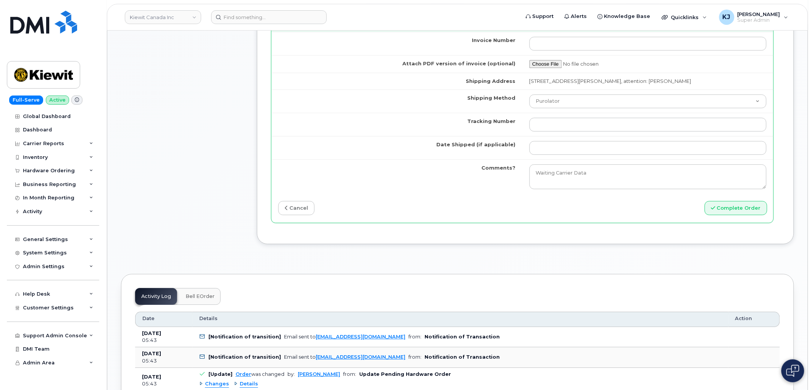
type input "6043408242"
click at [546, 119] on input "Tracking Number" at bounding box center [648, 125] width 237 height 14
paste input "476302998880"
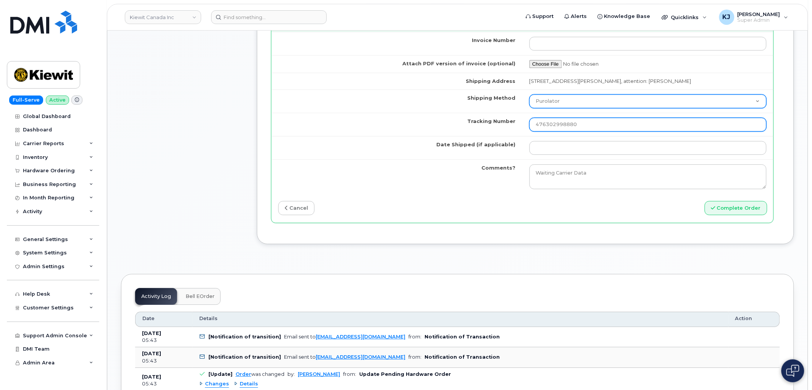
type input "476302998880"
click at [554, 98] on select "Purolator UPS FedEx Canada Post Courier Other Drop Off Pick Up" at bounding box center [648, 101] width 237 height 14
select select "FedEx"
click at [530, 94] on select "Purolator UPS FedEx Canada Post Courier Other Drop Off Pick Up" at bounding box center [648, 101] width 237 height 14
drag, startPoint x: 547, startPoint y: 124, endPoint x: 284, endPoint y: 128, distance: 263.1
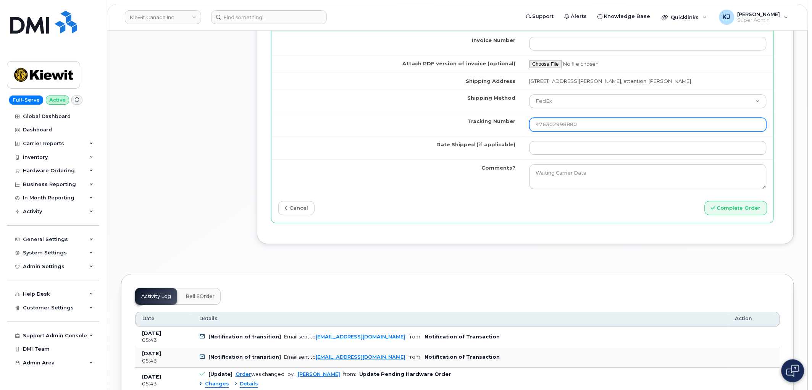
click at [284, 128] on tr "Tracking Number 476302998880" at bounding box center [522, 124] width 502 height 23
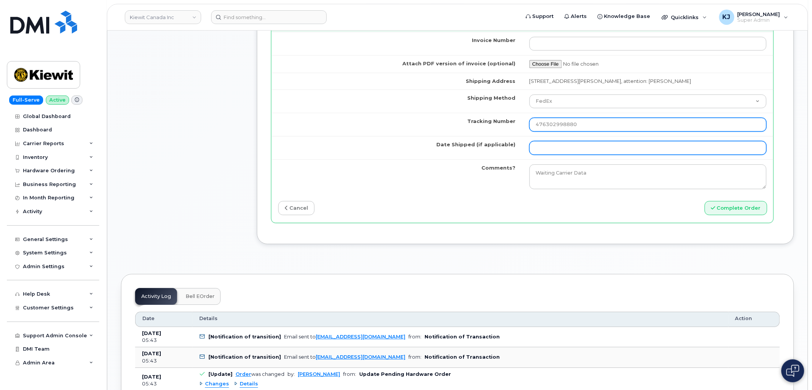
type input "476302998880"
click at [565, 149] on input "Date Shipped (if applicable)" at bounding box center [648, 148] width 237 height 14
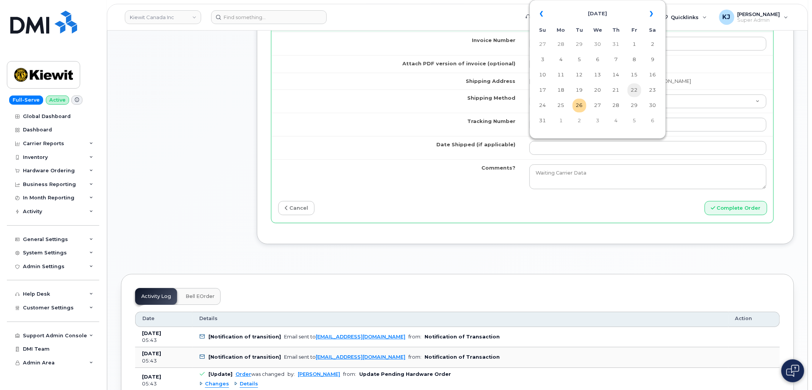
click at [632, 89] on td "22" at bounding box center [635, 90] width 14 height 14
type input "[DATE]"
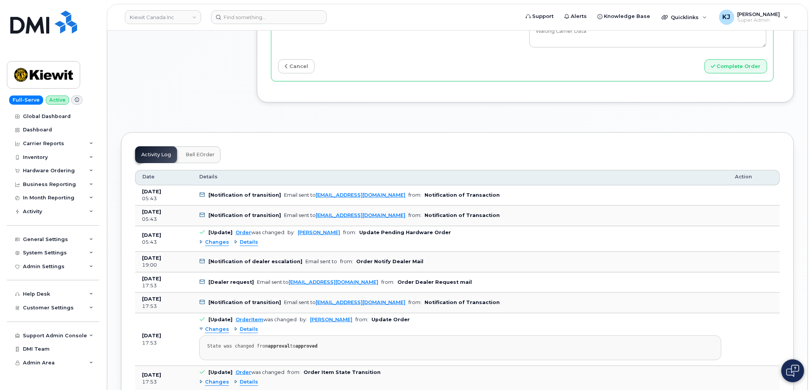
scroll to position [764, 0]
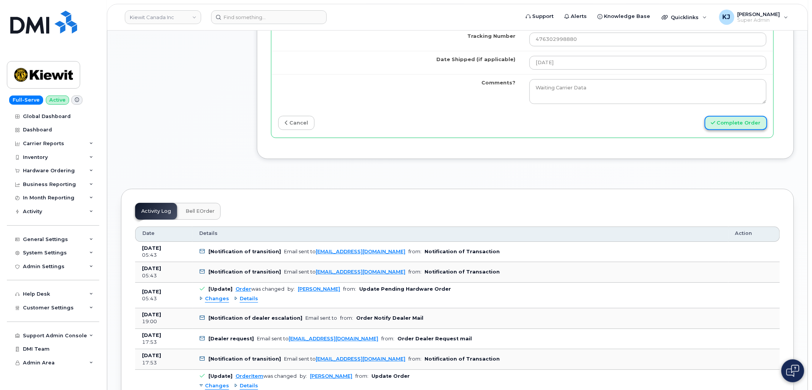
click at [738, 125] on button "Complete Order" at bounding box center [736, 123] width 63 height 14
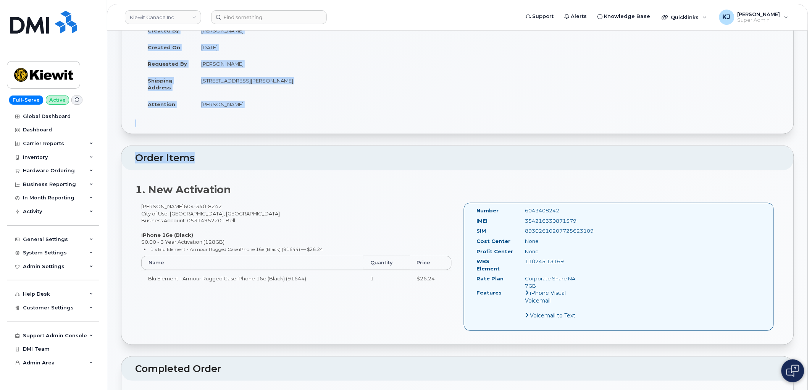
scroll to position [85, 0]
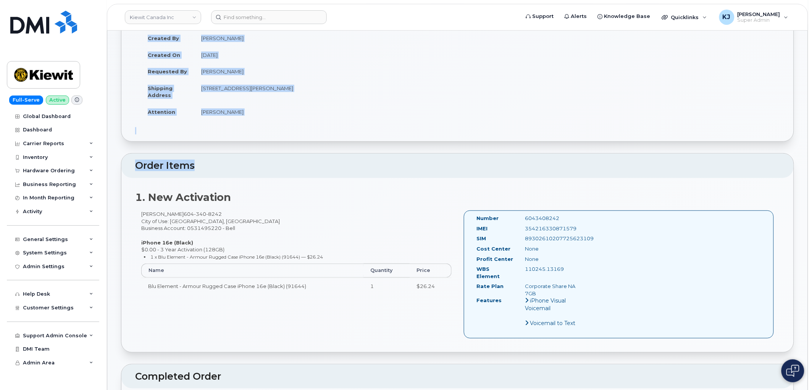
drag, startPoint x: 123, startPoint y: 51, endPoint x: 394, endPoint y: 108, distance: 277.0
copy div "Order No.298493 (completed) Share Order Cancel Order × Share This Order If you …"
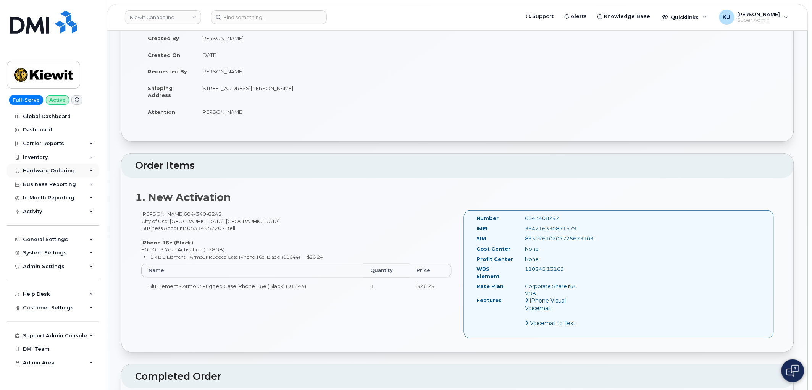
click at [66, 170] on div "Hardware Ordering" at bounding box center [49, 171] width 52 height 6
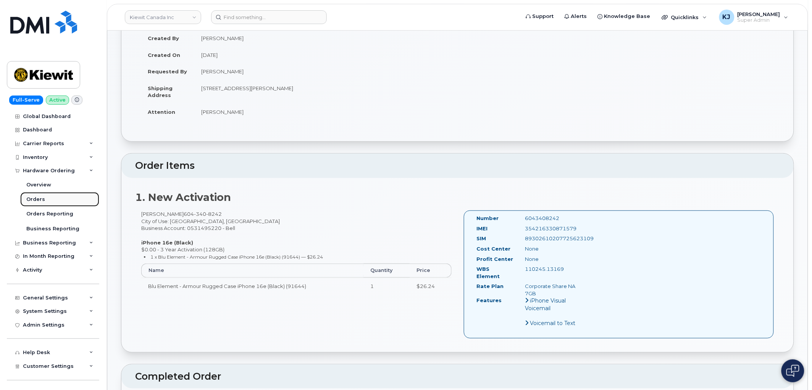
click at [50, 201] on link "Orders" at bounding box center [59, 199] width 79 height 15
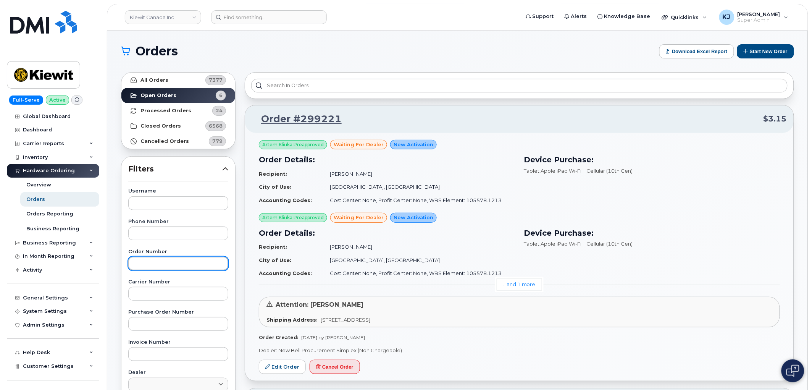
click at [174, 268] on input "text" at bounding box center [178, 264] width 100 height 14
paste input "297836"
type input "297836"
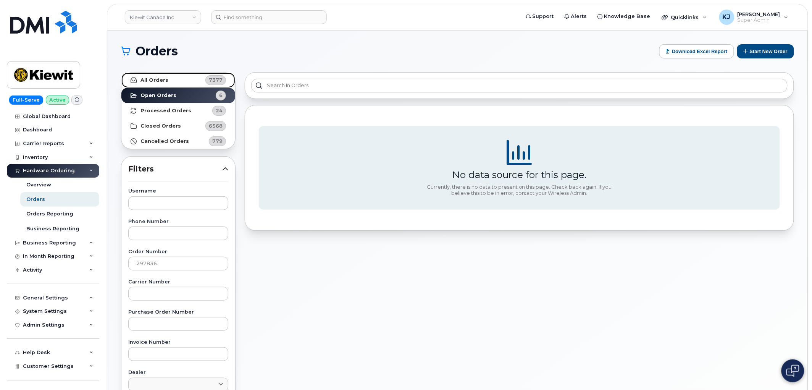
click at [176, 79] on link "All Orders 7377" at bounding box center [178, 80] width 114 height 15
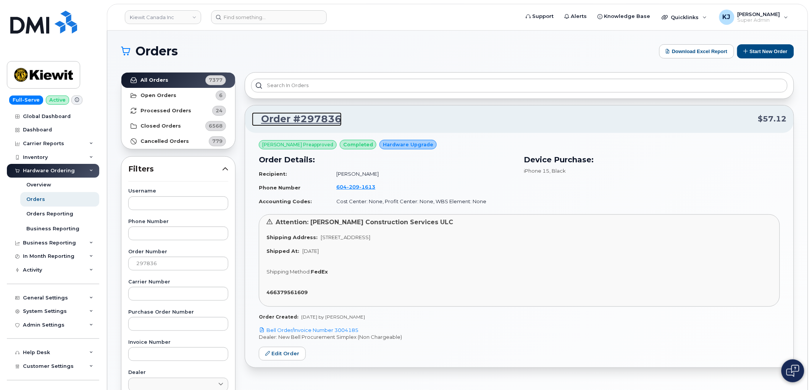
click at [302, 120] on link "Order #297836" at bounding box center [297, 119] width 90 height 14
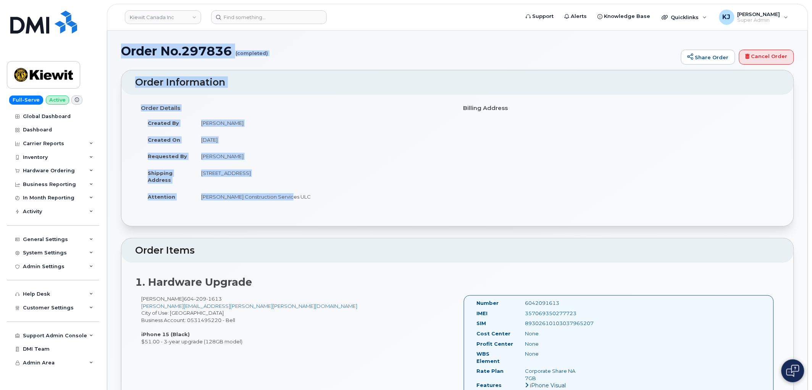
drag, startPoint x: 120, startPoint y: 47, endPoint x: 349, endPoint y: 203, distance: 277.4
copy div "Order No.297836 (completed) Share Order Cancel Order × Share This Order If you …"
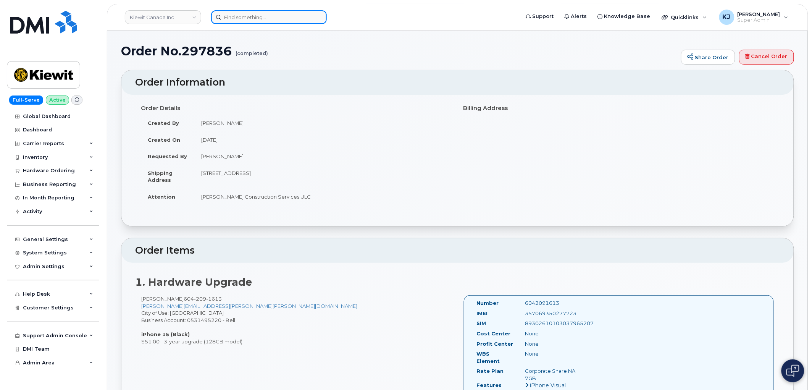
click at [264, 15] on input at bounding box center [269, 17] width 116 height 14
paste input "298441"
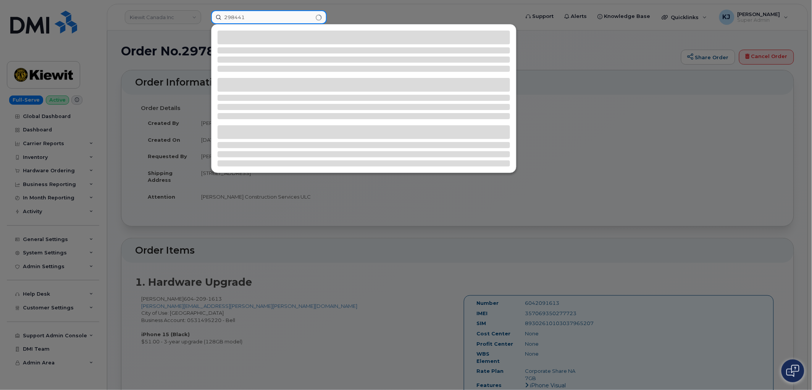
type input "298441"
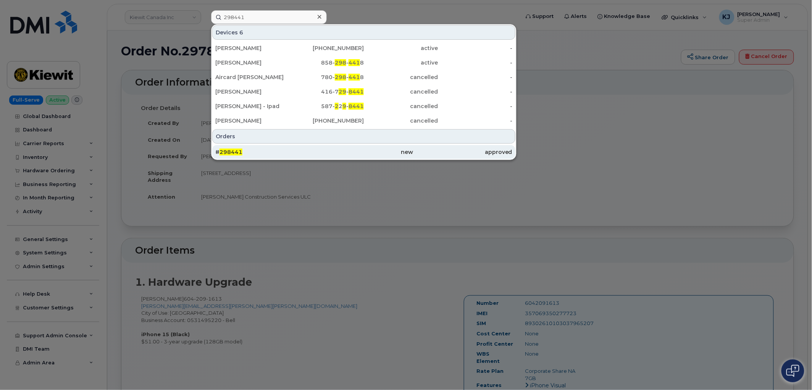
click at [247, 150] on div "# 298441" at bounding box center [264, 152] width 99 height 8
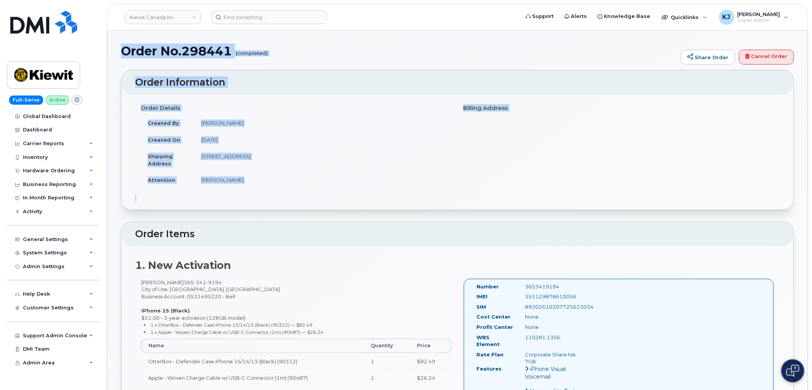
drag, startPoint x: 123, startPoint y: 51, endPoint x: 346, endPoint y: 205, distance: 271.6
copy div "Order No.298441 (completed) Share Order Cancel Order × Share This Order If you …"
